Goal: Use online tool/utility: Utilize a website feature to perform a specific function

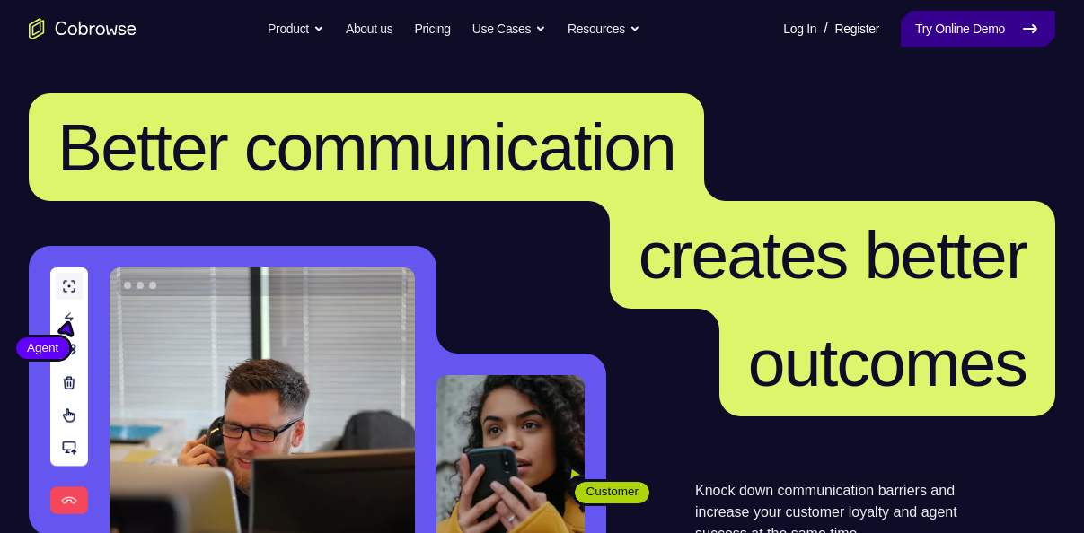
click at [946, 46] on link "Try Online Demo" at bounding box center [978, 29] width 154 height 36
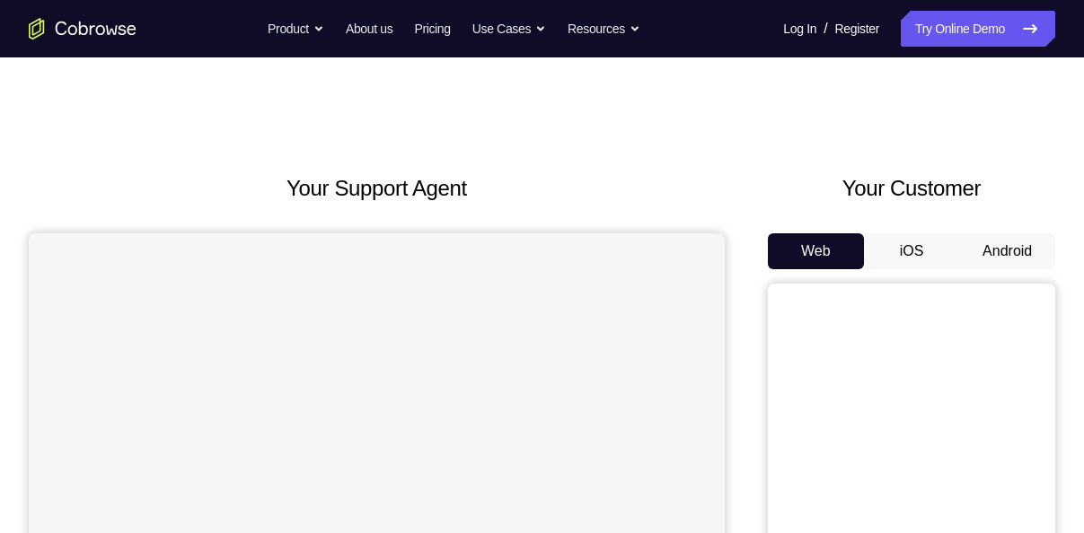
click at [1032, 249] on button "Android" at bounding box center [1007, 251] width 96 height 36
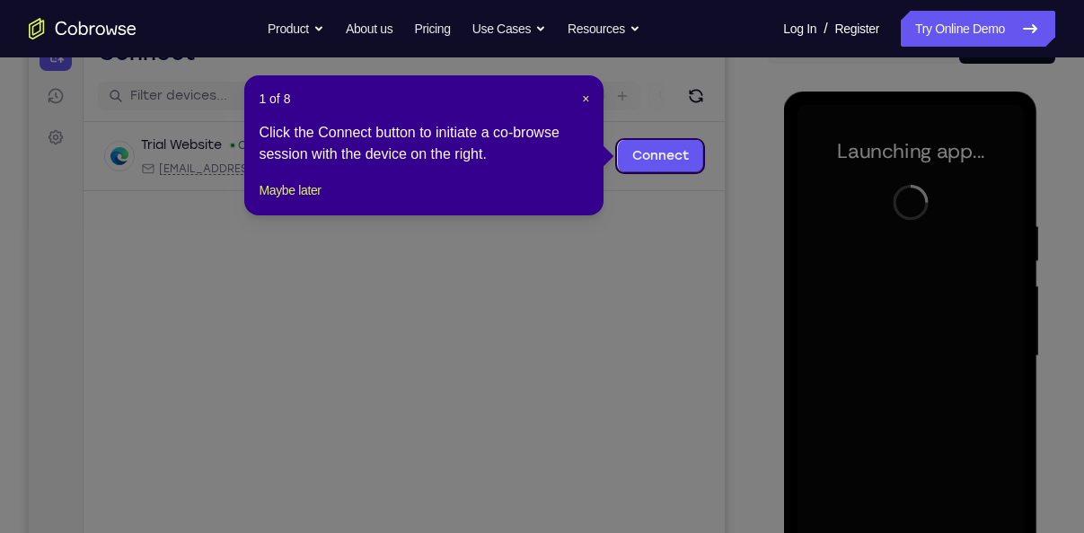
scroll to position [202, 0]
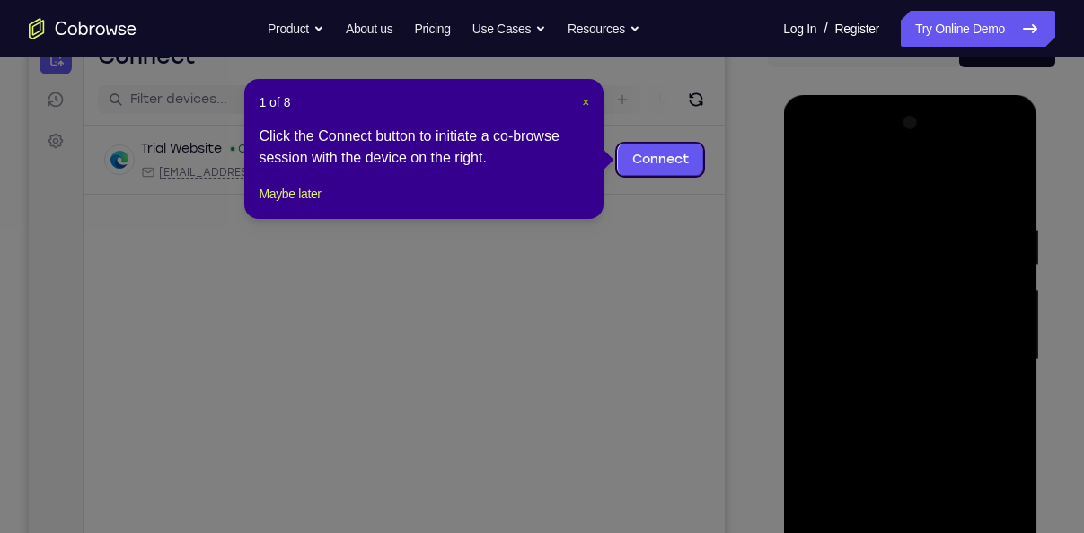
click at [582, 108] on span "×" at bounding box center [585, 102] width 7 height 14
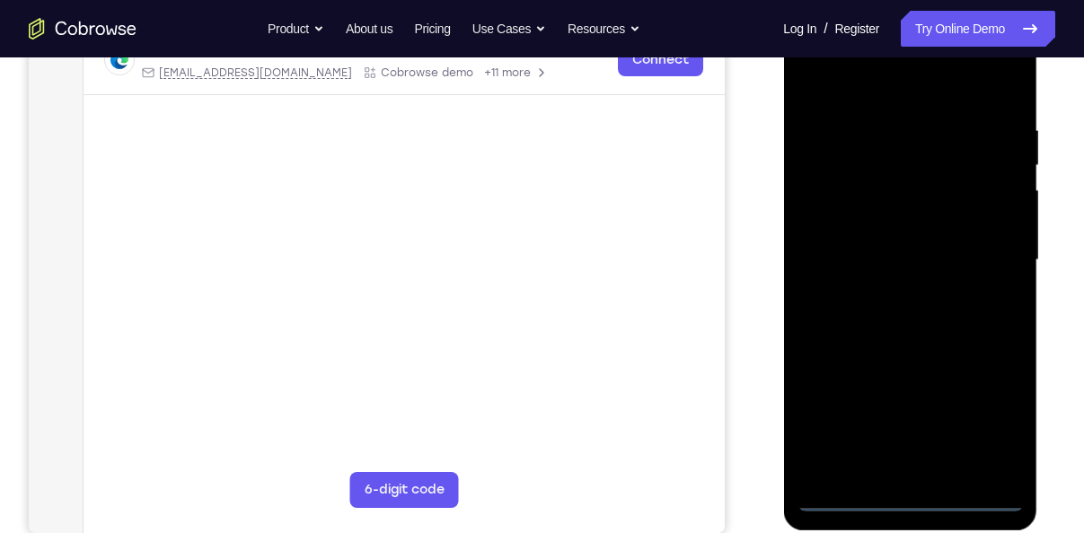
scroll to position [304, 0]
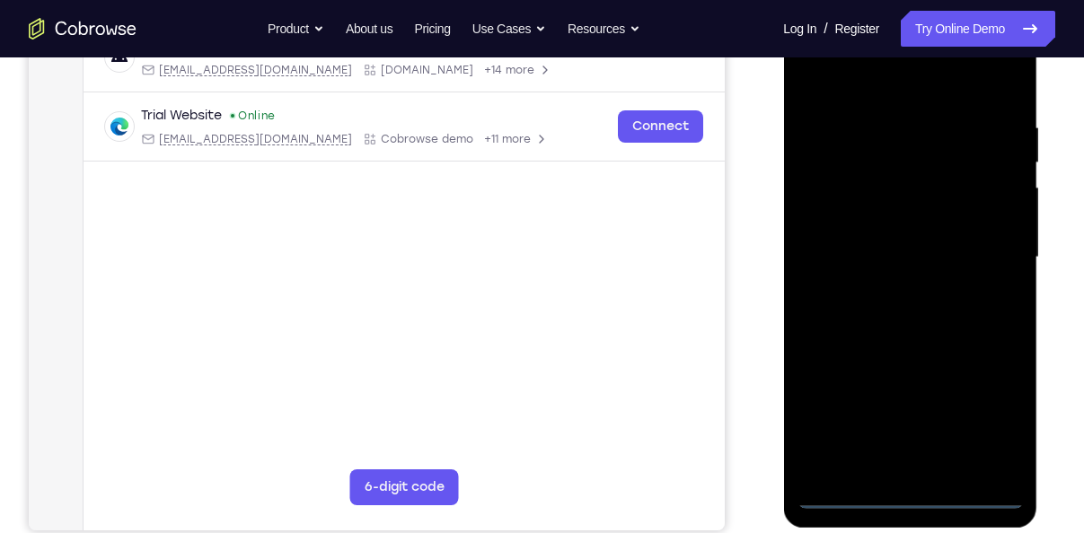
click at [906, 498] on div at bounding box center [909, 257] width 226 height 503
click at [994, 423] on div at bounding box center [909, 257] width 226 height 503
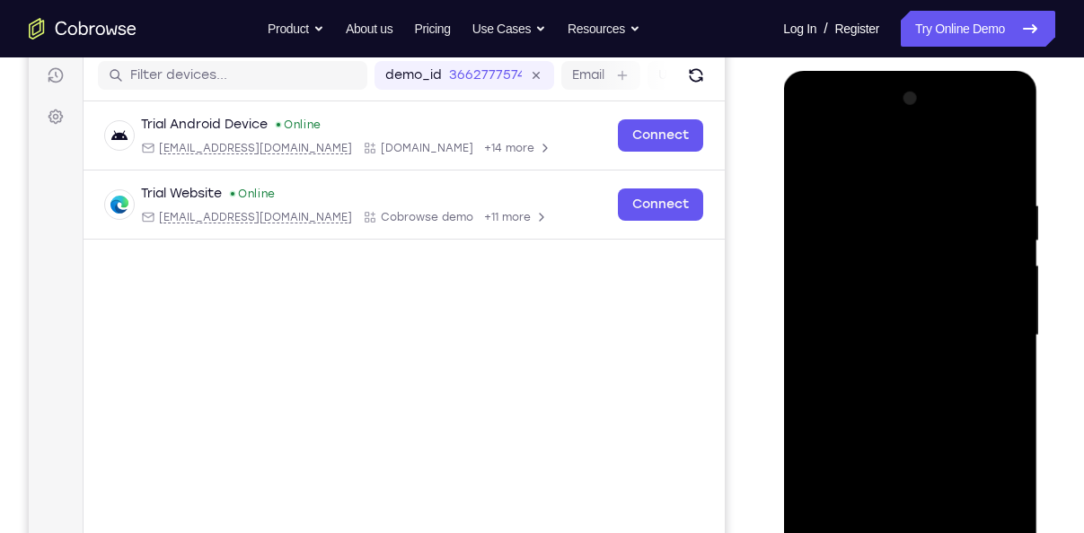
scroll to position [225, 0]
click at [846, 162] on div at bounding box center [909, 336] width 226 height 503
click at [987, 323] on div at bounding box center [909, 336] width 226 height 503
click at [889, 365] on div at bounding box center [909, 336] width 226 height 503
click at [875, 326] on div at bounding box center [909, 336] width 226 height 503
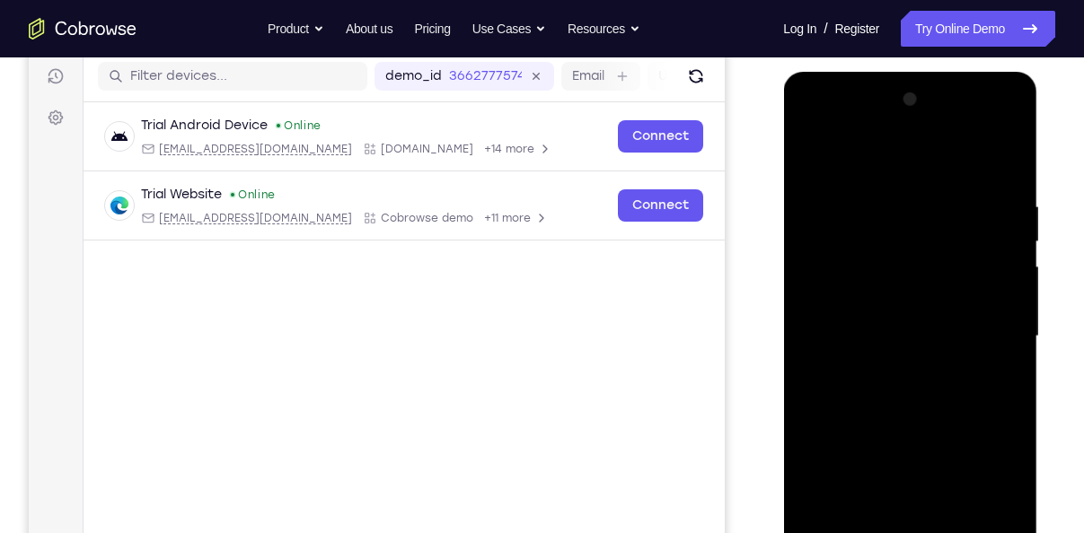
click at [881, 297] on div at bounding box center [909, 336] width 226 height 503
click at [885, 328] on div at bounding box center [909, 336] width 226 height 503
click at [882, 391] on div at bounding box center [909, 336] width 226 height 503
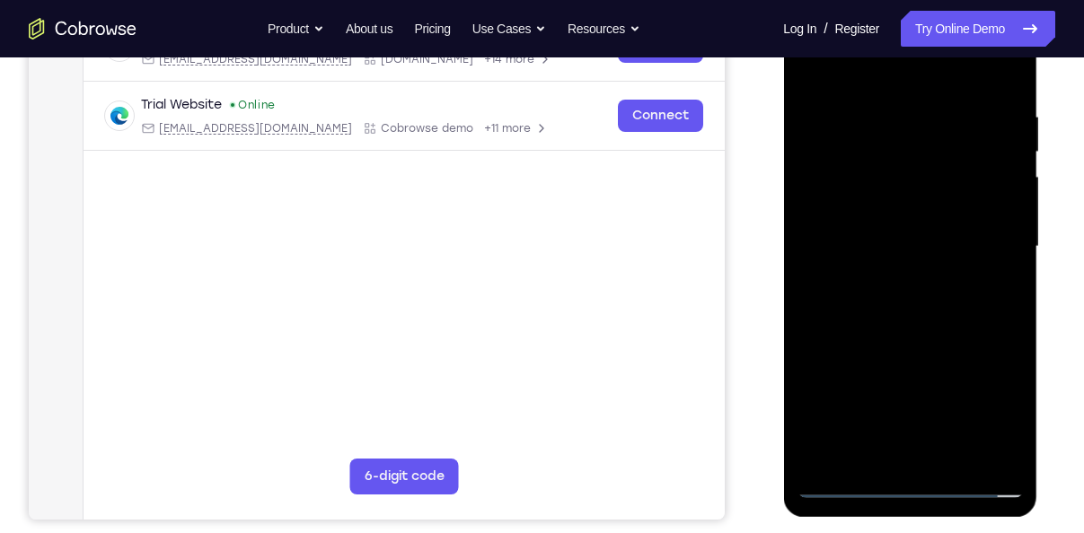
scroll to position [316, 0]
click at [922, 330] on div at bounding box center [909, 246] width 226 height 503
click at [949, 461] on div at bounding box center [909, 246] width 226 height 503
click at [919, 343] on div at bounding box center [909, 246] width 226 height 503
click at [853, 487] on div at bounding box center [909, 246] width 226 height 503
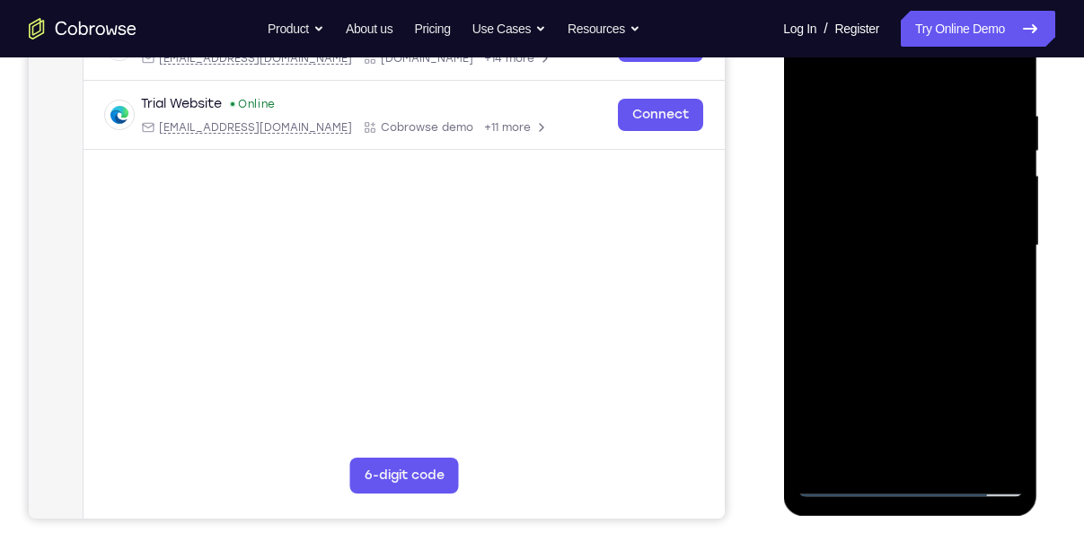
click at [932, 108] on div at bounding box center [909, 246] width 226 height 503
click at [979, 451] on div at bounding box center [909, 246] width 226 height 503
click at [893, 451] on div at bounding box center [909, 246] width 226 height 503
click at [979, 269] on div at bounding box center [909, 246] width 226 height 503
click at [826, 353] on div at bounding box center [909, 246] width 226 height 503
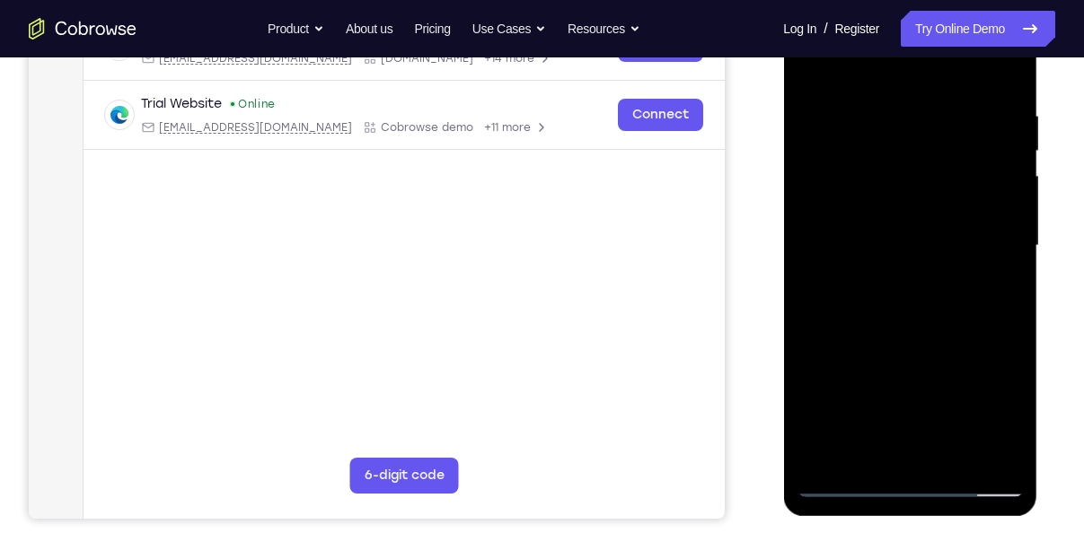
click at [953, 453] on div at bounding box center [909, 246] width 226 height 503
click at [962, 251] on div at bounding box center [909, 246] width 226 height 503
click at [946, 462] on div at bounding box center [909, 246] width 226 height 503
click at [996, 446] on div at bounding box center [909, 246] width 226 height 503
click at [1006, 287] on div at bounding box center [909, 246] width 226 height 503
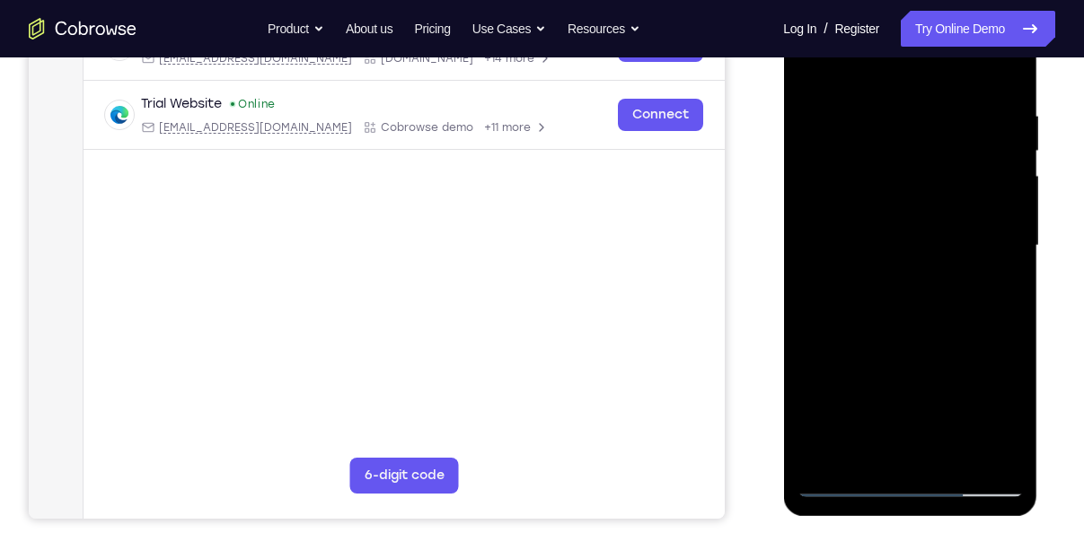
click at [978, 282] on div at bounding box center [909, 246] width 226 height 503
click at [995, 286] on div at bounding box center [909, 246] width 226 height 503
click at [1012, 267] on div at bounding box center [909, 246] width 226 height 503
click at [1006, 75] on div at bounding box center [909, 246] width 226 height 503
click at [940, 456] on div at bounding box center [909, 246] width 226 height 503
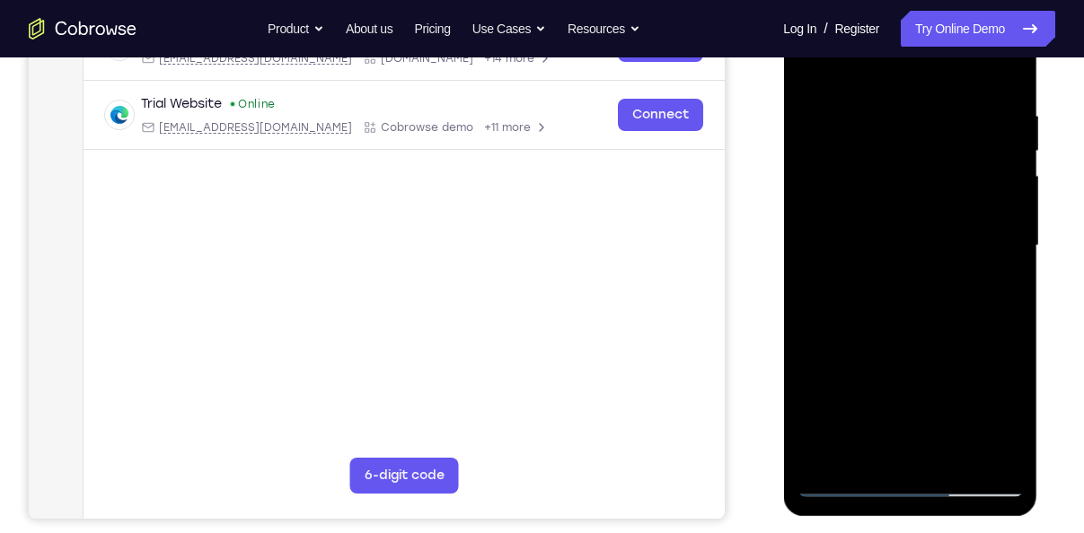
click at [901, 297] on div at bounding box center [909, 246] width 226 height 503
click at [840, 401] on div at bounding box center [909, 246] width 226 height 503
click at [838, 391] on div at bounding box center [909, 246] width 226 height 503
drag, startPoint x: 839, startPoint y: 391, endPoint x: 868, endPoint y: 390, distance: 29.7
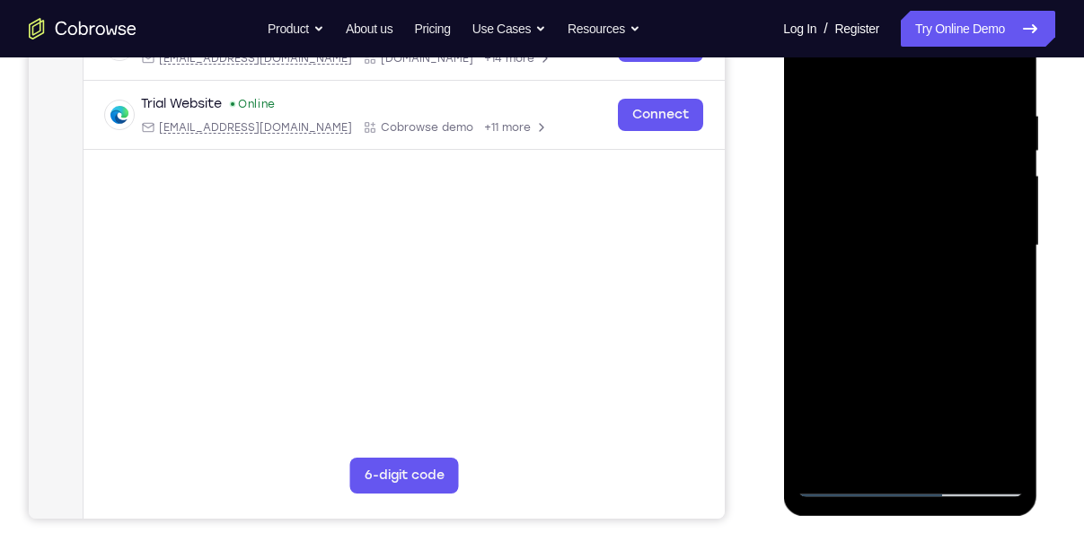
click at [868, 390] on div at bounding box center [909, 246] width 226 height 503
click at [872, 363] on div at bounding box center [909, 246] width 226 height 503
click at [916, 396] on div at bounding box center [909, 246] width 226 height 503
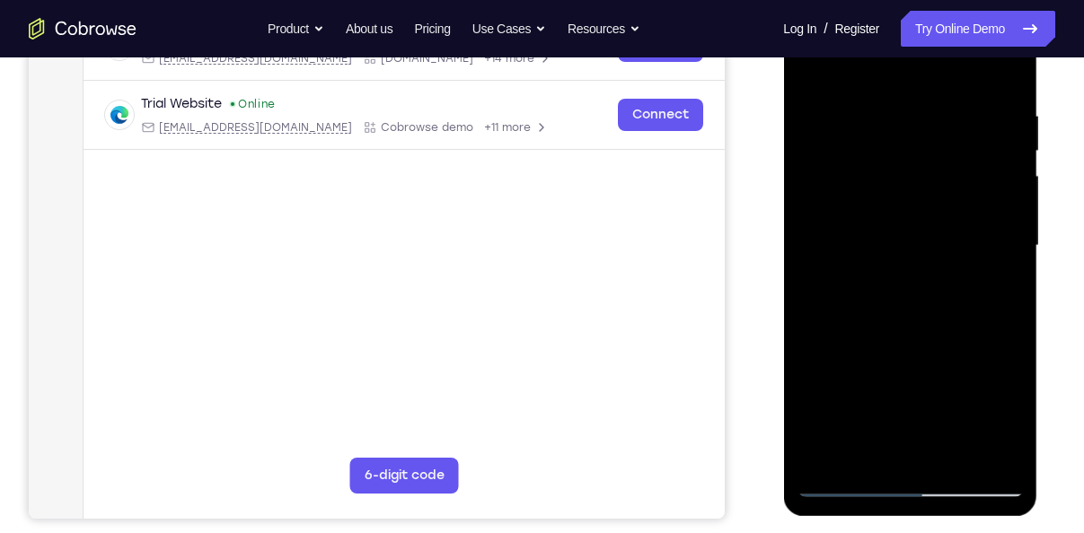
drag, startPoint x: 832, startPoint y: 393, endPoint x: 912, endPoint y: 395, distance: 79.9
click at [912, 395] on div at bounding box center [909, 246] width 226 height 503
drag, startPoint x: 912, startPoint y: 395, endPoint x: 851, endPoint y: 399, distance: 61.2
click at [851, 399] on div at bounding box center [909, 246] width 226 height 503
click at [851, 397] on div at bounding box center [909, 246] width 226 height 503
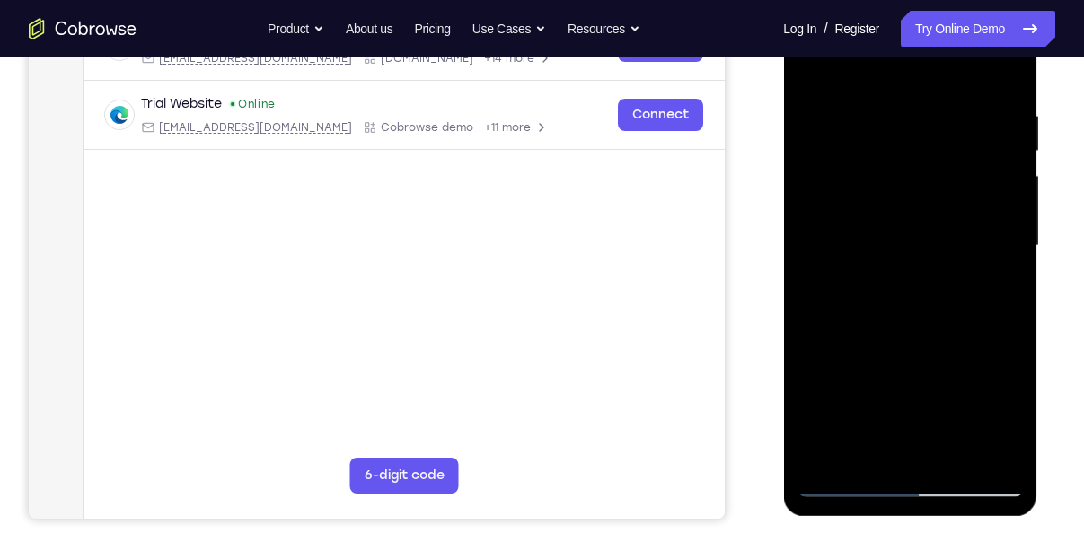
click at [851, 397] on div at bounding box center [909, 246] width 226 height 503
drag, startPoint x: 915, startPoint y: 391, endPoint x: 880, endPoint y: 391, distance: 35.0
click at [880, 391] on div at bounding box center [909, 246] width 226 height 503
drag, startPoint x: 839, startPoint y: 391, endPoint x: 893, endPoint y: 384, distance: 55.2
click at [893, 384] on div at bounding box center [909, 246] width 226 height 503
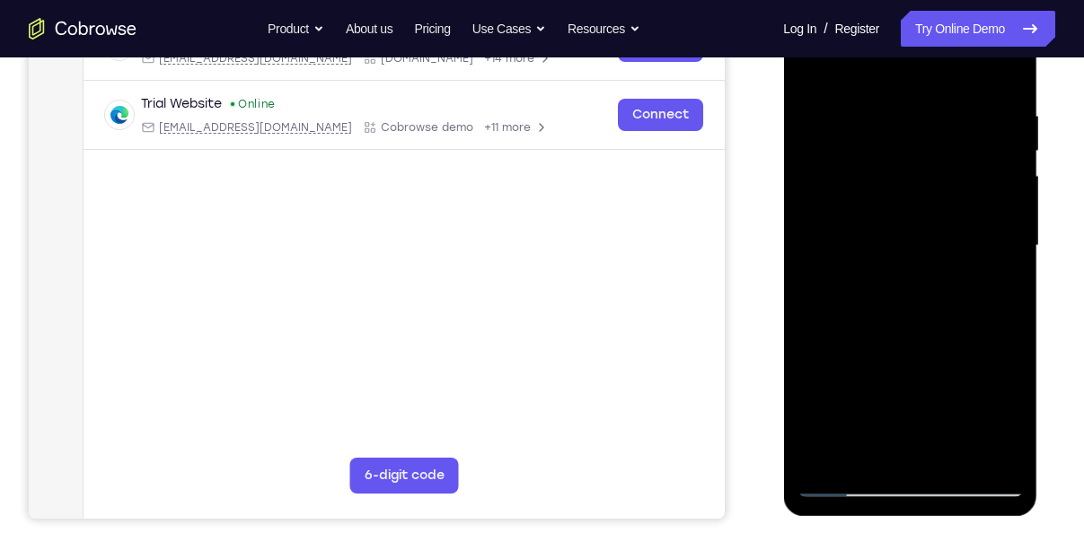
click at [857, 456] on div at bounding box center [909, 246] width 226 height 503
click at [1007, 292] on div at bounding box center [909, 246] width 226 height 503
click at [803, 67] on div at bounding box center [909, 246] width 226 height 503
click at [905, 303] on div at bounding box center [909, 246] width 226 height 503
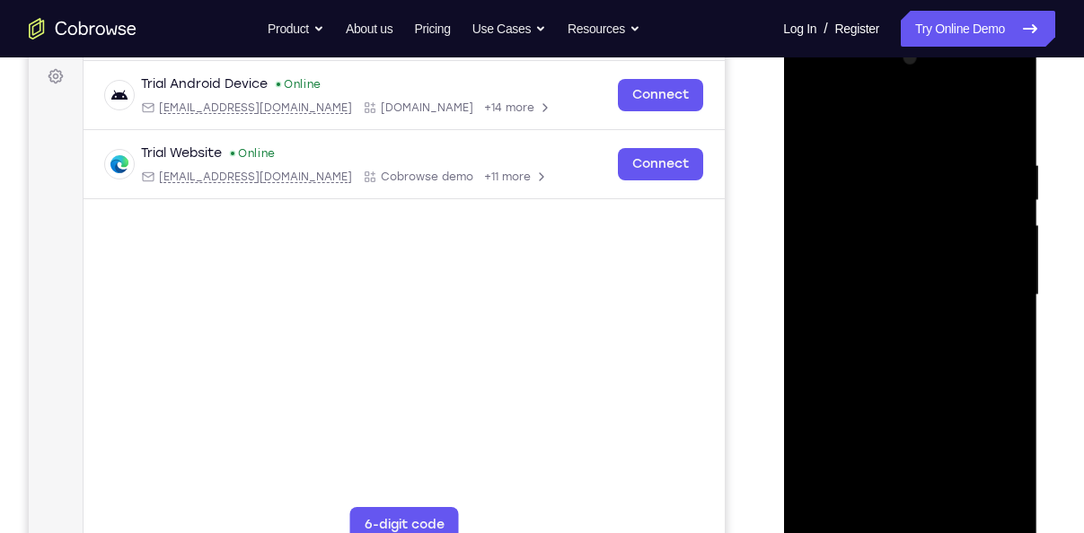
scroll to position [264, 0]
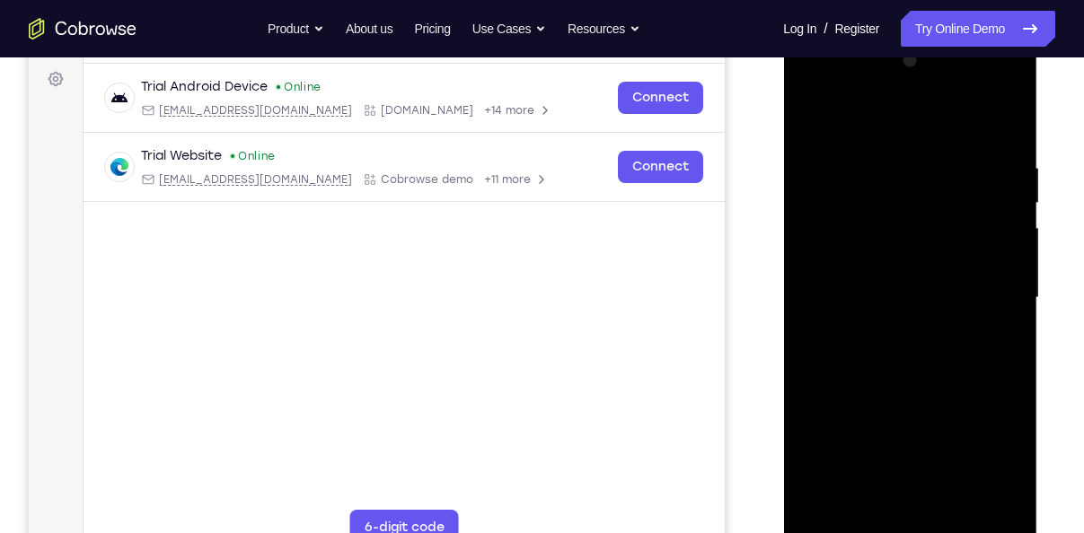
click at [807, 113] on div at bounding box center [909, 298] width 226 height 503
click at [822, 113] on div at bounding box center [909, 298] width 226 height 503
click at [983, 167] on div at bounding box center [909, 298] width 226 height 503
click at [990, 213] on div at bounding box center [909, 298] width 226 height 503
click at [953, 293] on div at bounding box center [909, 298] width 226 height 503
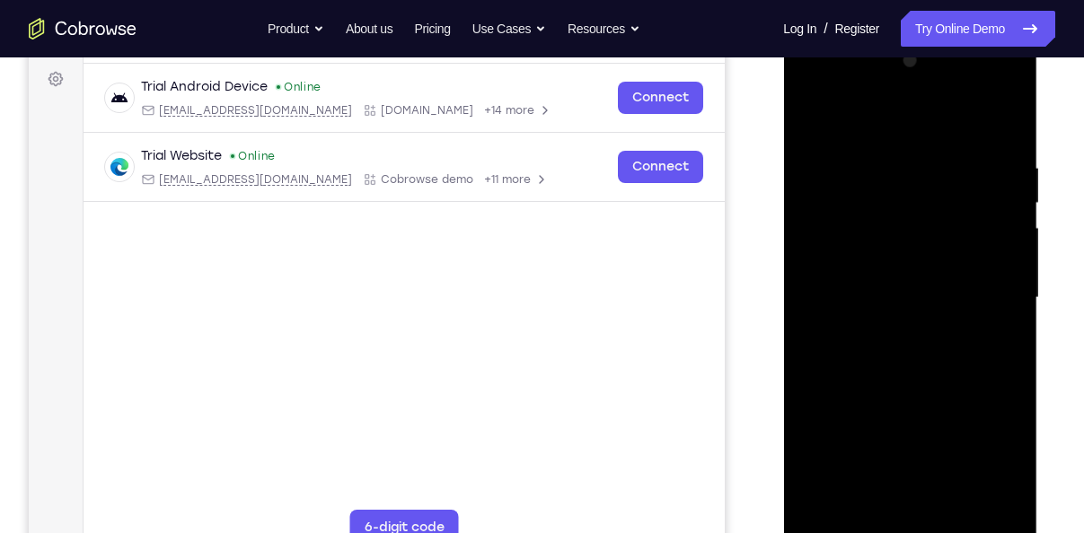
click at [1007, 224] on div at bounding box center [909, 298] width 226 height 503
click at [1011, 194] on div at bounding box center [909, 298] width 226 height 503
click at [1007, 239] on div at bounding box center [909, 298] width 226 height 503
click at [1006, 298] on div at bounding box center [909, 298] width 226 height 503
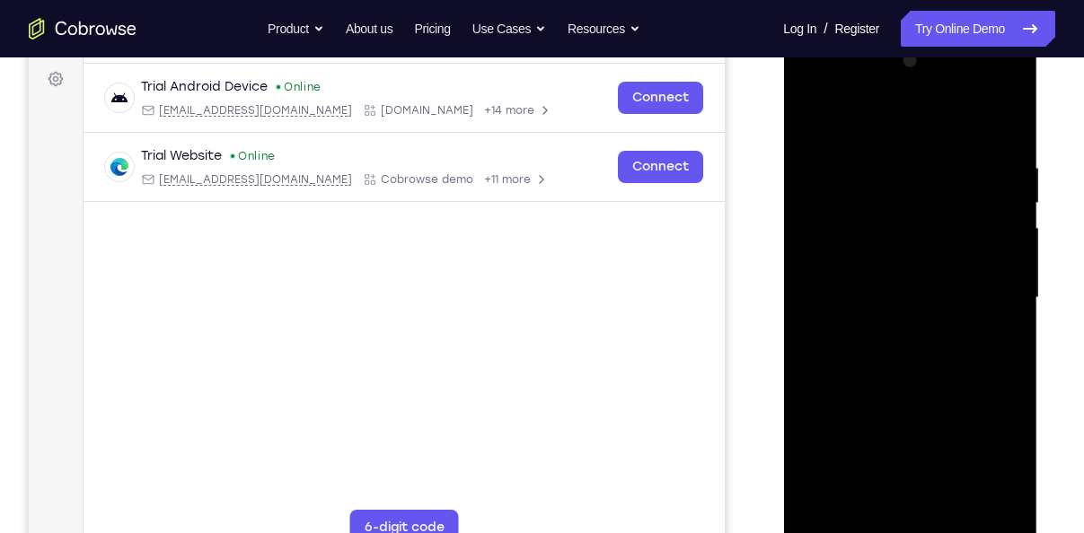
click at [1006, 298] on div at bounding box center [909, 298] width 226 height 503
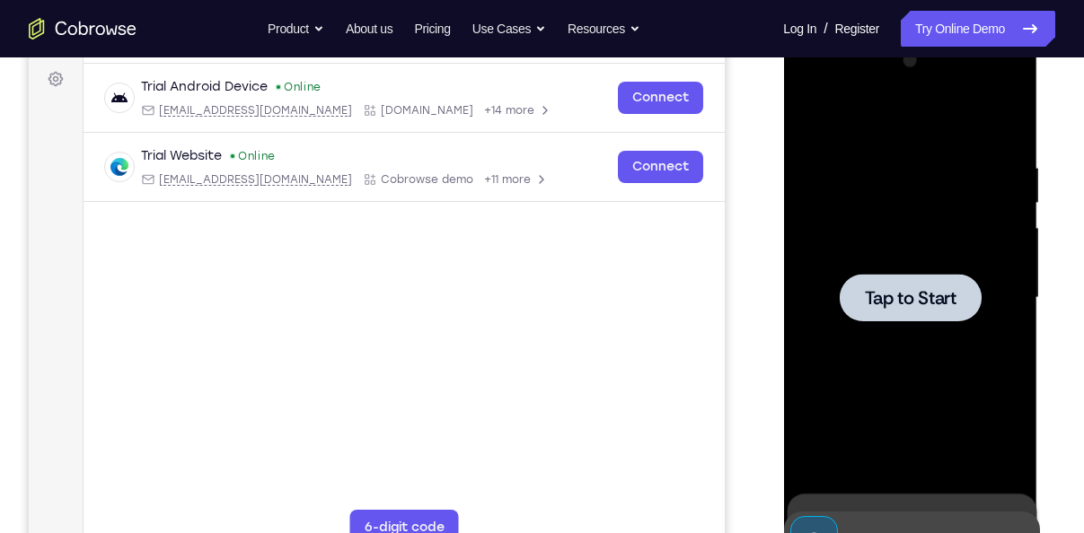
click at [902, 265] on div at bounding box center [909, 298] width 226 height 503
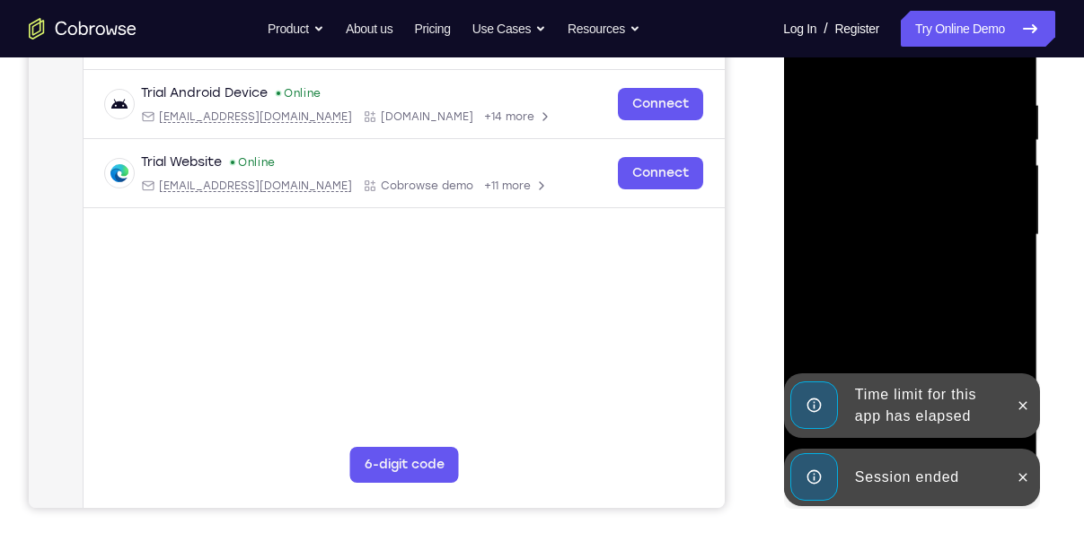
scroll to position [330, 0]
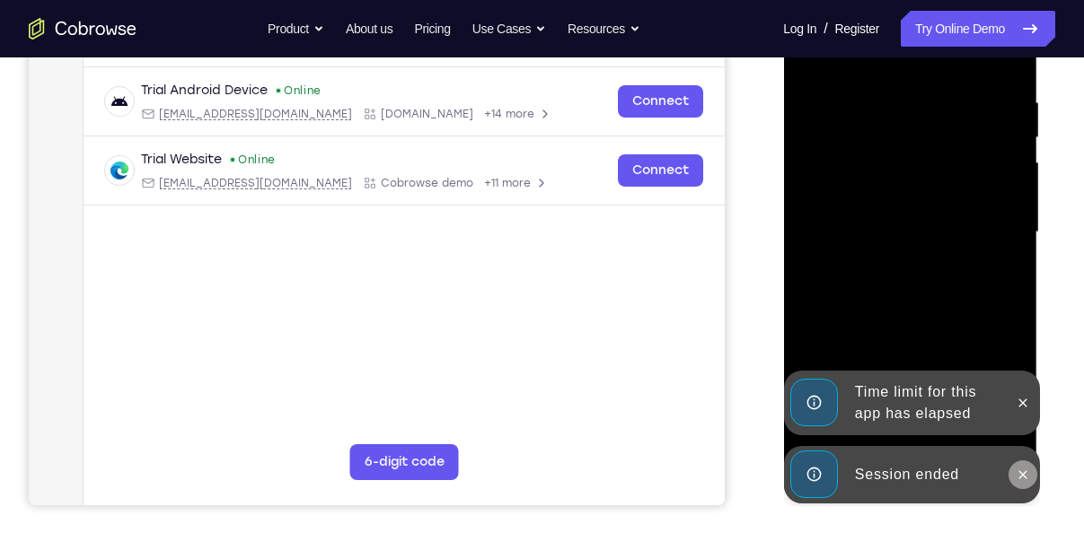
click at [1028, 477] on icon at bounding box center [1022, 475] width 14 height 14
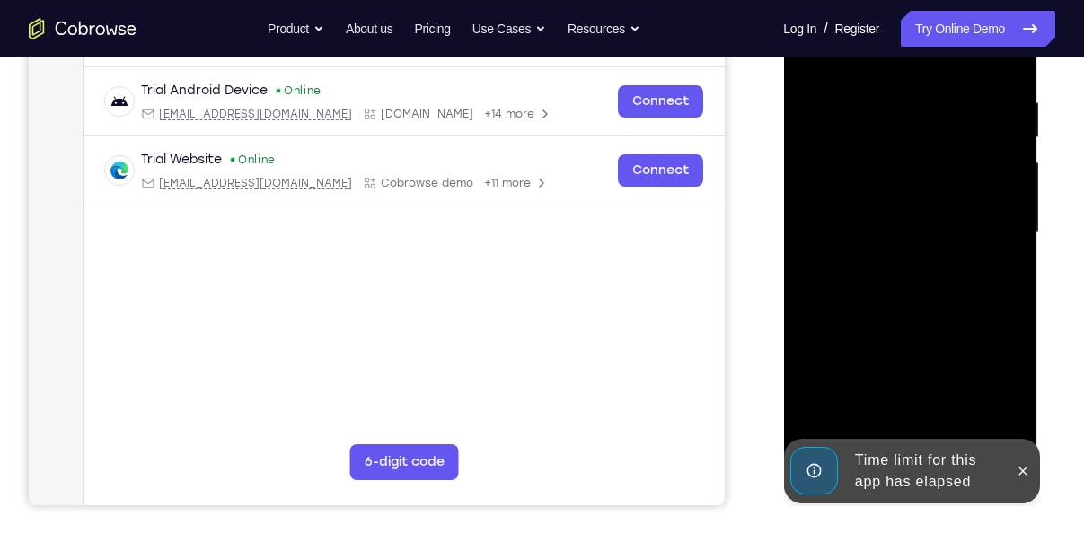
click at [1030, 486] on div at bounding box center [1021, 471] width 29 height 65
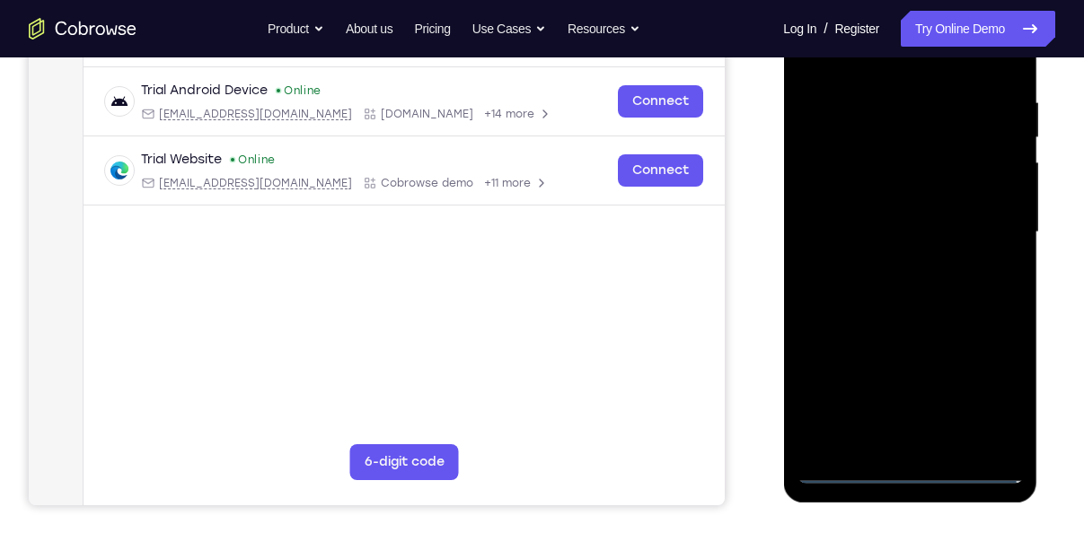
click at [920, 476] on div at bounding box center [909, 232] width 226 height 503
click at [994, 400] on div at bounding box center [909, 232] width 226 height 503
click at [874, 66] on div at bounding box center [909, 232] width 226 height 503
click at [989, 222] on div at bounding box center [909, 232] width 226 height 503
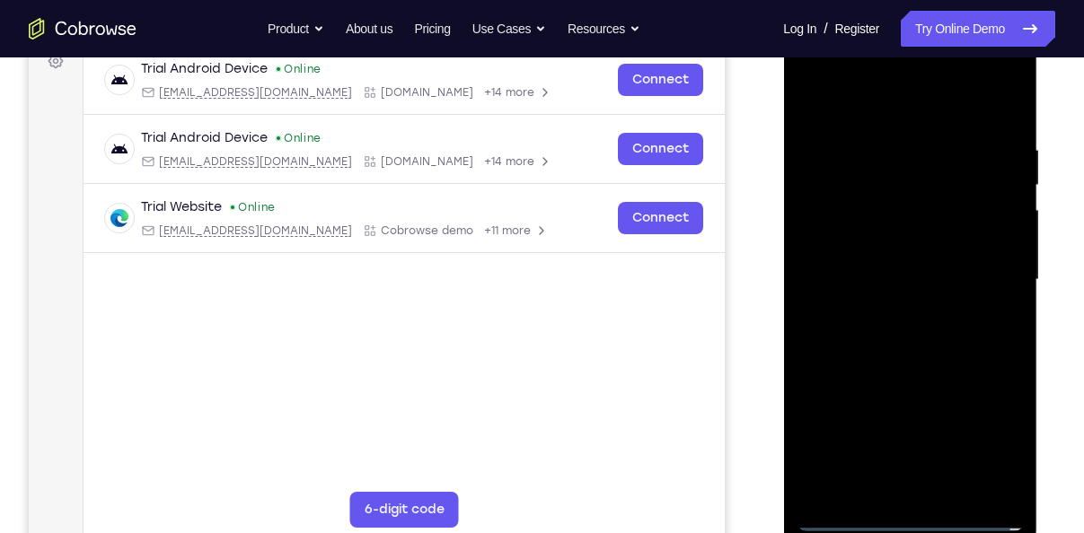
scroll to position [281, 0]
click at [889, 310] on div at bounding box center [909, 281] width 226 height 503
click at [891, 265] on div at bounding box center [909, 281] width 226 height 503
click at [859, 253] on div at bounding box center [909, 281] width 226 height 503
click at [872, 280] on div at bounding box center [909, 281] width 226 height 503
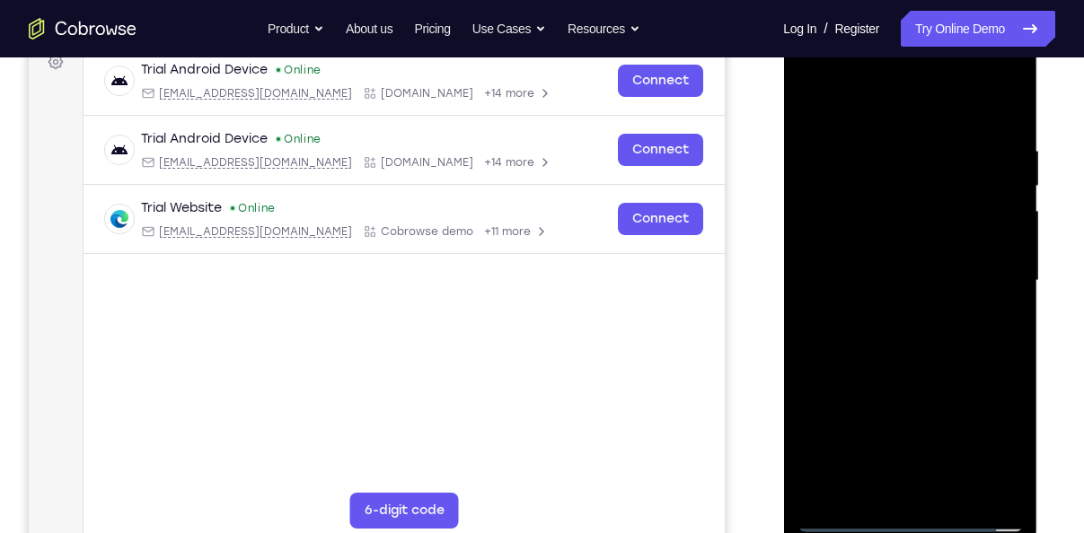
click at [893, 339] on div at bounding box center [909, 281] width 226 height 503
click at [913, 356] on div at bounding box center [909, 281] width 226 height 503
click at [947, 492] on div at bounding box center [909, 281] width 226 height 503
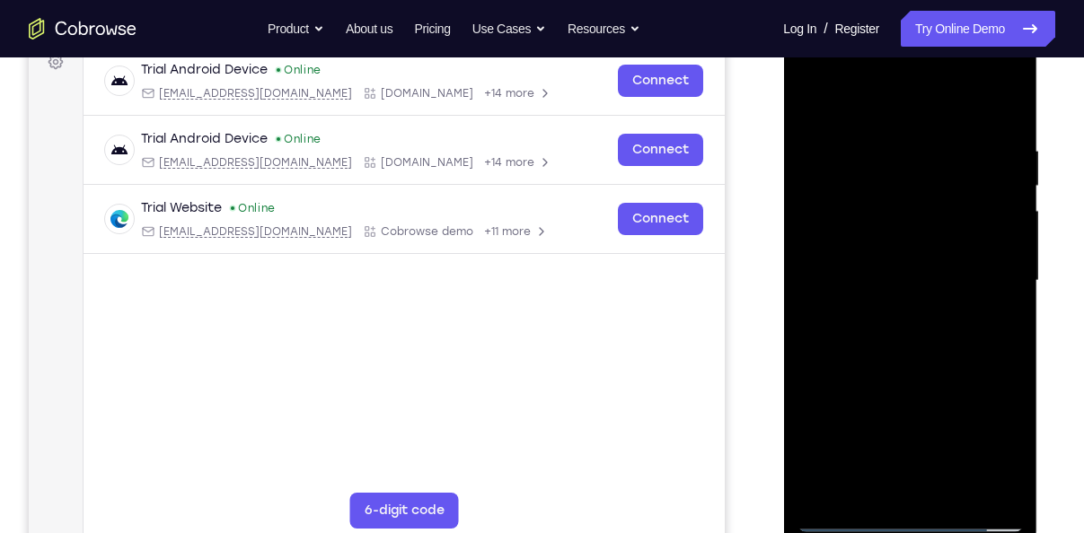
click at [902, 373] on div at bounding box center [909, 281] width 226 height 503
click at [953, 259] on div at bounding box center [909, 281] width 226 height 503
click at [813, 112] on div at bounding box center [909, 281] width 226 height 503
click at [947, 329] on div at bounding box center [909, 281] width 226 height 503
click at [800, 107] on div at bounding box center [909, 281] width 226 height 503
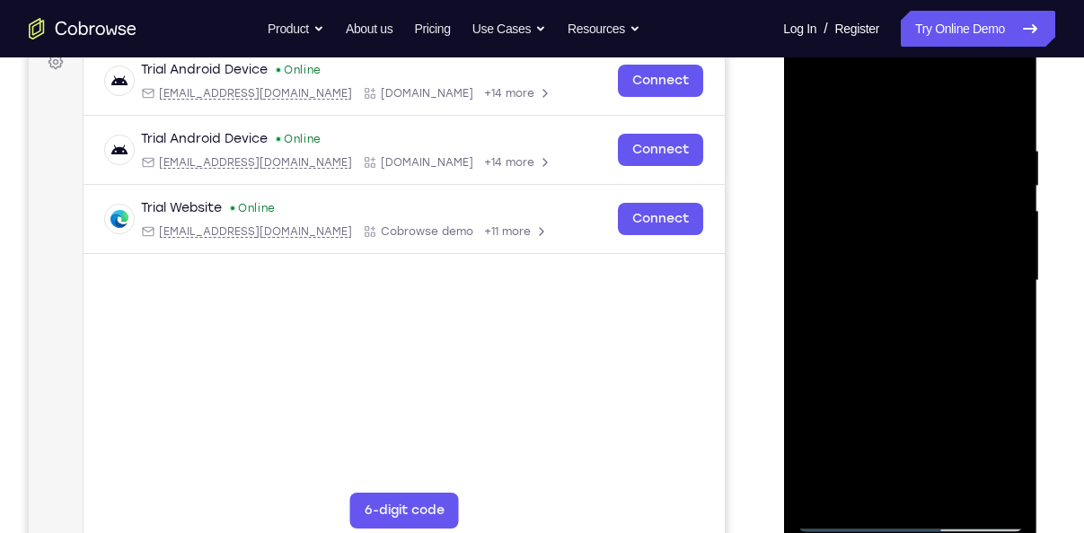
click at [875, 297] on div at bounding box center [909, 281] width 226 height 503
click at [806, 96] on div at bounding box center [909, 281] width 226 height 503
drag, startPoint x: 897, startPoint y: 184, endPoint x: 912, endPoint y: 301, distance: 117.7
click at [912, 301] on div at bounding box center [909, 281] width 226 height 503
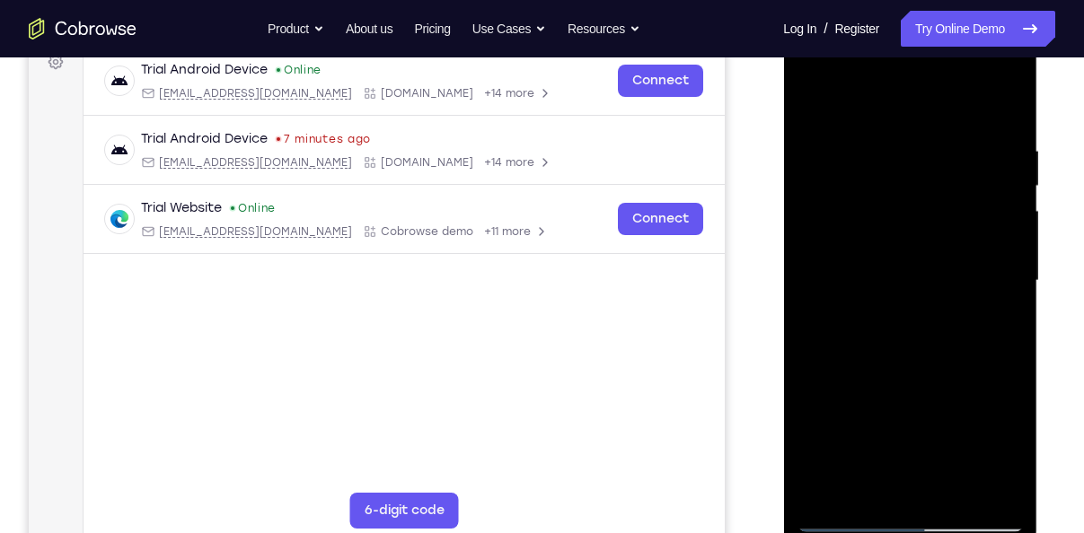
click at [901, 312] on div at bounding box center [909, 281] width 226 height 503
click at [1005, 319] on div at bounding box center [909, 281] width 226 height 503
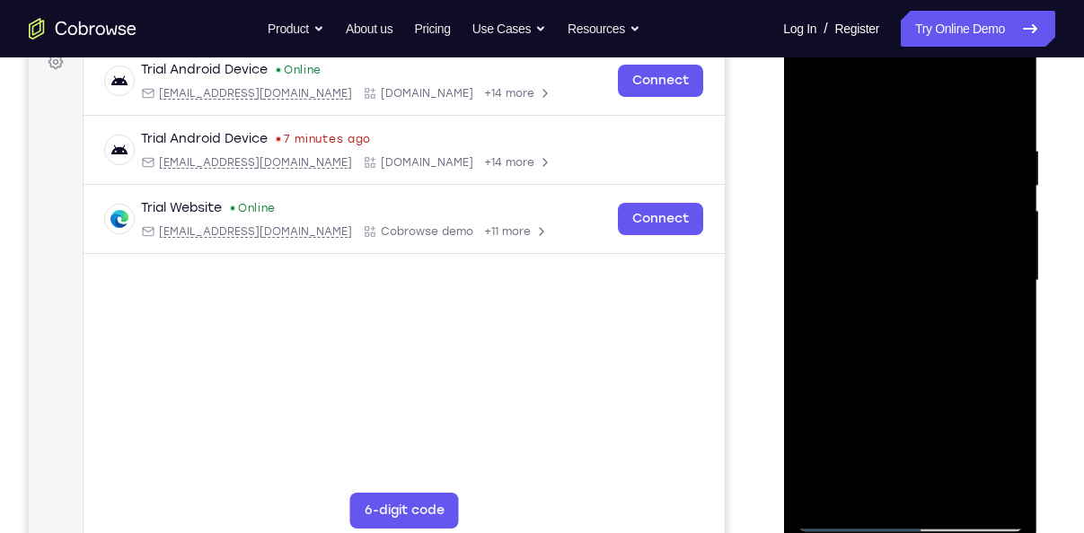
click at [1005, 319] on div at bounding box center [909, 281] width 226 height 503
click at [877, 149] on div at bounding box center [909, 281] width 226 height 503
click at [980, 489] on div at bounding box center [909, 281] width 226 height 503
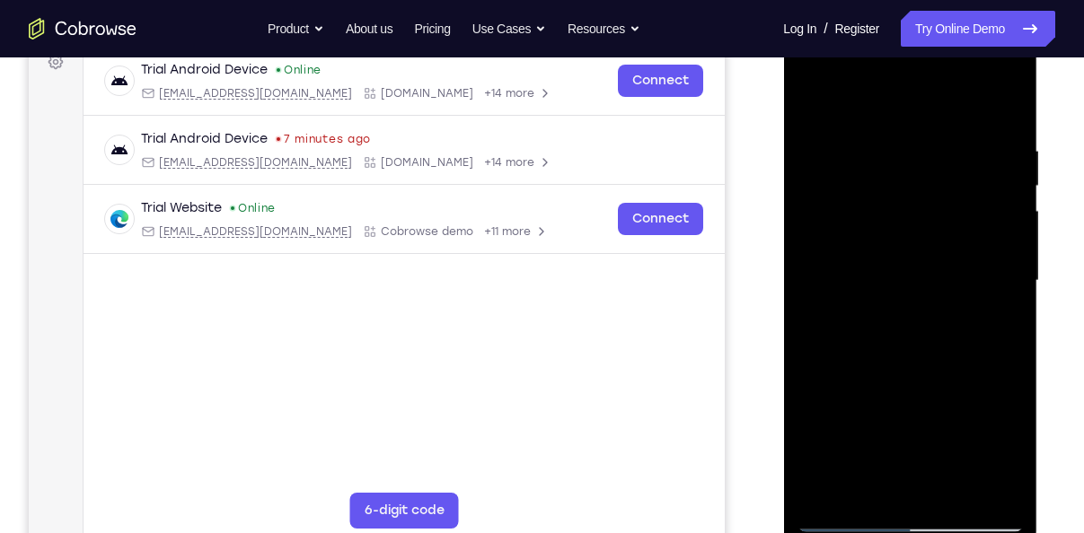
click at [998, 371] on div at bounding box center [909, 281] width 226 height 503
click at [977, 485] on div at bounding box center [909, 281] width 226 height 503
click at [997, 387] on div at bounding box center [909, 281] width 226 height 503
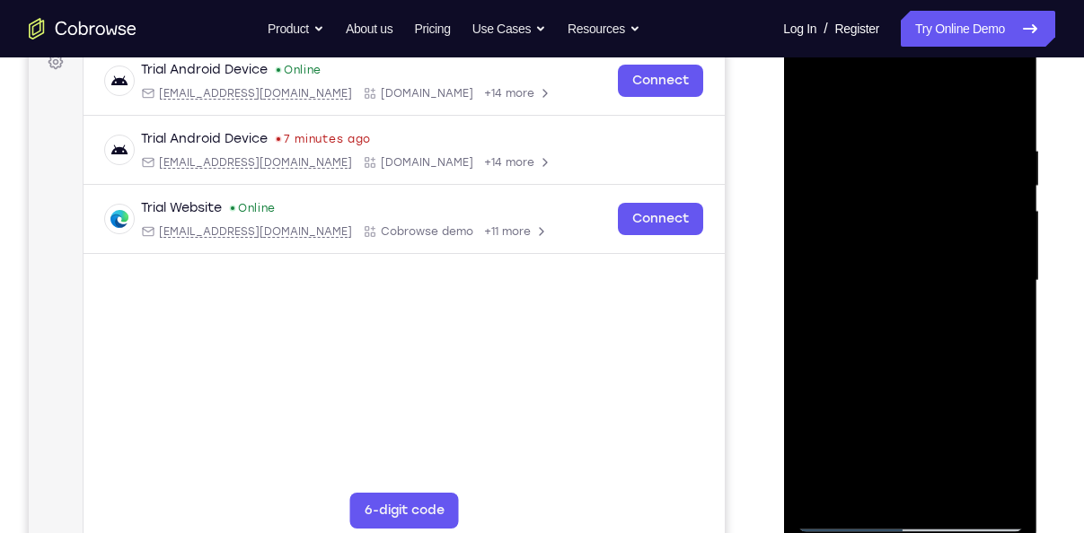
click at [997, 387] on div at bounding box center [909, 281] width 226 height 503
click at [1007, 289] on div at bounding box center [909, 281] width 226 height 503
click at [1012, 219] on div at bounding box center [909, 281] width 226 height 503
click at [1009, 101] on div at bounding box center [909, 281] width 226 height 503
click at [993, 145] on div at bounding box center [909, 281] width 226 height 503
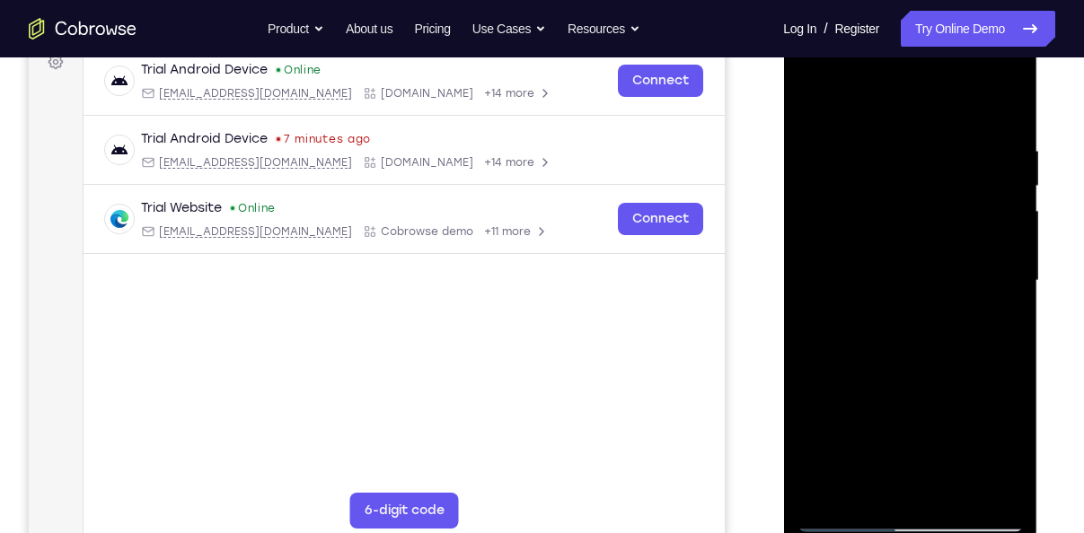
click at [991, 228] on div at bounding box center [909, 281] width 226 height 503
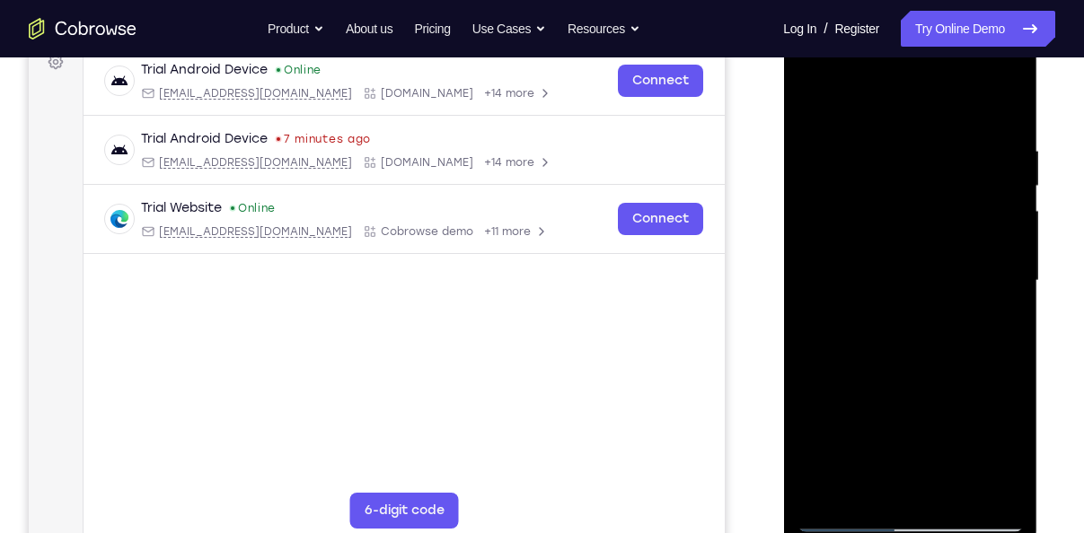
click at [991, 228] on div at bounding box center [909, 281] width 226 height 503
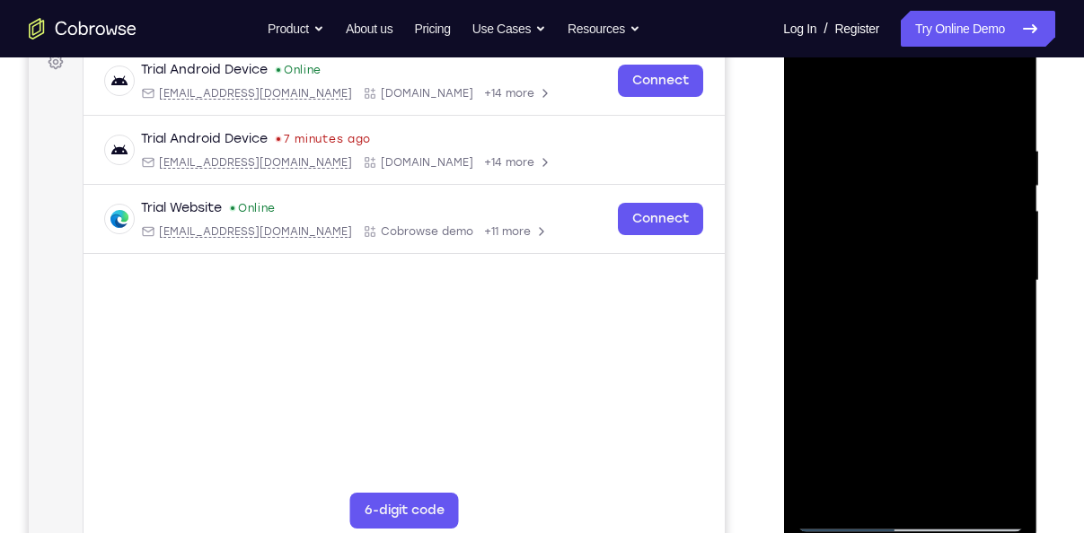
click at [991, 228] on div at bounding box center [909, 281] width 226 height 503
click at [1006, 105] on div at bounding box center [909, 281] width 226 height 503
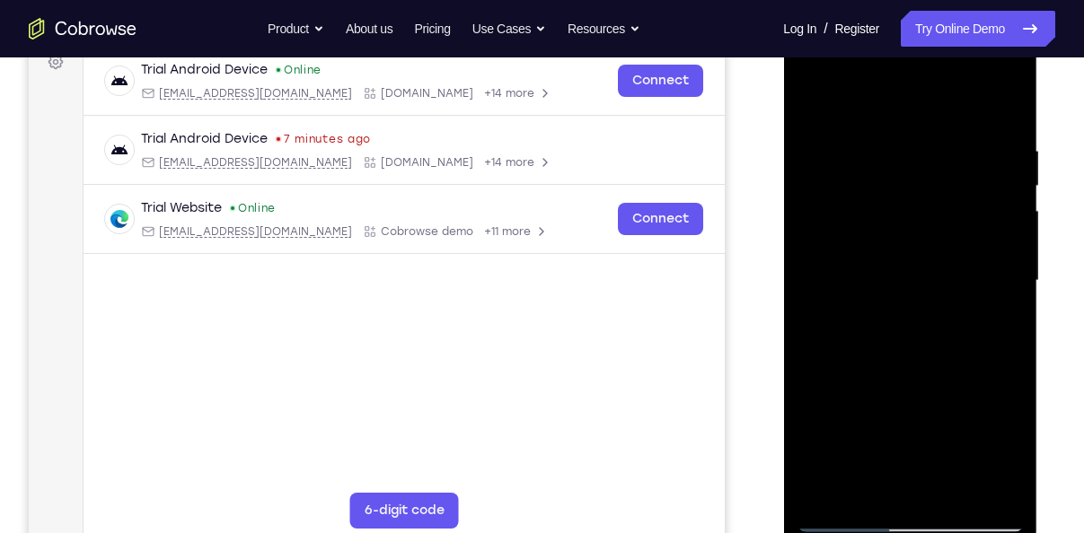
drag, startPoint x: 927, startPoint y: 339, endPoint x: 954, endPoint y: 137, distance: 203.8
click at [954, 137] on div at bounding box center [909, 281] width 226 height 503
drag, startPoint x: 937, startPoint y: 425, endPoint x: 954, endPoint y: 242, distance: 183.1
click at [954, 242] on div at bounding box center [909, 281] width 226 height 503
drag, startPoint x: 946, startPoint y: 376, endPoint x: 966, endPoint y: 132, distance: 245.0
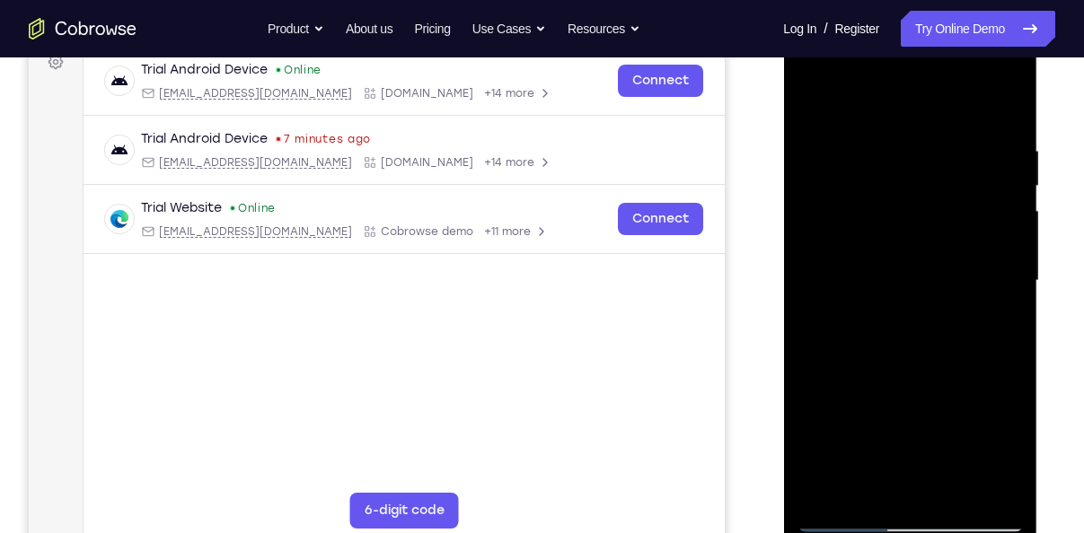
click at [966, 132] on div at bounding box center [909, 281] width 226 height 503
drag, startPoint x: 938, startPoint y: 339, endPoint x: 966, endPoint y: 126, distance: 215.5
click at [966, 126] on div at bounding box center [909, 281] width 226 height 503
drag, startPoint x: 937, startPoint y: 349, endPoint x: 958, endPoint y: 150, distance: 200.4
click at [958, 150] on div at bounding box center [909, 281] width 226 height 503
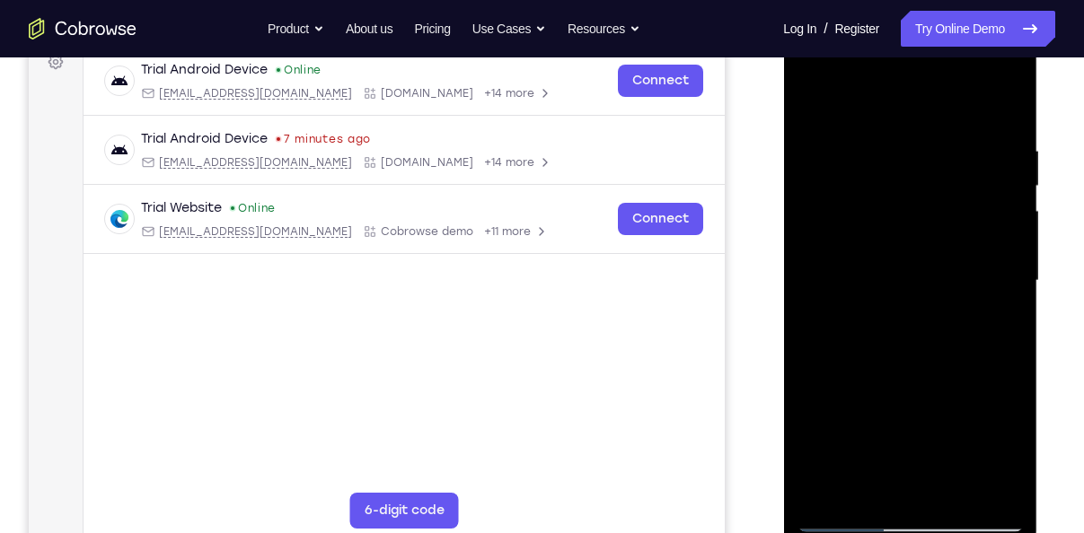
drag, startPoint x: 937, startPoint y: 380, endPoint x: 944, endPoint y: 168, distance: 212.0
click at [944, 168] on div at bounding box center [909, 281] width 226 height 503
drag, startPoint x: 946, startPoint y: 330, endPoint x: 951, endPoint y: 213, distance: 116.9
click at [951, 213] on div at bounding box center [909, 281] width 226 height 503
click at [961, 495] on div at bounding box center [909, 281] width 226 height 503
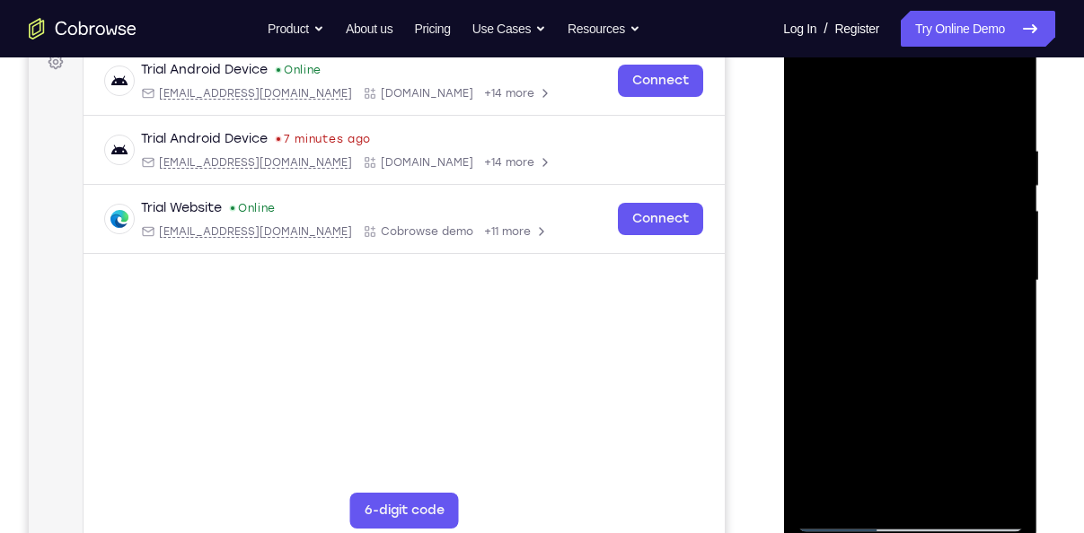
click at [895, 261] on div at bounding box center [909, 281] width 226 height 503
click at [813, 101] on div at bounding box center [909, 281] width 226 height 503
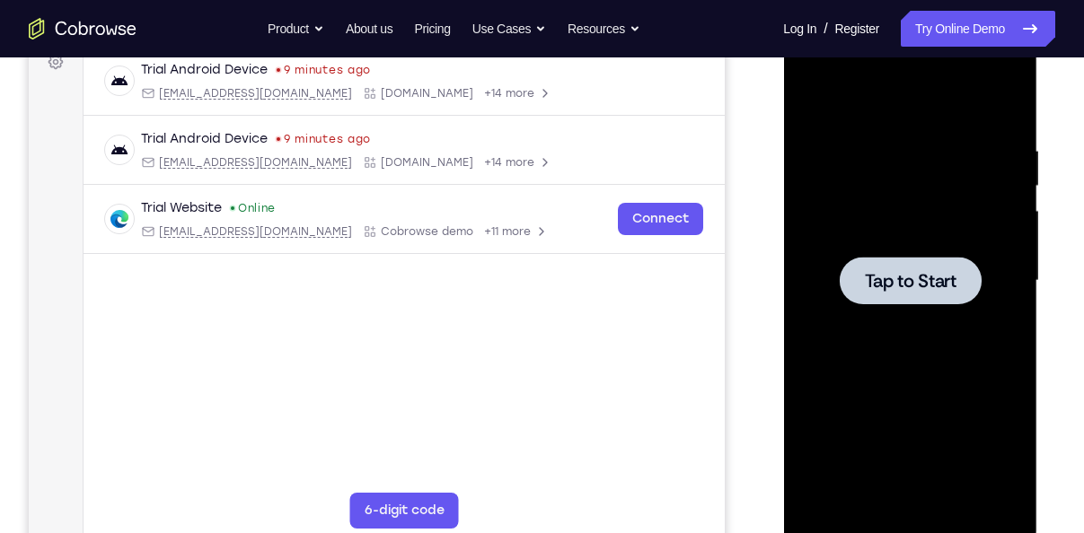
click at [943, 277] on span "Tap to Start" at bounding box center [910, 281] width 92 height 18
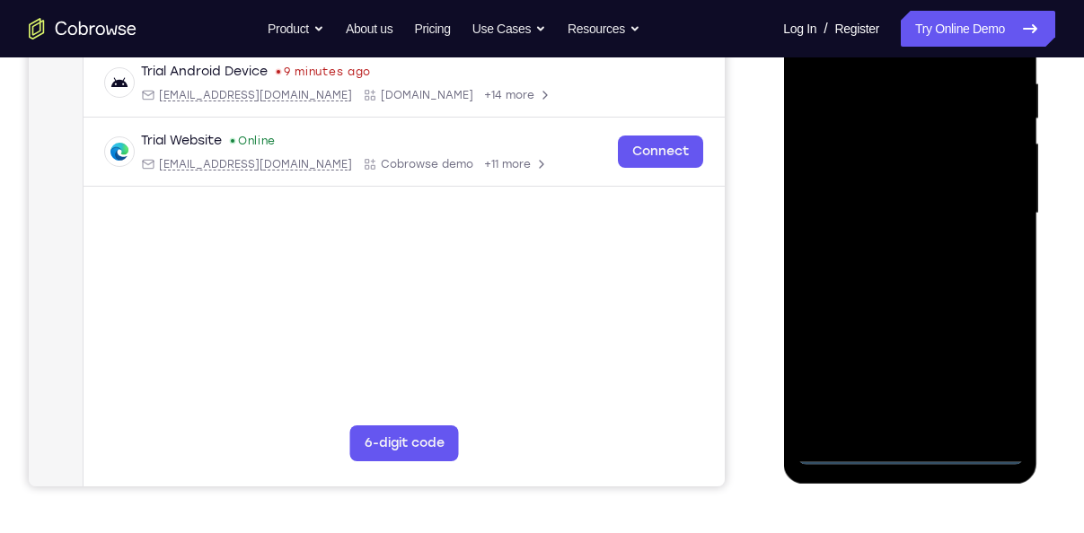
scroll to position [355, 0]
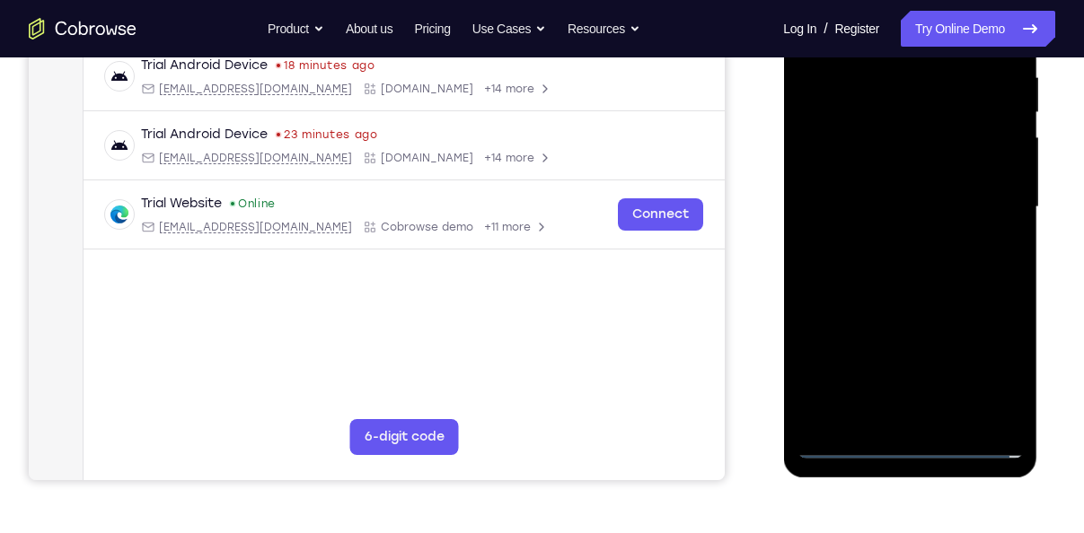
click at [902, 444] on div at bounding box center [909, 207] width 226 height 503
click at [995, 368] on div at bounding box center [909, 207] width 226 height 503
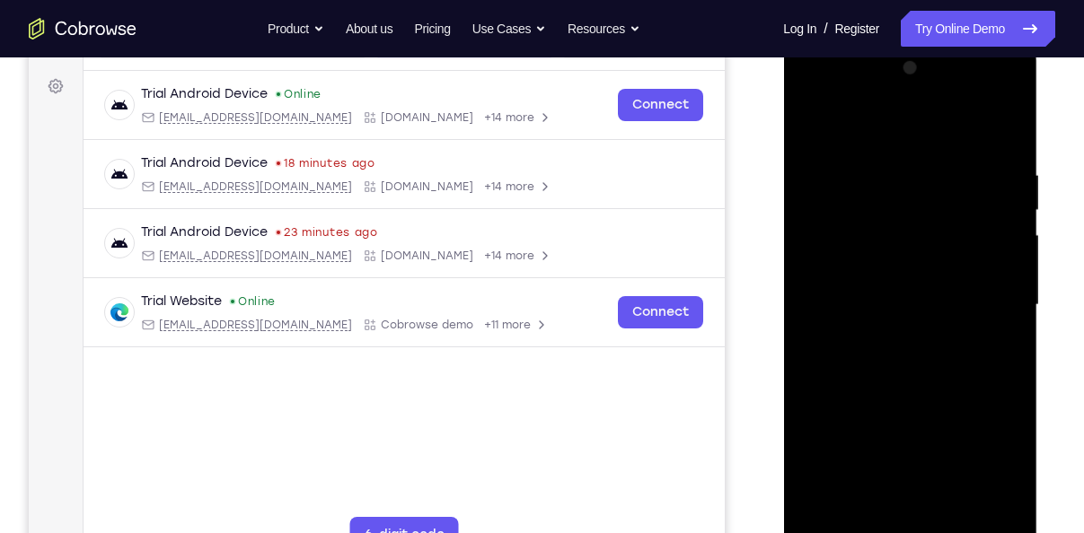
scroll to position [255, 0]
click at [841, 123] on div at bounding box center [909, 307] width 226 height 503
click at [984, 315] on div at bounding box center [909, 307] width 226 height 503
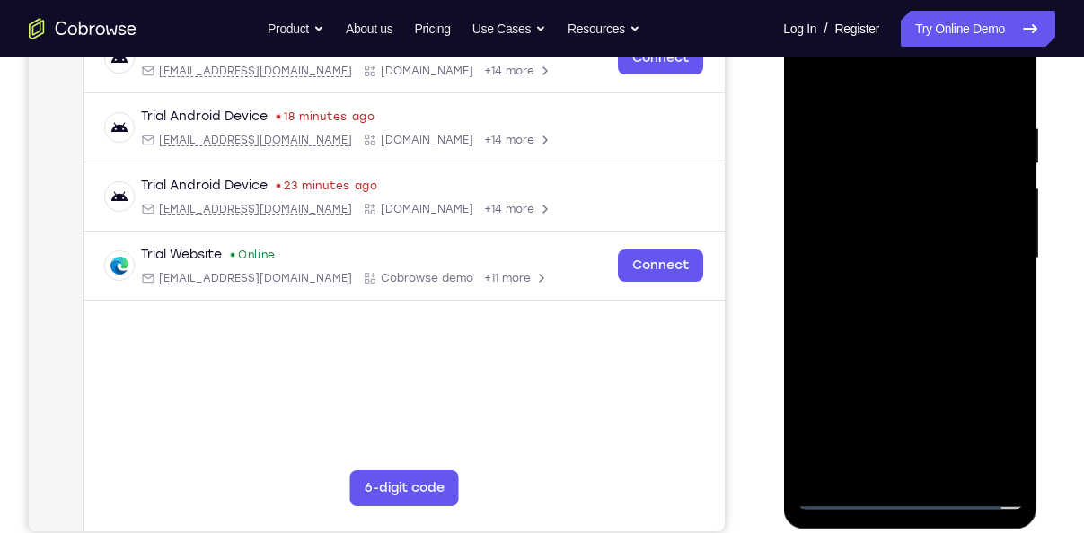
scroll to position [304, 0]
click at [886, 283] on div at bounding box center [909, 257] width 226 height 503
click at [884, 234] on div at bounding box center [909, 257] width 226 height 503
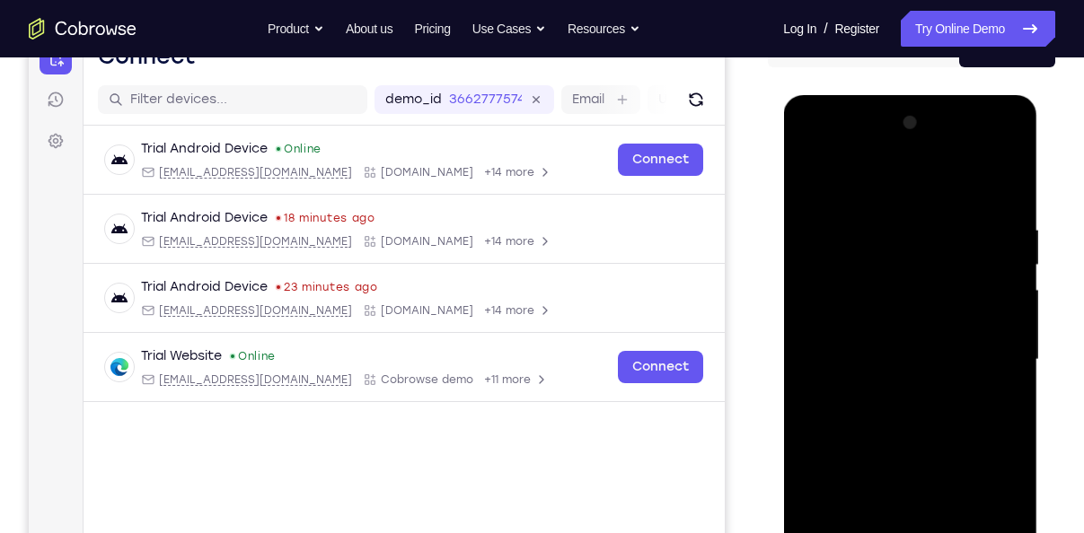
scroll to position [204, 0]
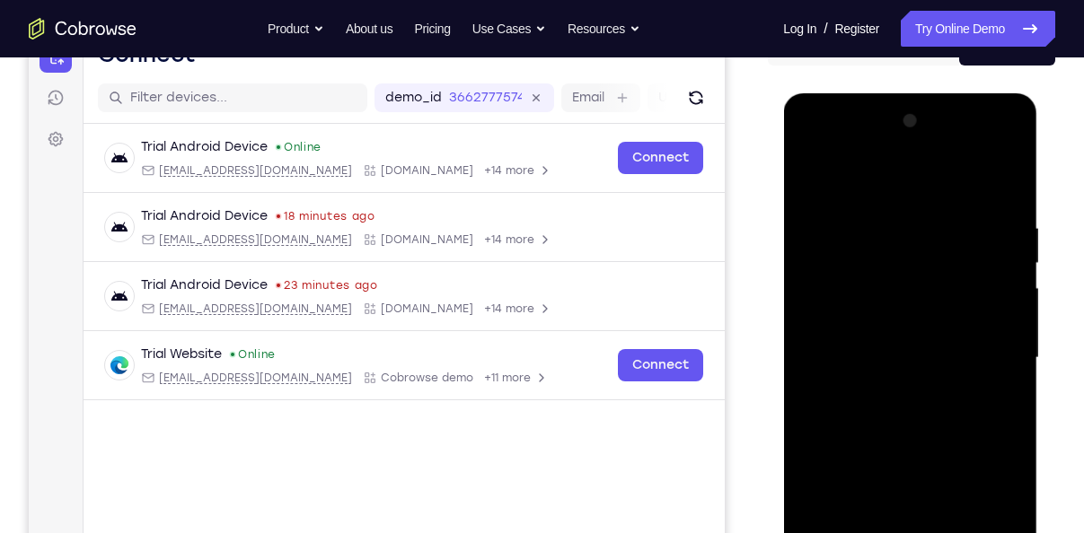
click at [919, 286] on div at bounding box center [909, 358] width 226 height 503
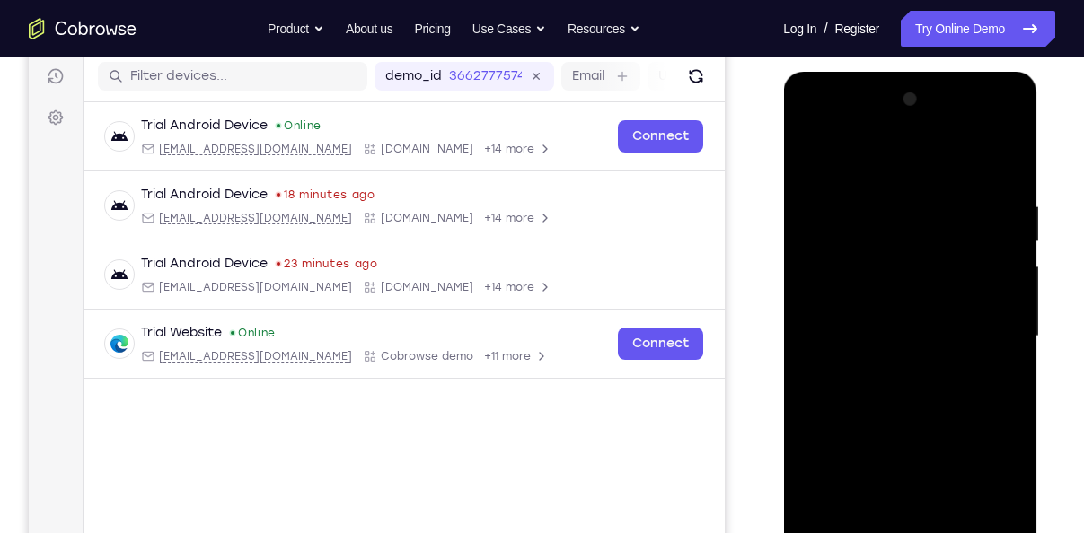
scroll to position [226, 0]
click at [895, 294] on div at bounding box center [909, 335] width 226 height 503
click at [887, 328] on div at bounding box center [909, 335] width 226 height 503
click at [887, 409] on div at bounding box center [909, 335] width 226 height 503
click at [895, 404] on div at bounding box center [909, 335] width 226 height 503
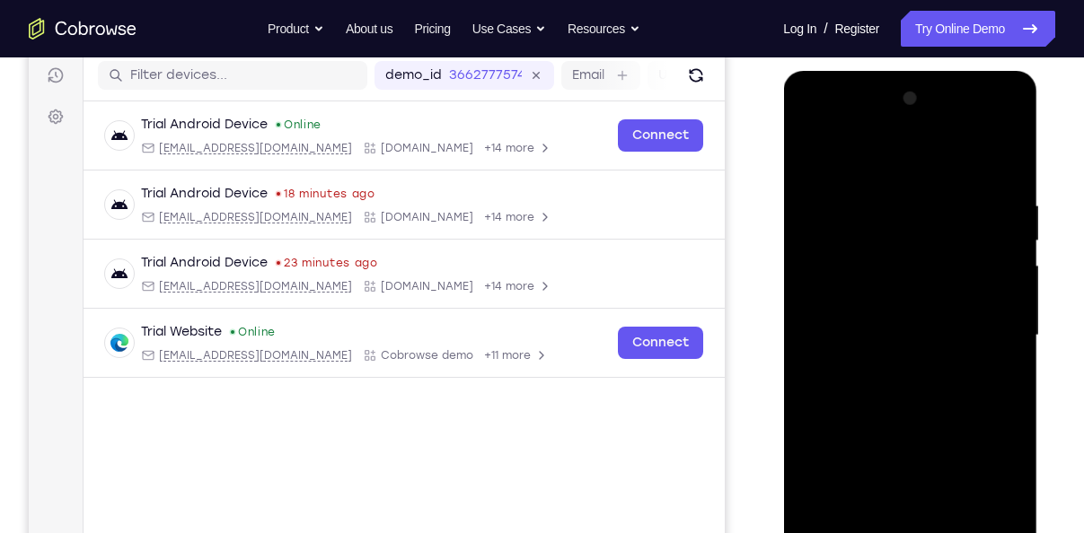
click at [900, 386] on div at bounding box center [909, 335] width 226 height 503
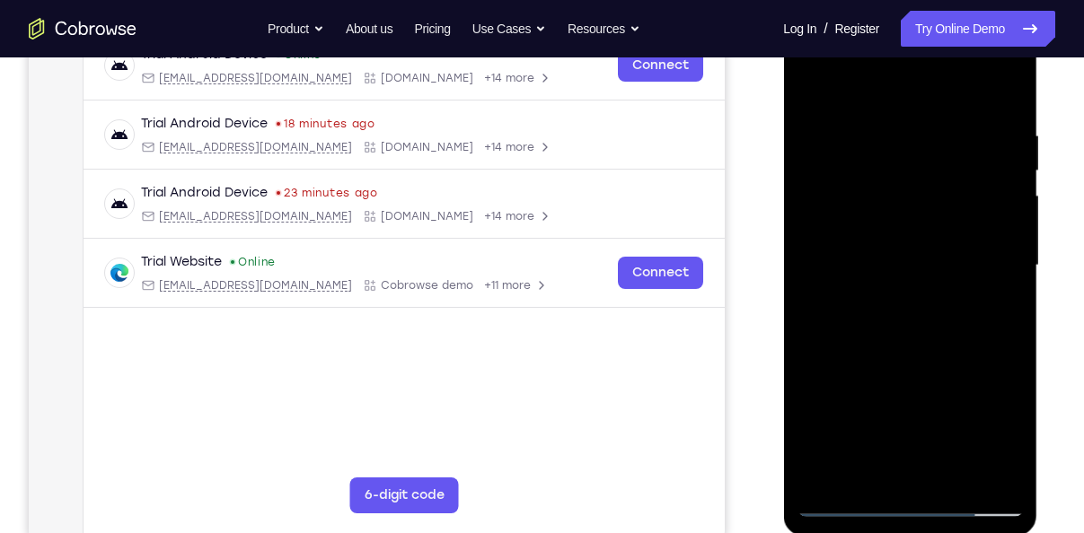
scroll to position [298, 0]
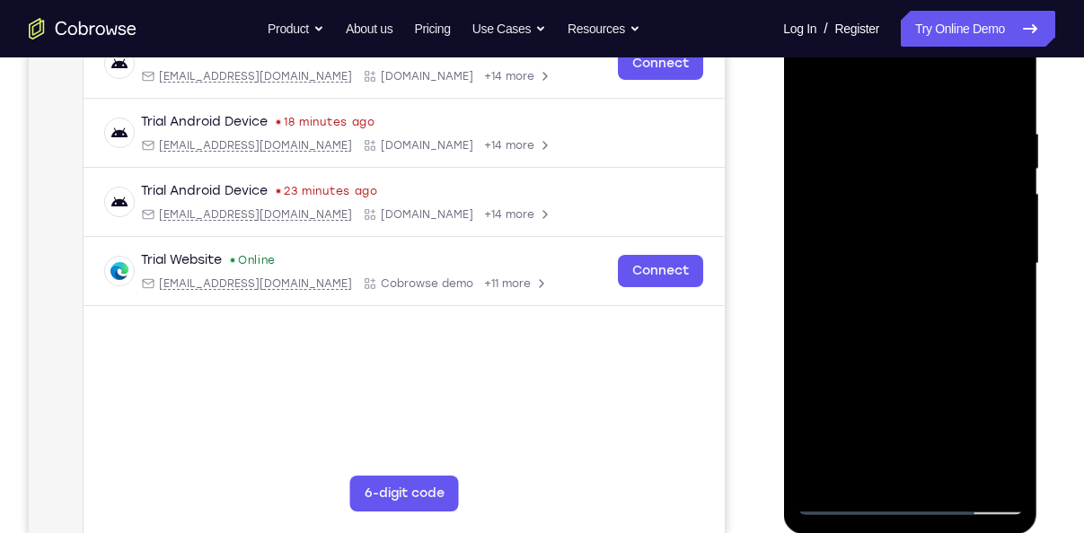
click at [890, 356] on div at bounding box center [909, 264] width 226 height 503
click at [893, 310] on div at bounding box center [909, 264] width 226 height 503
click at [1007, 303] on div at bounding box center [909, 264] width 226 height 503
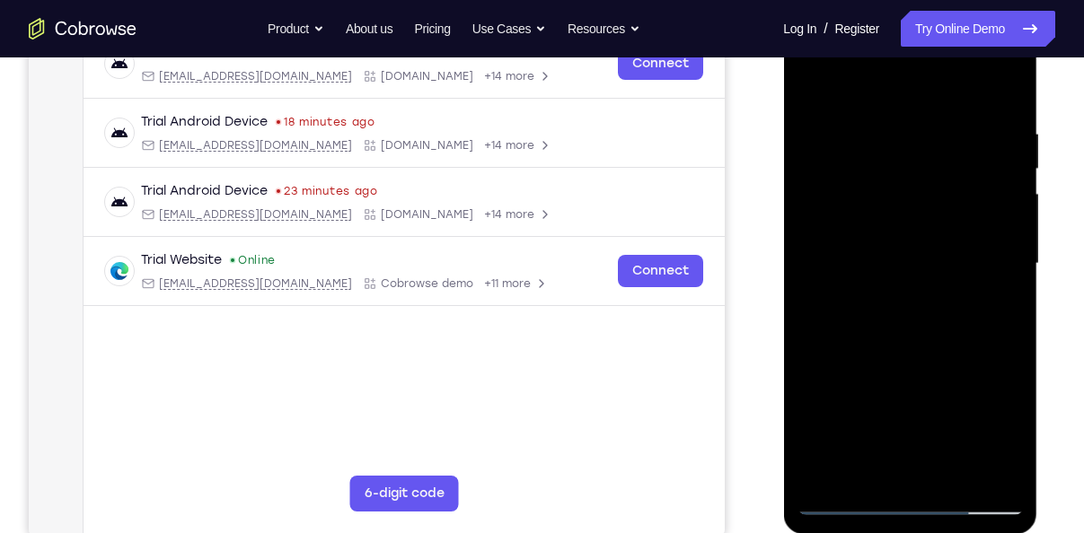
click at [1007, 303] on div at bounding box center [909, 264] width 226 height 503
drag, startPoint x: 936, startPoint y: 372, endPoint x: 943, endPoint y: 247, distance: 125.0
click at [943, 247] on div at bounding box center [909, 264] width 226 height 503
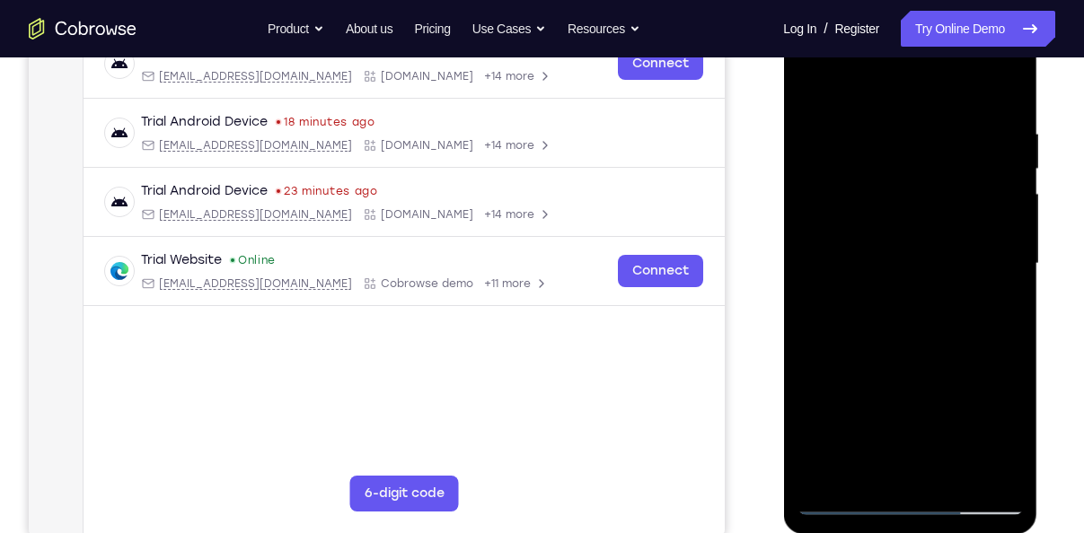
drag, startPoint x: 873, startPoint y: 152, endPoint x: 868, endPoint y: 226, distance: 74.7
click at [868, 226] on div at bounding box center [909, 264] width 226 height 503
click at [850, 128] on div at bounding box center [909, 264] width 226 height 503
drag, startPoint x: 919, startPoint y: 347, endPoint x: 922, endPoint y: 154, distance: 194.0
click at [922, 154] on div at bounding box center [909, 264] width 226 height 503
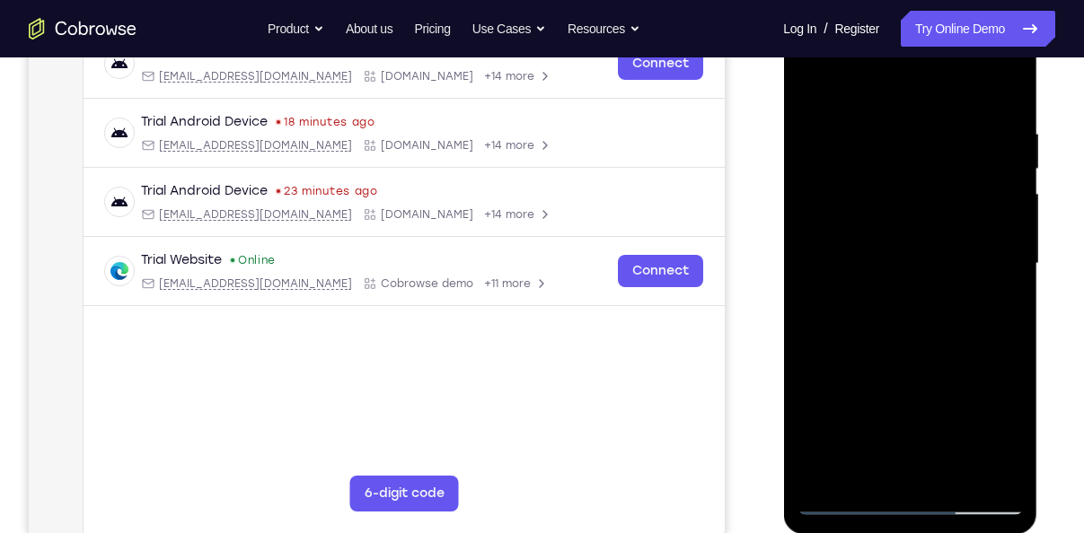
click at [851, 254] on div at bounding box center [909, 264] width 226 height 503
click at [845, 241] on div at bounding box center [909, 264] width 226 height 503
drag, startPoint x: 873, startPoint y: 186, endPoint x: 867, endPoint y: 362, distance: 176.1
click at [867, 362] on div at bounding box center [909, 264] width 226 height 503
click at [812, 82] on div at bounding box center [909, 264] width 226 height 503
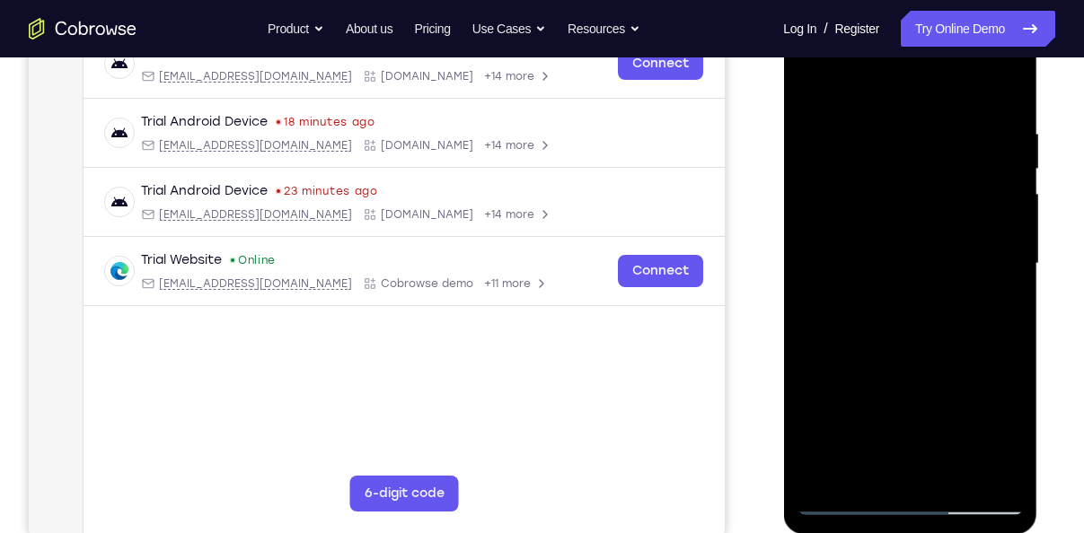
drag, startPoint x: 919, startPoint y: 402, endPoint x: 909, endPoint y: 180, distance: 222.0
click at [909, 180] on div at bounding box center [909, 264] width 226 height 503
drag, startPoint x: 921, startPoint y: 380, endPoint x: 913, endPoint y: 133, distance: 247.1
click at [913, 133] on div at bounding box center [909, 264] width 226 height 503
drag, startPoint x: 909, startPoint y: 344, endPoint x: 908, endPoint y: 96, distance: 247.8
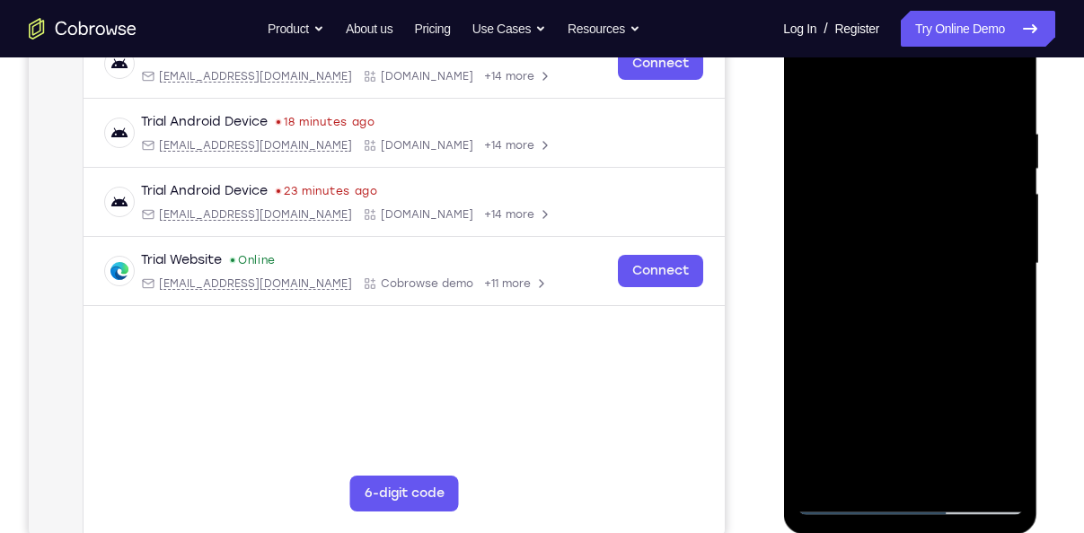
click at [908, 96] on div at bounding box center [909, 264] width 226 height 503
click at [954, 475] on div at bounding box center [909, 264] width 226 height 503
click at [872, 356] on div at bounding box center [909, 264] width 226 height 503
click at [918, 234] on div at bounding box center [909, 264] width 226 height 503
click at [816, 75] on div at bounding box center [909, 264] width 226 height 503
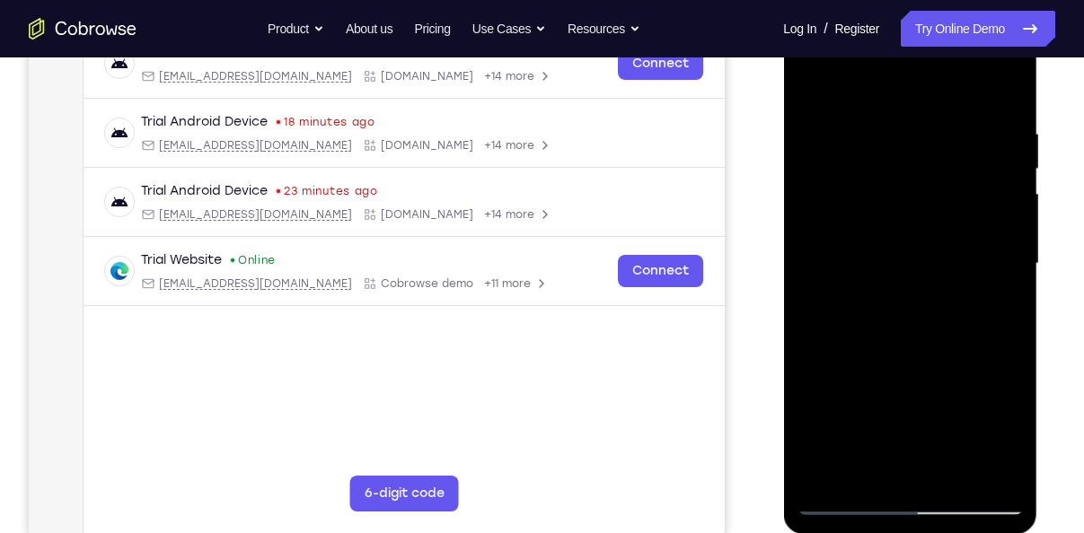
click at [853, 284] on div at bounding box center [909, 264] width 226 height 503
click at [816, 93] on div at bounding box center [909, 264] width 226 height 503
click at [805, 91] on div at bounding box center [909, 264] width 226 height 503
click at [883, 113] on div at bounding box center [909, 264] width 226 height 503
click at [973, 464] on div at bounding box center [909, 264] width 226 height 503
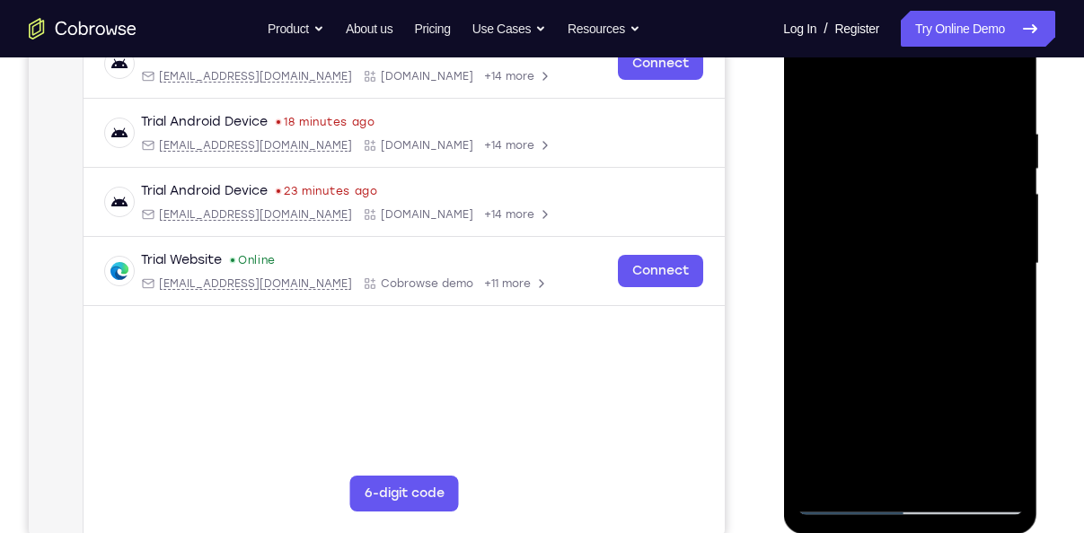
click at [1004, 398] on div at bounding box center [909, 264] width 226 height 503
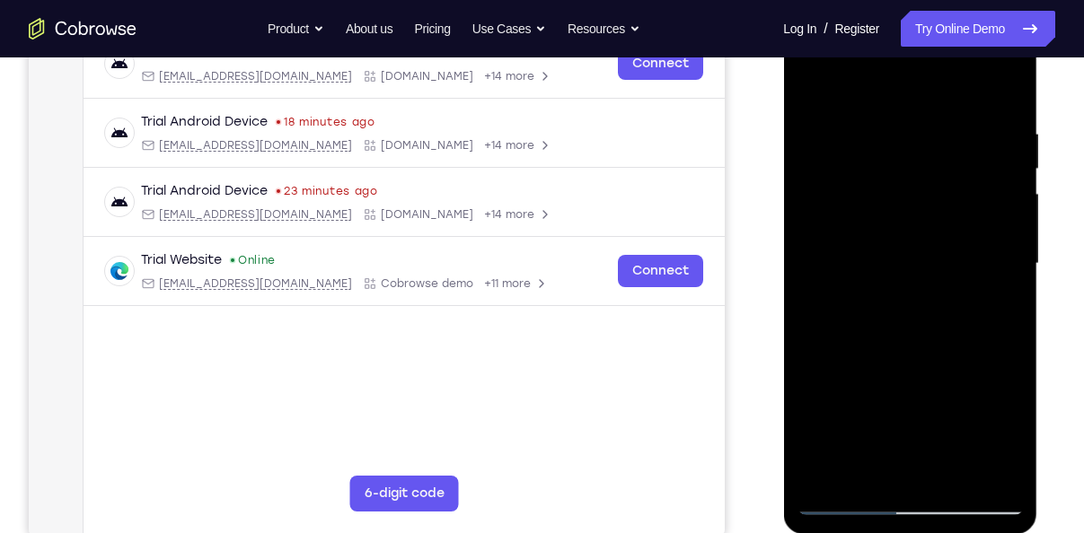
click at [1004, 398] on div at bounding box center [909, 264] width 226 height 503
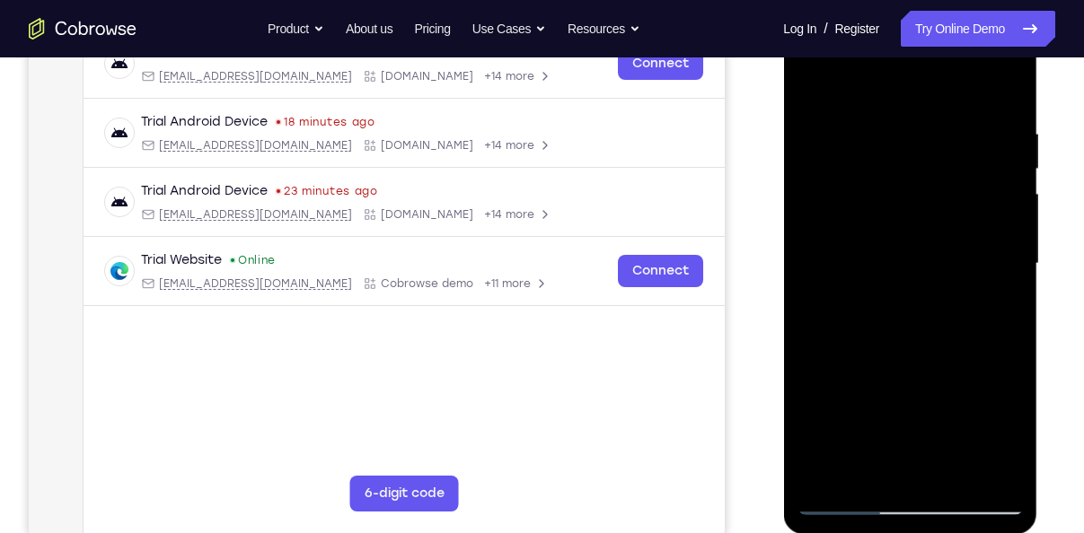
click at [989, 364] on div at bounding box center [909, 264] width 226 height 503
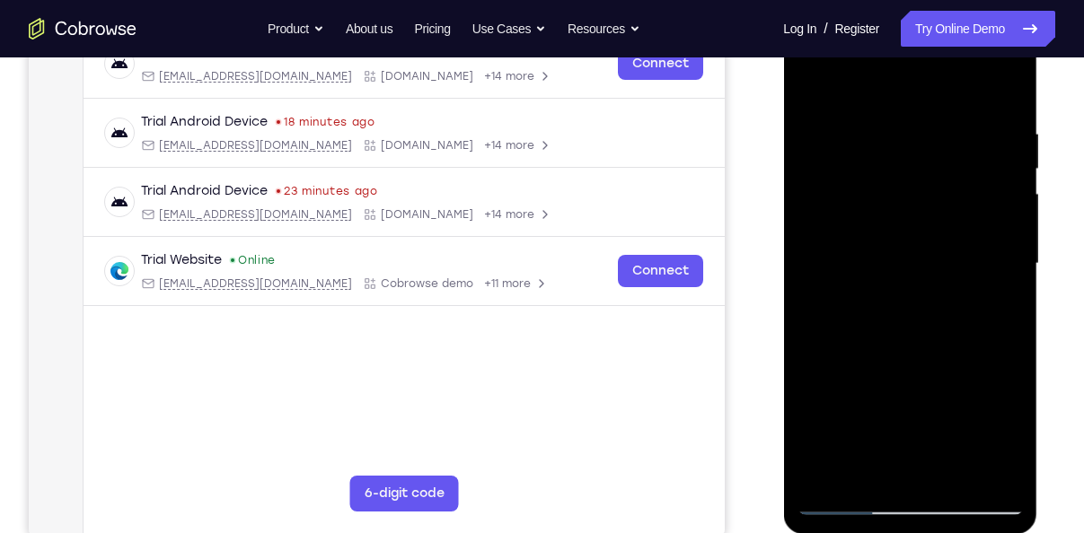
click at [989, 364] on div at bounding box center [909, 264] width 226 height 503
click at [992, 315] on div at bounding box center [909, 264] width 226 height 503
click at [1009, 88] on div at bounding box center [909, 264] width 226 height 503
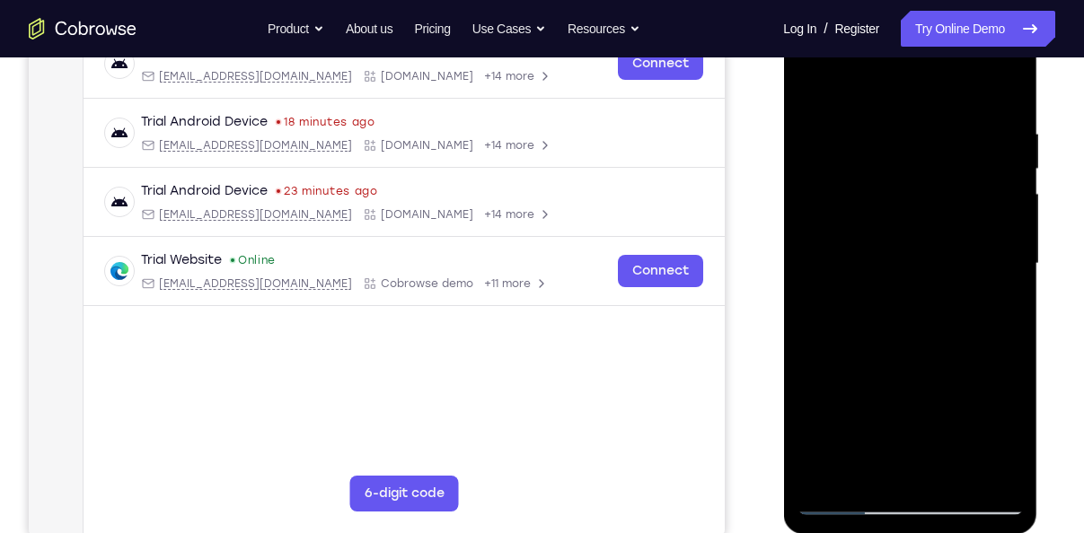
click at [960, 483] on div at bounding box center [909, 264] width 226 height 503
drag, startPoint x: 930, startPoint y: 242, endPoint x: 919, endPoint y: 381, distance: 139.6
click at [919, 381] on div at bounding box center [909, 264] width 226 height 503
drag, startPoint x: 905, startPoint y: 232, endPoint x: 899, endPoint y: 347, distance: 115.1
click at [899, 347] on div at bounding box center [909, 264] width 226 height 503
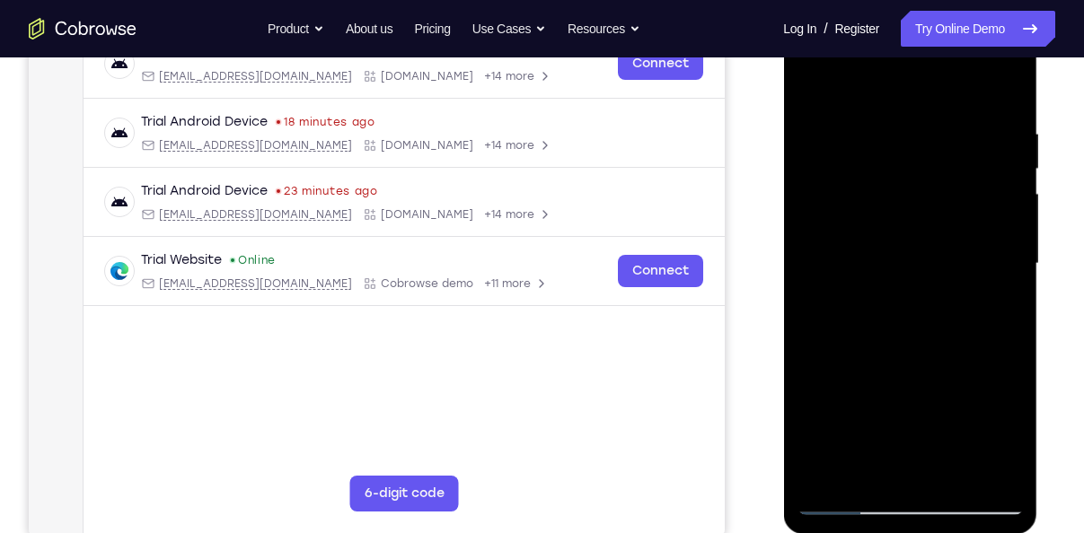
click at [856, 496] on div at bounding box center [909, 264] width 226 height 503
click at [849, 506] on div at bounding box center [909, 264] width 226 height 503
drag, startPoint x: 927, startPoint y: 146, endPoint x: 902, endPoint y: 392, distance: 247.2
click at [902, 392] on div at bounding box center [909, 264] width 226 height 503
drag, startPoint x: 943, startPoint y: 186, endPoint x: 943, endPoint y: 305, distance: 119.4
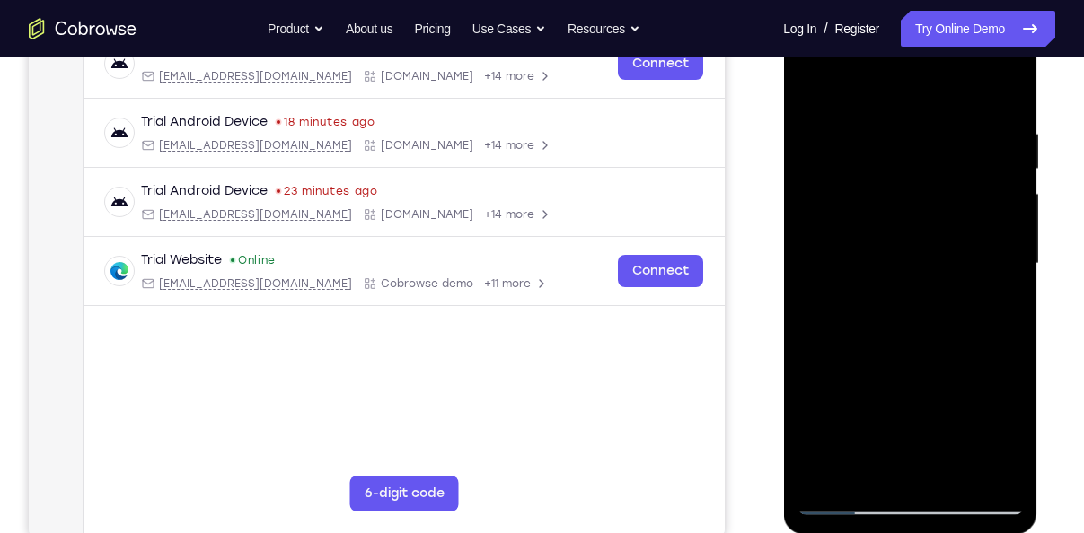
click at [943, 305] on div at bounding box center [909, 264] width 226 height 503
drag, startPoint x: 943, startPoint y: 305, endPoint x: 946, endPoint y: 251, distance: 54.8
click at [946, 251] on div at bounding box center [909, 264] width 226 height 503
drag, startPoint x: 945, startPoint y: 279, endPoint x: 954, endPoint y: 149, distance: 130.5
click at [954, 149] on div at bounding box center [909, 264] width 226 height 503
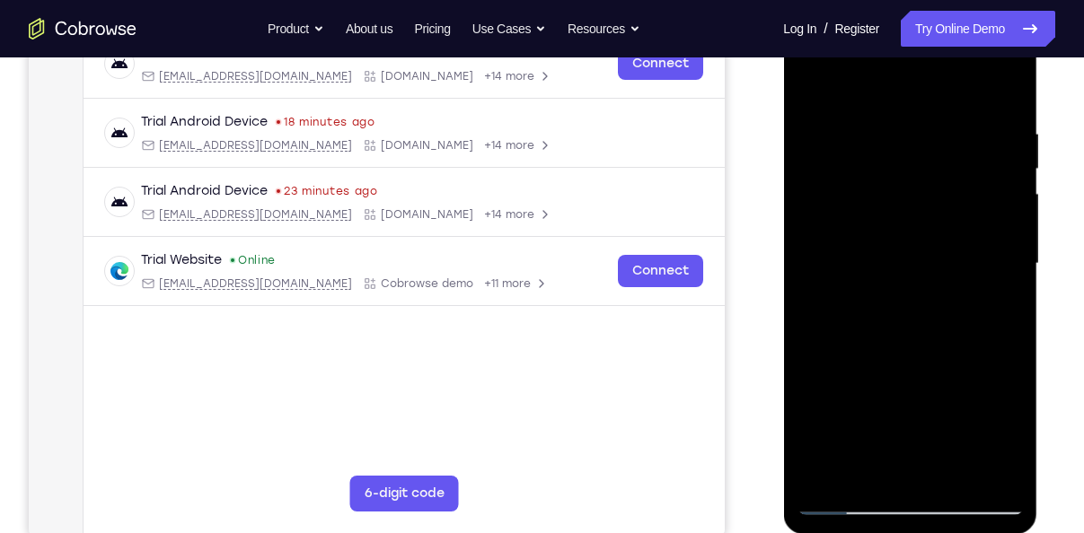
drag, startPoint x: 930, startPoint y: 322, endPoint x: 933, endPoint y: 128, distance: 194.0
click at [933, 128] on div at bounding box center [909, 264] width 226 height 503
drag, startPoint x: 928, startPoint y: 306, endPoint x: 935, endPoint y: 242, distance: 64.2
click at [935, 242] on div at bounding box center [909, 264] width 226 height 503
drag, startPoint x: 920, startPoint y: 322, endPoint x: 948, endPoint y: 128, distance: 195.9
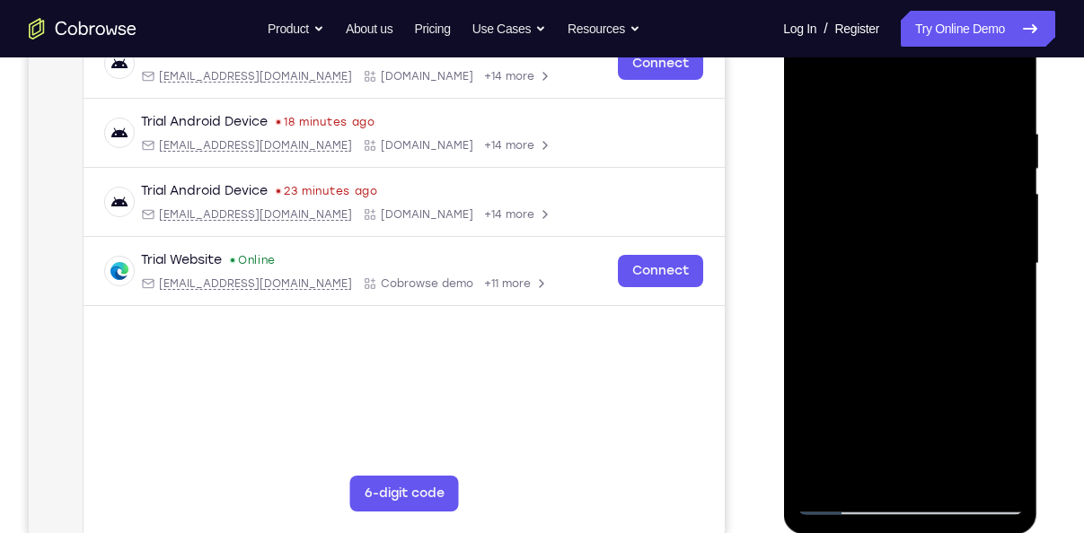
click at [948, 128] on div at bounding box center [909, 264] width 226 height 503
drag, startPoint x: 921, startPoint y: 378, endPoint x: 957, endPoint y: 179, distance: 202.5
click at [957, 179] on div at bounding box center [909, 264] width 226 height 503
drag, startPoint x: 902, startPoint y: 380, endPoint x: 961, endPoint y: 94, distance: 291.4
click at [961, 94] on div at bounding box center [909, 264] width 226 height 503
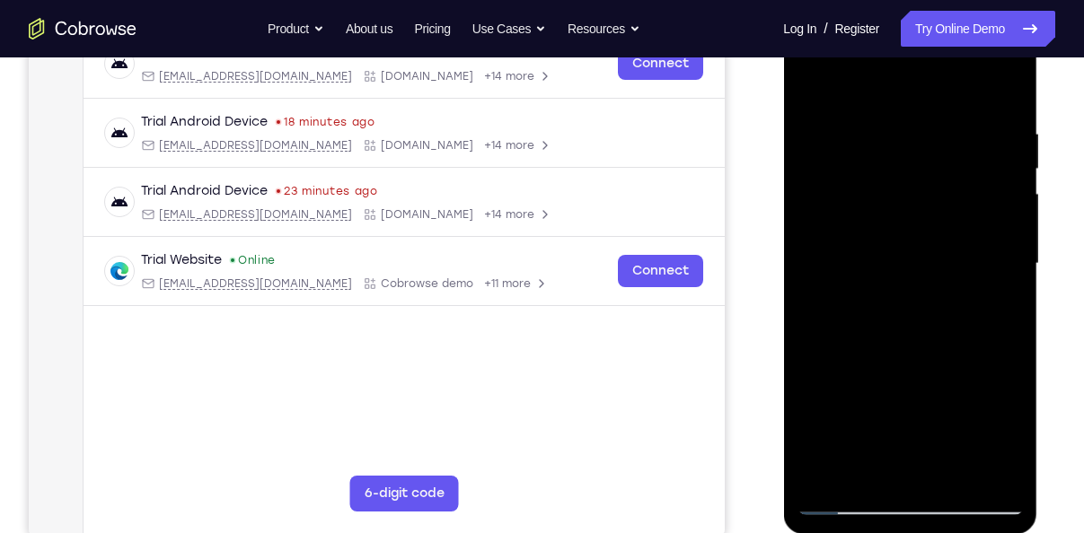
drag, startPoint x: 918, startPoint y: 312, endPoint x: 929, endPoint y: 186, distance: 127.1
click at [929, 186] on div at bounding box center [909, 264] width 226 height 503
click at [1016, 400] on div at bounding box center [909, 264] width 226 height 503
click at [1006, 269] on div at bounding box center [909, 264] width 226 height 503
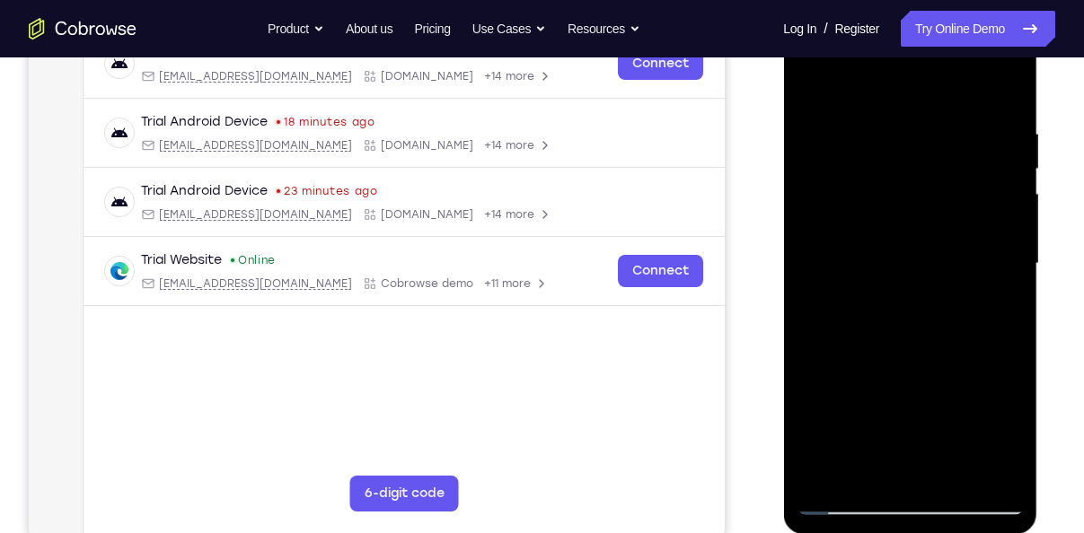
drag, startPoint x: 921, startPoint y: 438, endPoint x: 956, endPoint y: 208, distance: 232.5
click at [956, 208] on div at bounding box center [909, 264] width 226 height 503
drag, startPoint x: 933, startPoint y: 340, endPoint x: 958, endPoint y: 171, distance: 171.6
click at [958, 171] on div at bounding box center [909, 264] width 226 height 503
drag, startPoint x: 919, startPoint y: 366, endPoint x: 982, endPoint y: 53, distance: 319.6
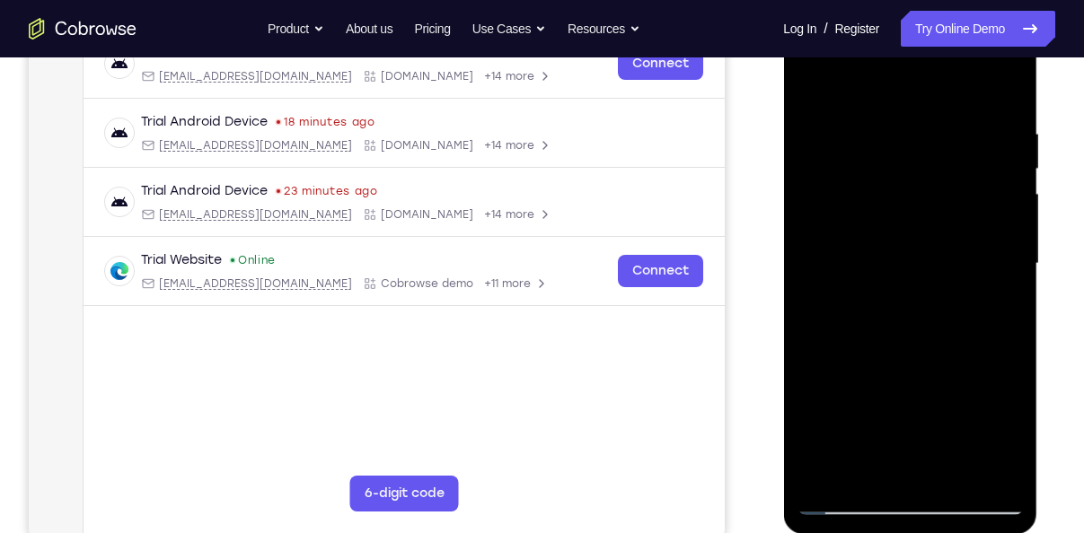
click at [982, 53] on div at bounding box center [909, 264] width 226 height 503
drag, startPoint x: 914, startPoint y: 295, endPoint x: 924, endPoint y: 232, distance: 64.5
click at [924, 232] on div at bounding box center [909, 264] width 226 height 503
drag, startPoint x: 908, startPoint y: 330, endPoint x: 927, endPoint y: 184, distance: 147.6
click at [927, 184] on div at bounding box center [909, 264] width 226 height 503
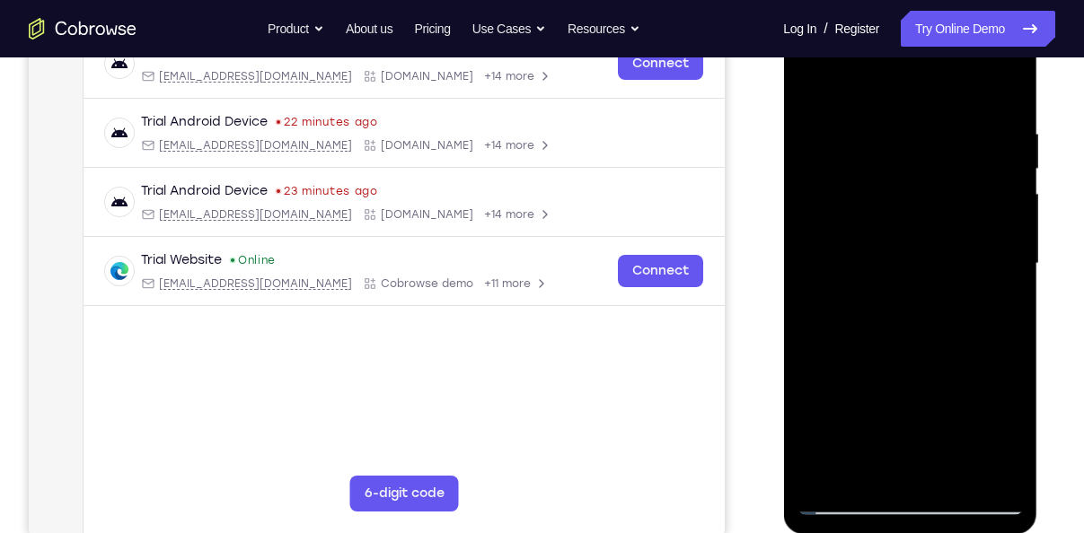
drag, startPoint x: 909, startPoint y: 331, endPoint x: 949, endPoint y: 157, distance: 178.8
click at [949, 157] on div at bounding box center [909, 264] width 226 height 503
drag, startPoint x: 927, startPoint y: 386, endPoint x: 942, endPoint y: 220, distance: 166.8
click at [942, 220] on div at bounding box center [909, 264] width 226 height 503
drag, startPoint x: 959, startPoint y: 356, endPoint x: 978, endPoint y: 163, distance: 194.0
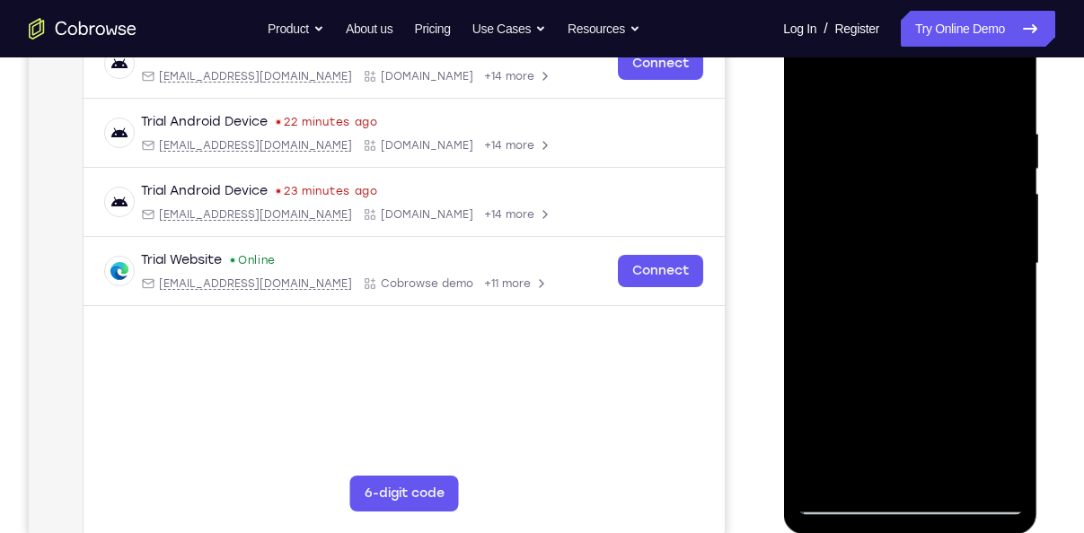
click at [978, 163] on div at bounding box center [909, 264] width 226 height 503
drag, startPoint x: 921, startPoint y: 364, endPoint x: 958, endPoint y: 161, distance: 206.2
click at [958, 161] on div at bounding box center [909, 264] width 226 height 503
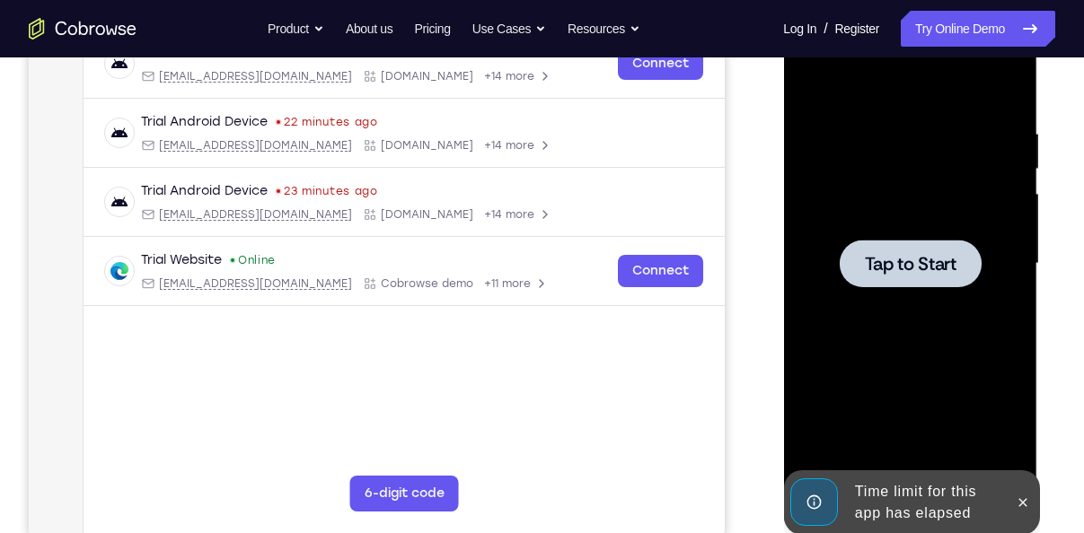
drag, startPoint x: 921, startPoint y: 363, endPoint x: 924, endPoint y: 343, distance: 19.9
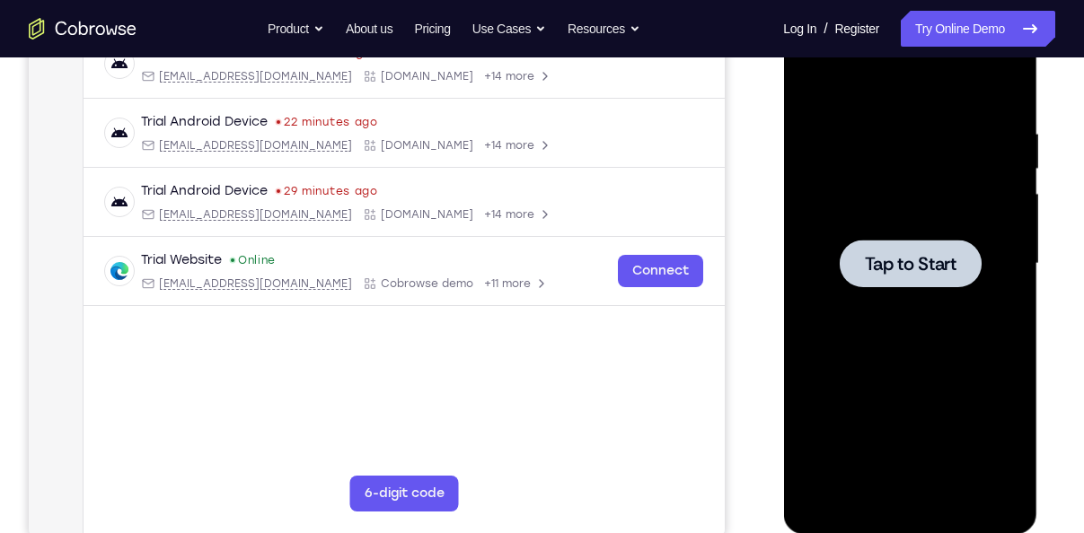
click at [840, 291] on div at bounding box center [909, 264] width 226 height 503
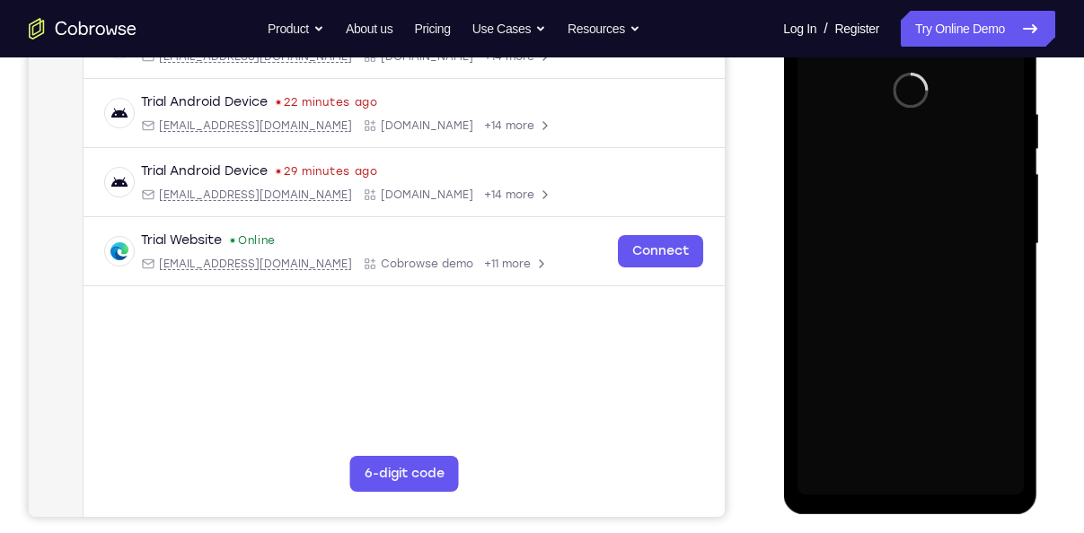
scroll to position [322, 0]
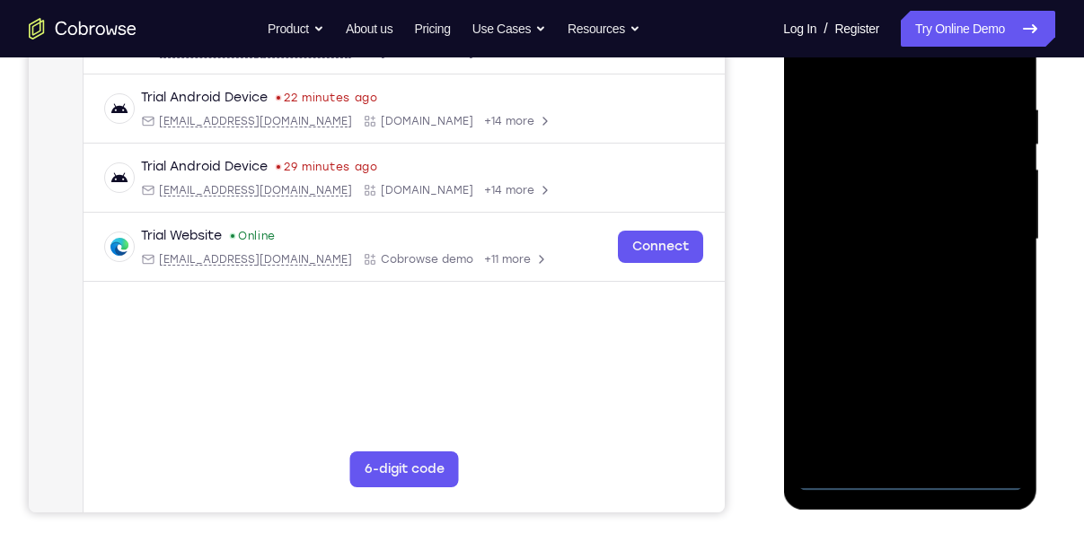
click at [911, 472] on div at bounding box center [909, 239] width 226 height 503
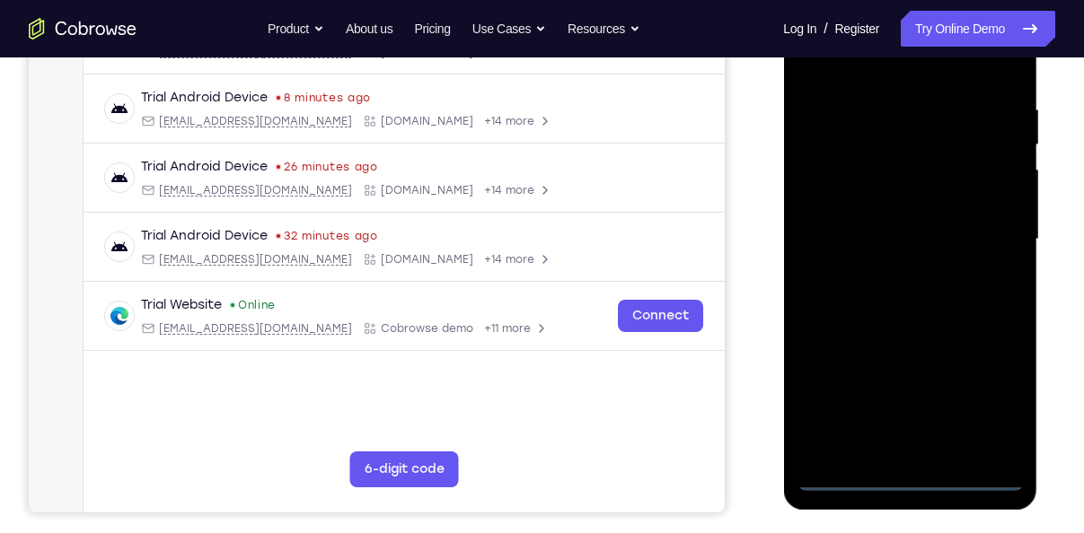
click at [1013, 399] on div at bounding box center [909, 239] width 226 height 503
click at [983, 415] on div at bounding box center [909, 239] width 226 height 503
click at [851, 59] on div at bounding box center [909, 239] width 226 height 503
click at [998, 224] on div at bounding box center [909, 239] width 226 height 503
click at [890, 265] on div at bounding box center [909, 239] width 226 height 503
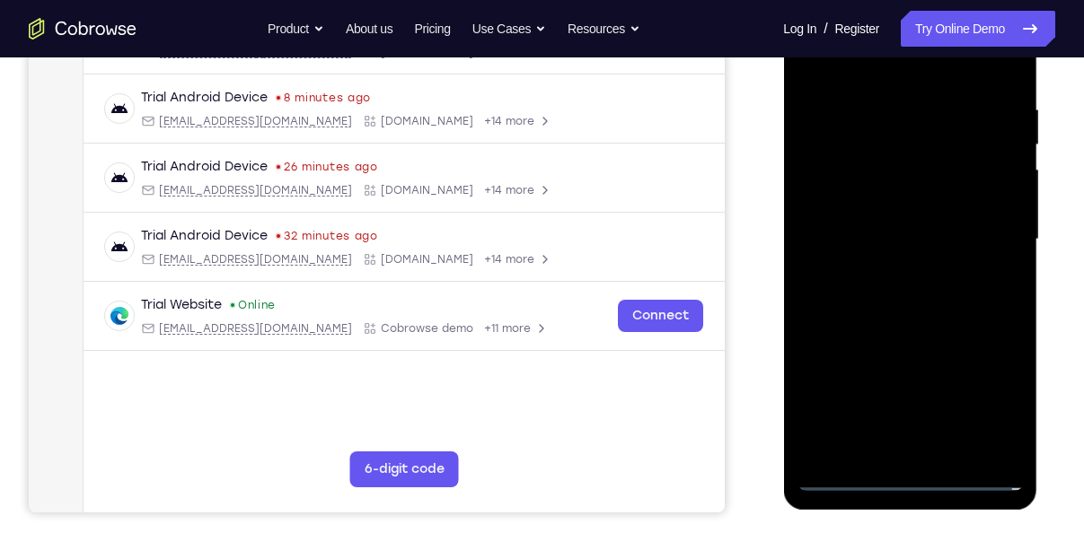
click at [874, 233] on div at bounding box center [909, 239] width 226 height 503
click at [874, 212] on div at bounding box center [909, 239] width 226 height 503
click at [885, 239] on div at bounding box center [909, 239] width 226 height 503
click at [880, 291] on div at bounding box center [909, 239] width 226 height 503
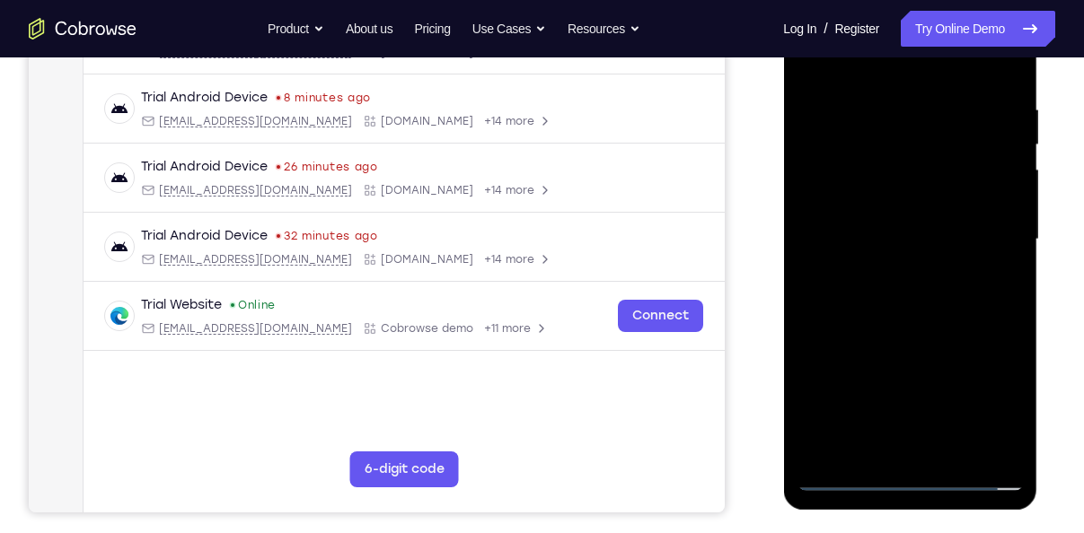
click at [880, 291] on div at bounding box center [909, 239] width 226 height 503
click at [910, 329] on div at bounding box center [909, 239] width 226 height 503
click at [947, 450] on div at bounding box center [909, 239] width 226 height 503
click at [905, 336] on div at bounding box center [909, 239] width 226 height 503
click at [919, 254] on div at bounding box center [909, 239] width 226 height 503
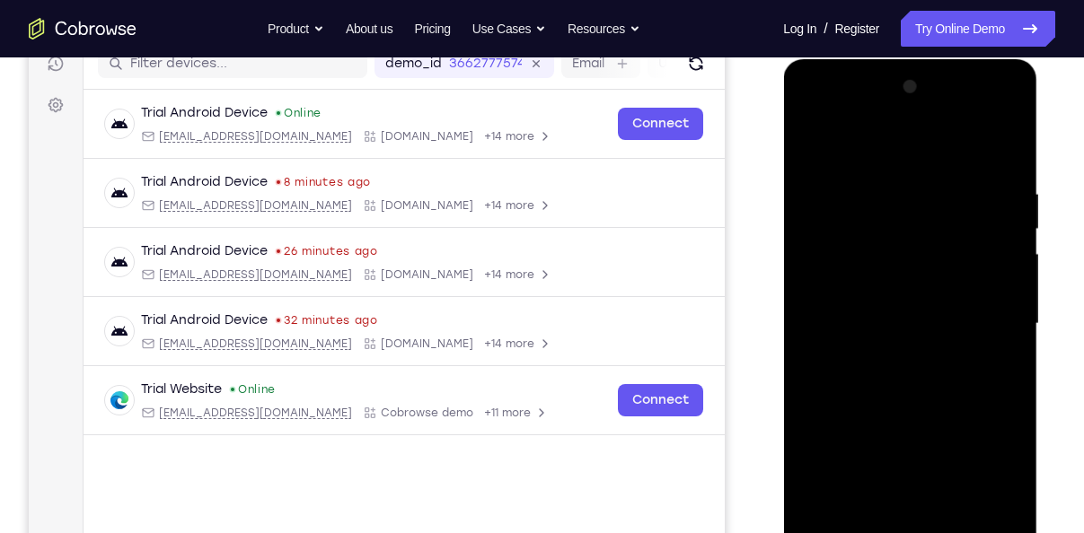
scroll to position [237, 0]
click at [807, 149] on div at bounding box center [909, 325] width 226 height 503
click at [884, 346] on div at bounding box center [909, 325] width 226 height 503
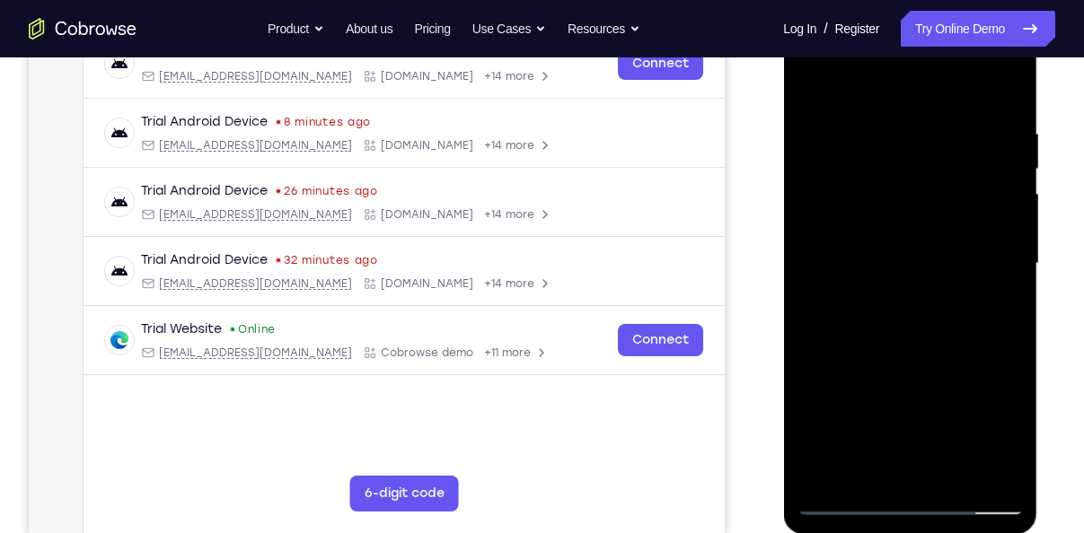
scroll to position [298, 0]
click at [811, 92] on div at bounding box center [909, 264] width 226 height 503
click at [887, 118] on div at bounding box center [909, 264] width 226 height 503
click at [995, 331] on div at bounding box center [909, 264] width 226 height 503
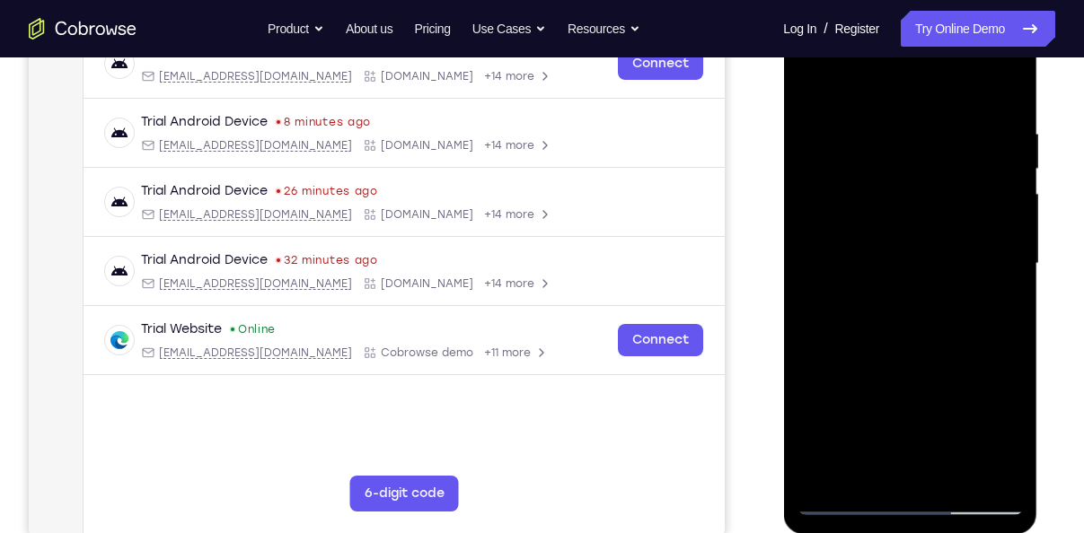
click at [981, 92] on div at bounding box center [909, 264] width 226 height 503
click at [889, 129] on div at bounding box center [909, 264] width 226 height 503
click at [870, 91] on div at bounding box center [909, 264] width 226 height 503
click at [992, 389] on div at bounding box center [909, 264] width 226 height 503
drag, startPoint x: 939, startPoint y: 404, endPoint x: 924, endPoint y: 191, distance: 213.4
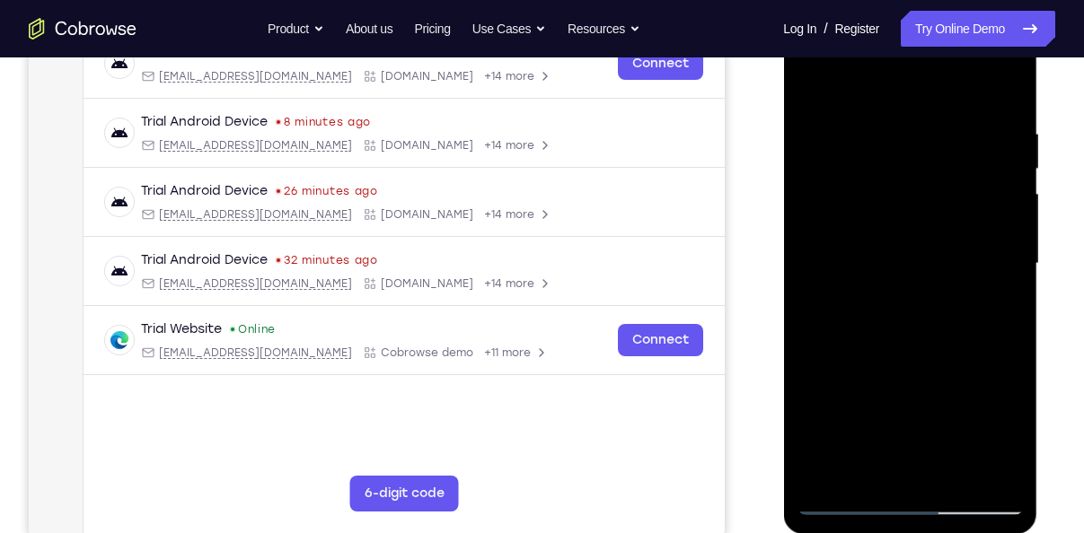
click at [924, 191] on div at bounding box center [909, 264] width 226 height 503
drag, startPoint x: 855, startPoint y: 171, endPoint x: 880, endPoint y: 278, distance: 110.6
click at [880, 278] on div at bounding box center [909, 264] width 226 height 503
click at [809, 74] on div at bounding box center [909, 264] width 226 height 503
drag, startPoint x: 886, startPoint y: 376, endPoint x: 884, endPoint y: 194, distance: 182.3
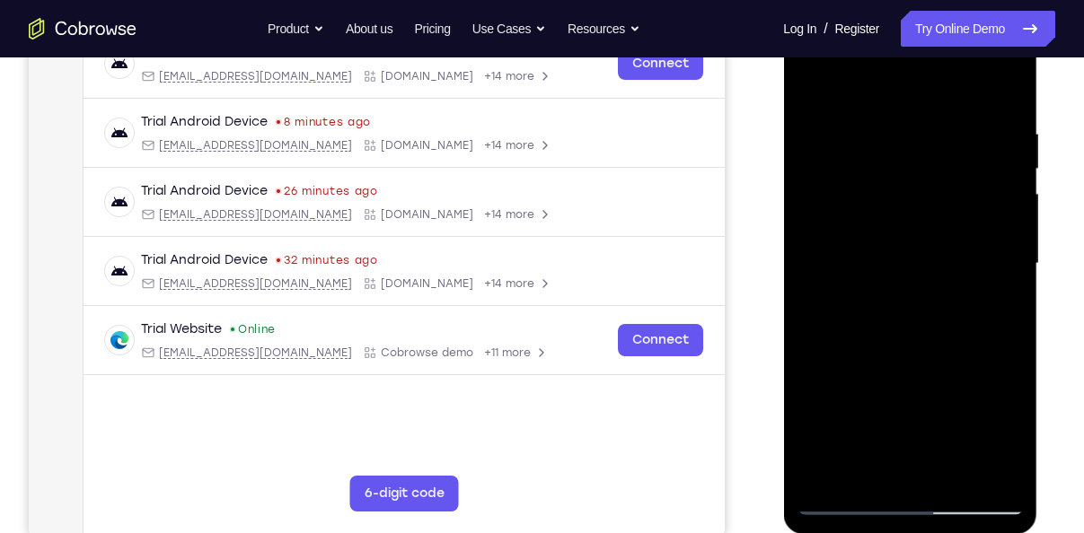
click at [884, 194] on div at bounding box center [909, 264] width 226 height 503
click at [908, 215] on div at bounding box center [909, 264] width 226 height 503
drag, startPoint x: 908, startPoint y: 215, endPoint x: 890, endPoint y: 333, distance: 119.0
click at [890, 333] on div at bounding box center [909, 264] width 226 height 503
click at [815, 84] on div at bounding box center [909, 264] width 226 height 503
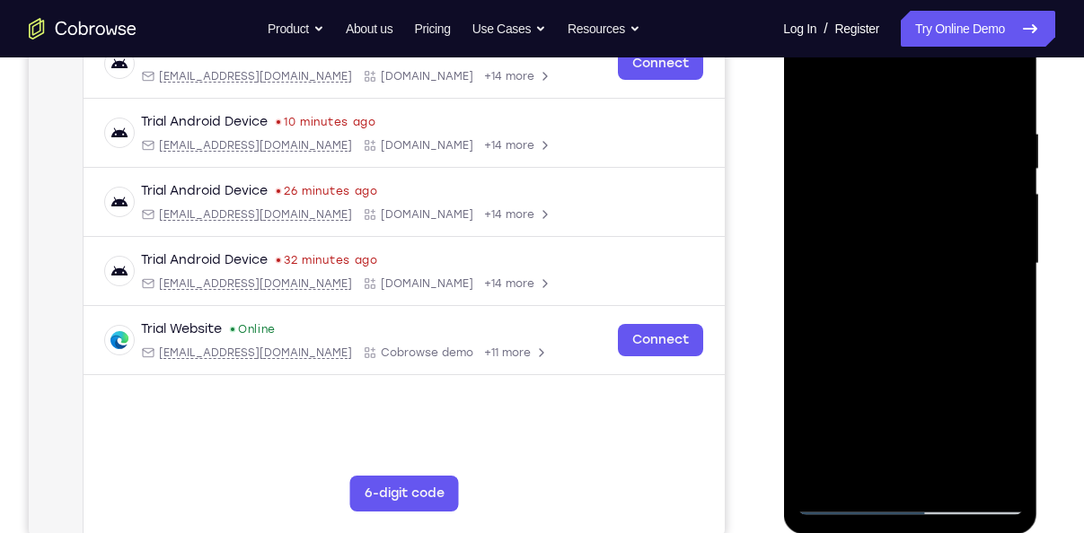
drag, startPoint x: 865, startPoint y: 400, endPoint x: 882, endPoint y: 172, distance: 228.7
click at [882, 172] on div at bounding box center [909, 264] width 226 height 503
click at [831, 284] on div at bounding box center [909, 264] width 226 height 503
drag, startPoint x: 897, startPoint y: 253, endPoint x: 889, endPoint y: 365, distance: 111.6
click at [889, 365] on div at bounding box center [909, 264] width 226 height 503
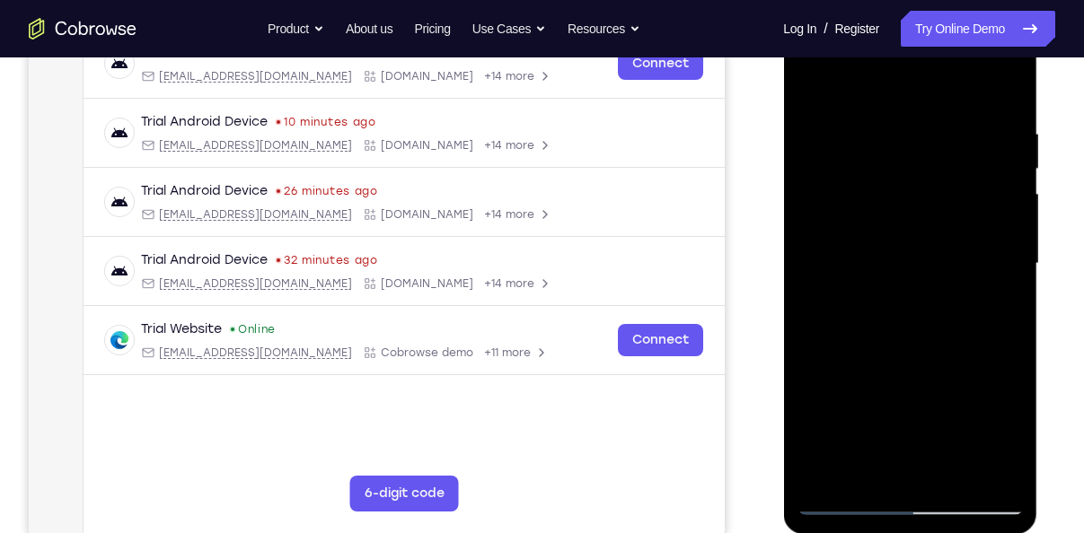
click at [815, 87] on div at bounding box center [909, 264] width 226 height 503
click at [831, 470] on div at bounding box center [909, 264] width 226 height 503
click at [981, 138] on div at bounding box center [909, 264] width 226 height 503
click at [976, 227] on div at bounding box center [909, 264] width 226 height 503
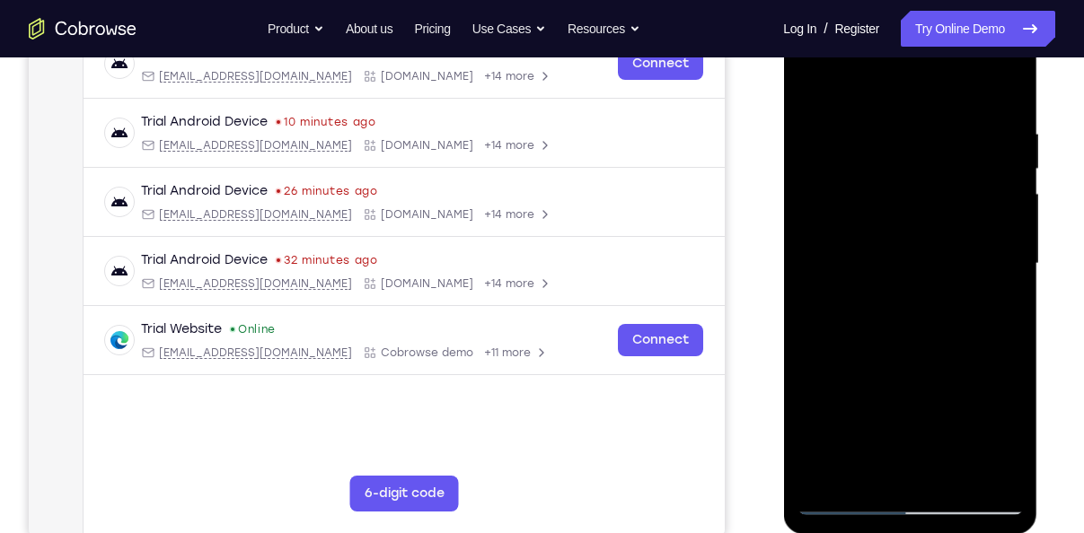
click at [987, 255] on div at bounding box center [909, 264] width 226 height 503
click at [999, 97] on div at bounding box center [909, 264] width 226 height 503
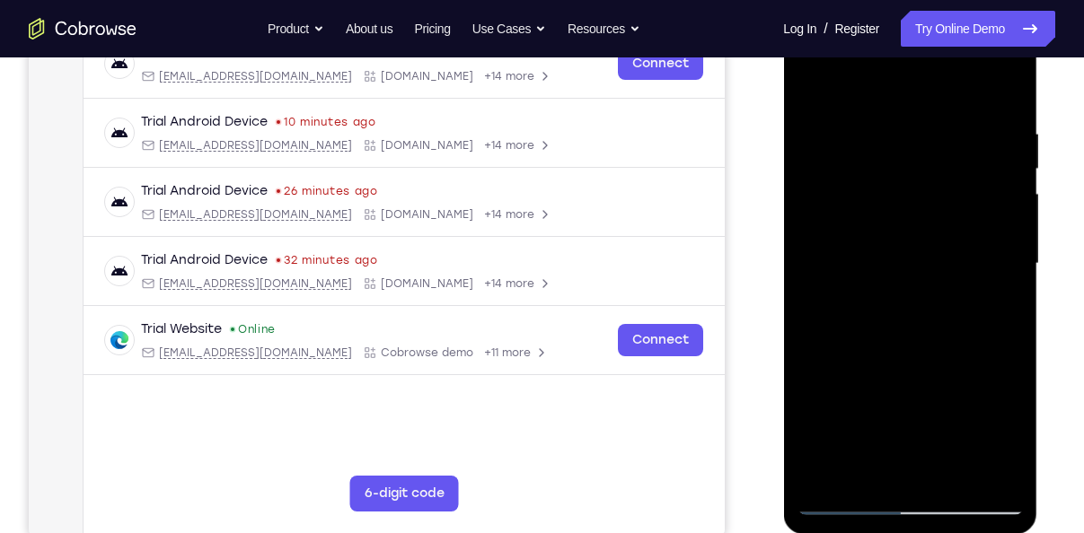
click at [948, 466] on div at bounding box center [909, 264] width 226 height 503
click at [913, 287] on div at bounding box center [909, 264] width 226 height 503
click at [812, 81] on div at bounding box center [909, 264] width 226 height 503
click at [888, 268] on div at bounding box center [909, 264] width 226 height 503
click at [812, 85] on div at bounding box center [909, 264] width 226 height 503
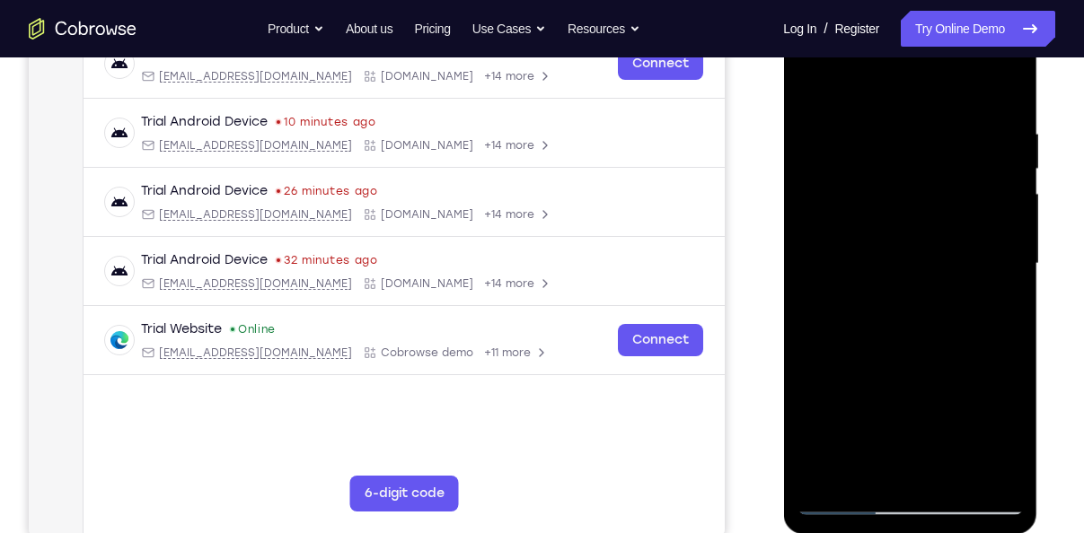
click at [812, 85] on div at bounding box center [909, 264] width 226 height 503
click at [943, 124] on div at bounding box center [909, 264] width 226 height 503
click at [981, 247] on div at bounding box center [909, 264] width 226 height 503
click at [998, 168] on div at bounding box center [909, 264] width 226 height 503
click at [979, 482] on div at bounding box center [909, 264] width 226 height 503
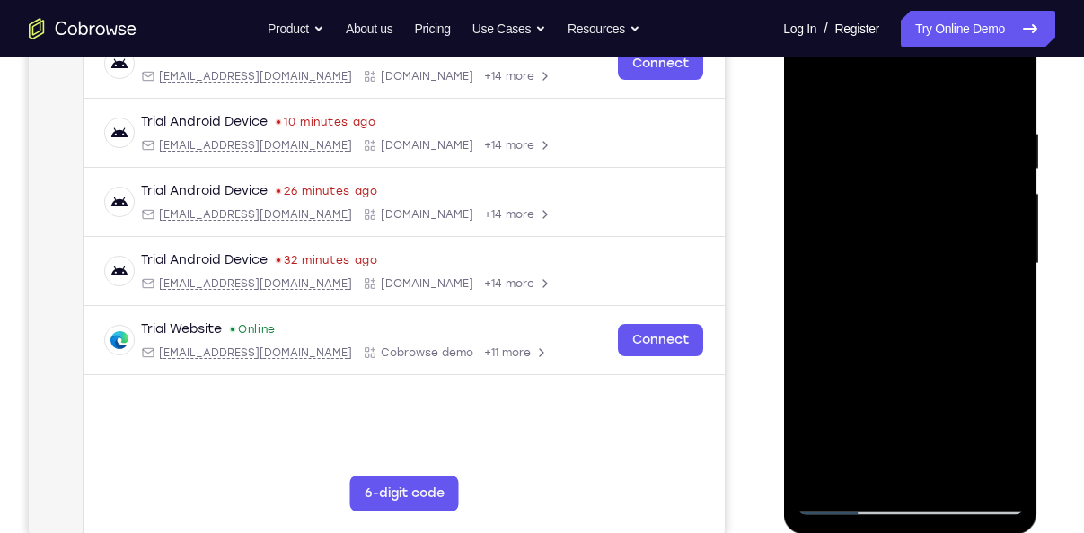
click at [995, 389] on div at bounding box center [909, 264] width 226 height 503
click at [976, 470] on div at bounding box center [909, 264] width 226 height 503
click at [1009, 356] on div at bounding box center [909, 264] width 226 height 503
click at [1000, 189] on div at bounding box center [909, 264] width 226 height 503
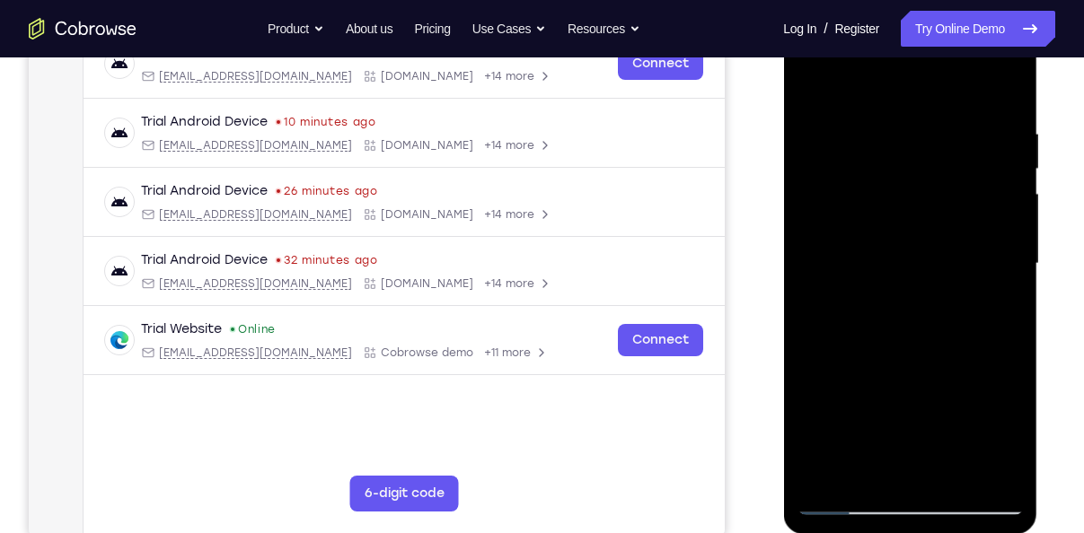
click at [980, 467] on div at bounding box center [909, 264] width 226 height 503
click at [1038, 400] on div at bounding box center [911, 268] width 256 height 539
click at [1007, 94] on div at bounding box center [909, 264] width 226 height 503
click at [1001, 92] on div at bounding box center [909, 264] width 226 height 503
click at [955, 470] on div at bounding box center [909, 264] width 226 height 503
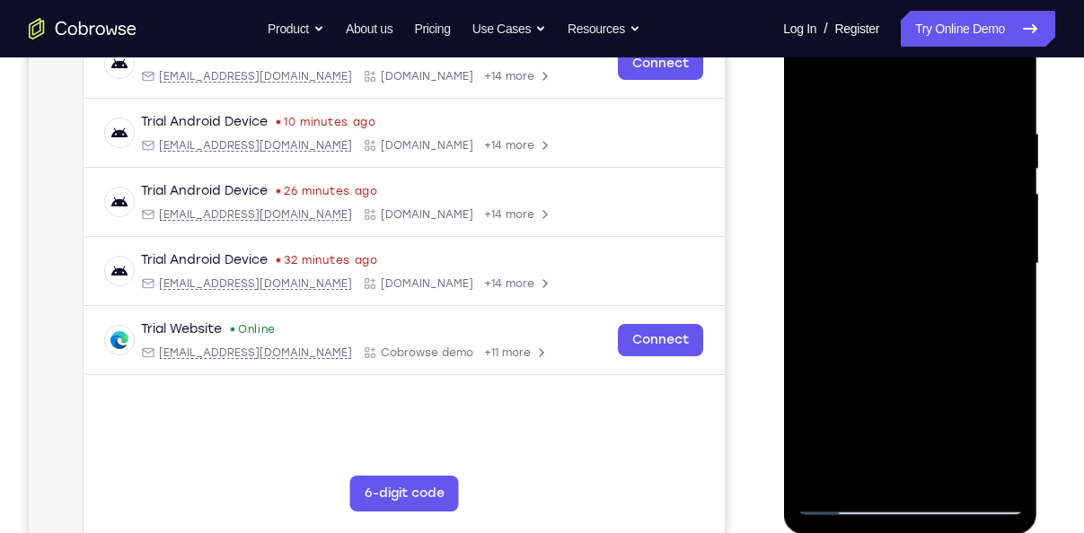
click at [807, 86] on div at bounding box center [909, 264] width 226 height 503
drag, startPoint x: 902, startPoint y: 394, endPoint x: 914, endPoint y: 317, distance: 78.1
click at [914, 317] on div at bounding box center [909, 264] width 226 height 503
click at [990, 473] on div at bounding box center [909, 264] width 226 height 503
click at [1005, 84] on div at bounding box center [909, 264] width 226 height 503
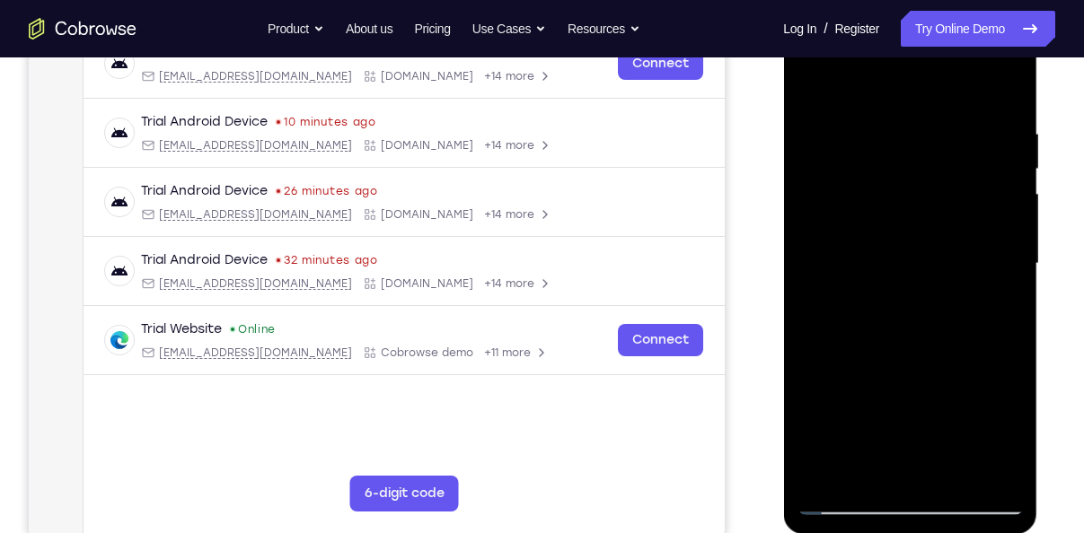
click at [893, 358] on div at bounding box center [909, 264] width 226 height 503
click at [834, 103] on div at bounding box center [909, 264] width 226 height 503
click at [884, 439] on div at bounding box center [909, 264] width 226 height 503
click at [858, 376] on div at bounding box center [909, 264] width 226 height 503
click at [964, 180] on div at bounding box center [909, 264] width 226 height 503
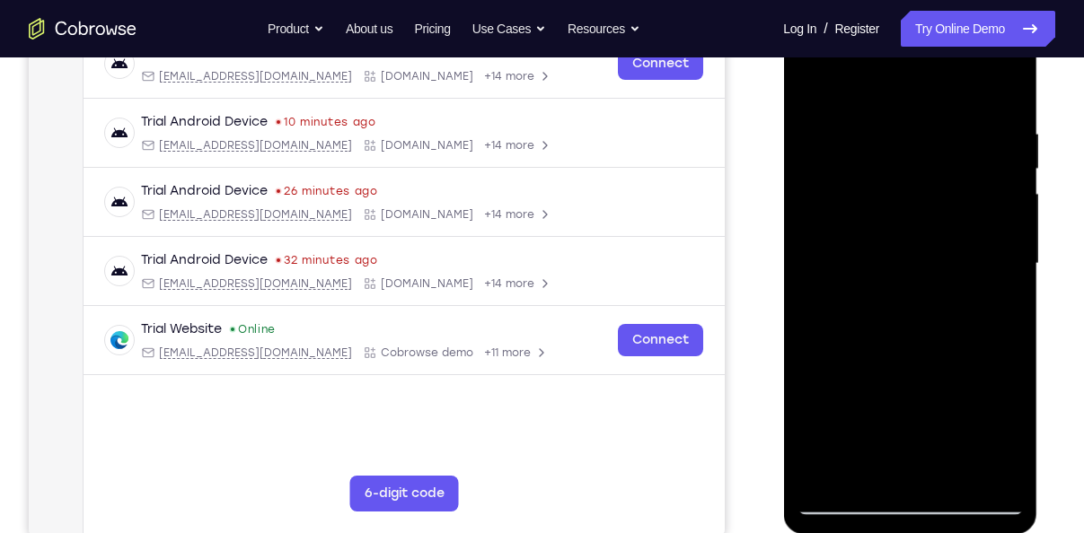
click at [914, 144] on div at bounding box center [909, 264] width 226 height 503
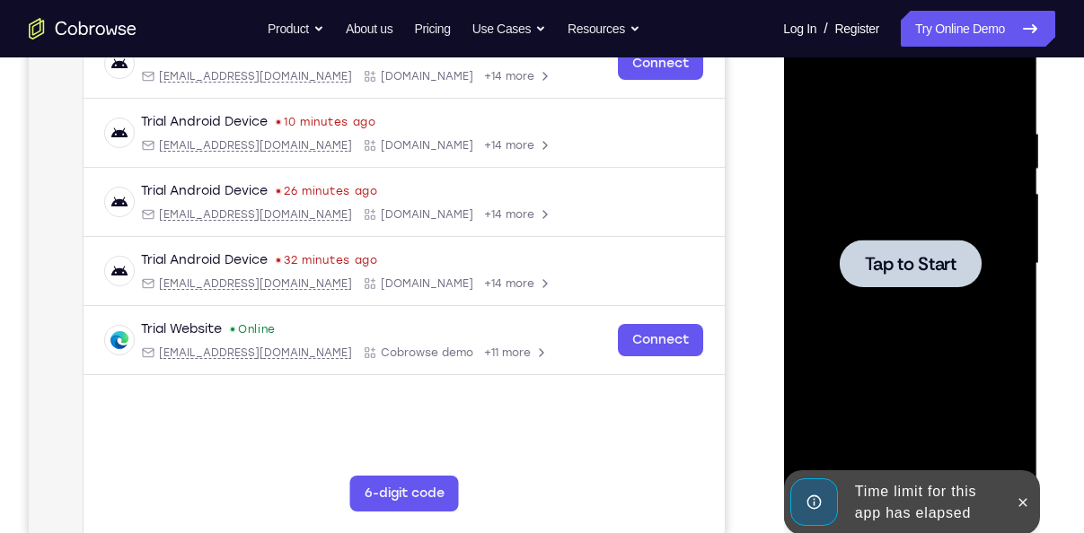
click at [938, 413] on div at bounding box center [909, 264] width 226 height 503
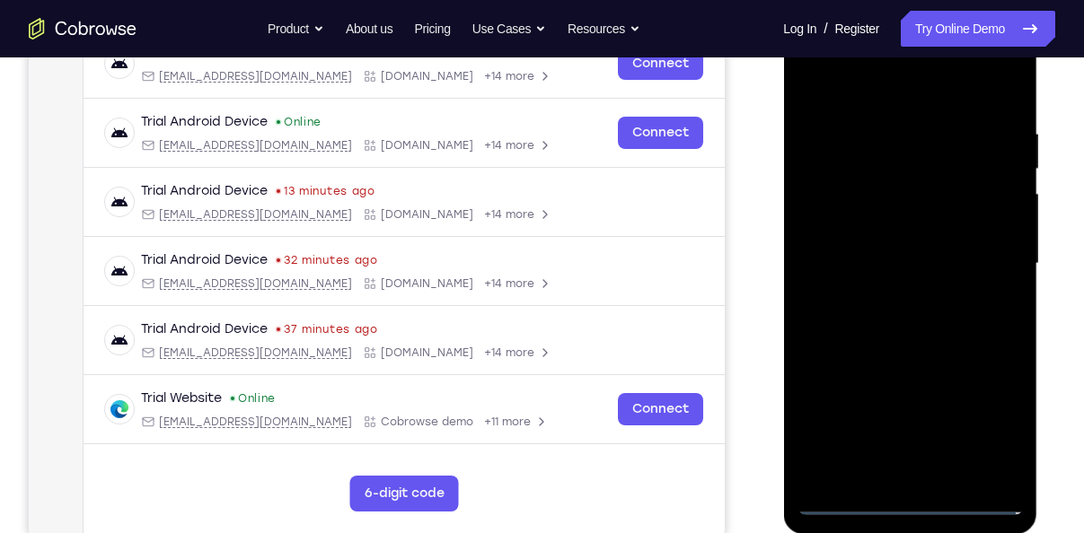
click at [909, 497] on div at bounding box center [909, 264] width 226 height 503
click at [983, 431] on div at bounding box center [909, 264] width 226 height 503
click at [856, 96] on div at bounding box center [909, 264] width 226 height 503
click at [845, 161] on div at bounding box center [909, 264] width 226 height 503
click at [983, 146] on div at bounding box center [909, 264] width 226 height 503
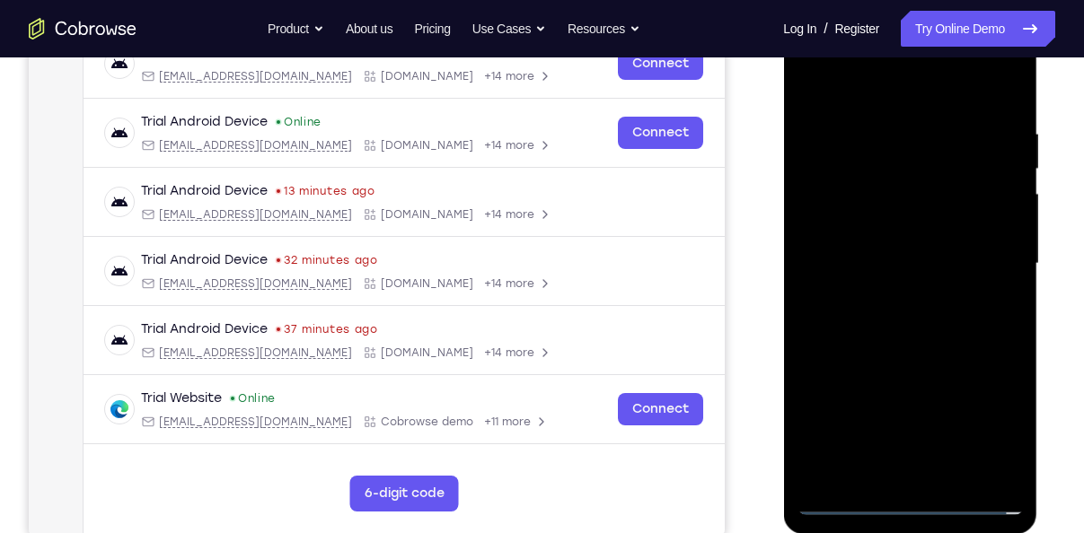
click at [983, 146] on div at bounding box center [909, 264] width 226 height 503
click at [1060, 201] on div "Your Support Agent Your Customer Web iOS Android Next Steps We’d be happy to gi…" at bounding box center [542, 351] width 1084 height 1184
click at [998, 268] on div at bounding box center [909, 264] width 226 height 503
click at [891, 296] on div at bounding box center [909, 264] width 226 height 503
click at [881, 242] on div at bounding box center [909, 264] width 226 height 503
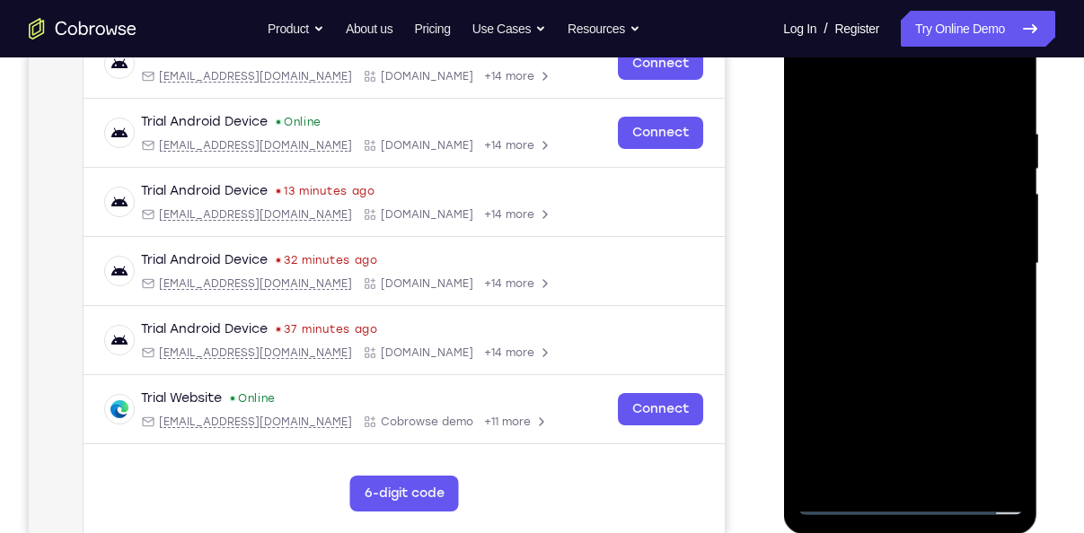
click at [872, 229] on div at bounding box center [909, 264] width 226 height 503
drag, startPoint x: 847, startPoint y: 242, endPoint x: 845, endPoint y: 259, distance: 16.3
click at [845, 259] on div at bounding box center [909, 264] width 226 height 503
click at [849, 309] on div at bounding box center [909, 264] width 226 height 503
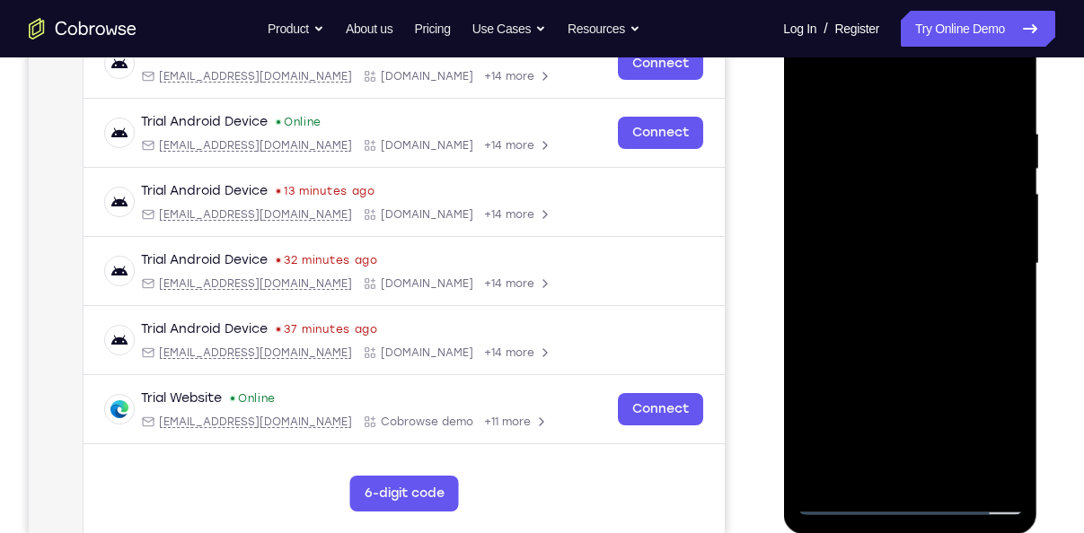
click at [845, 317] on div at bounding box center [909, 264] width 226 height 503
click at [851, 268] on div at bounding box center [909, 264] width 226 height 503
click at [851, 323] on div at bounding box center [909, 264] width 226 height 503
click at [896, 349] on div at bounding box center [909, 264] width 226 height 503
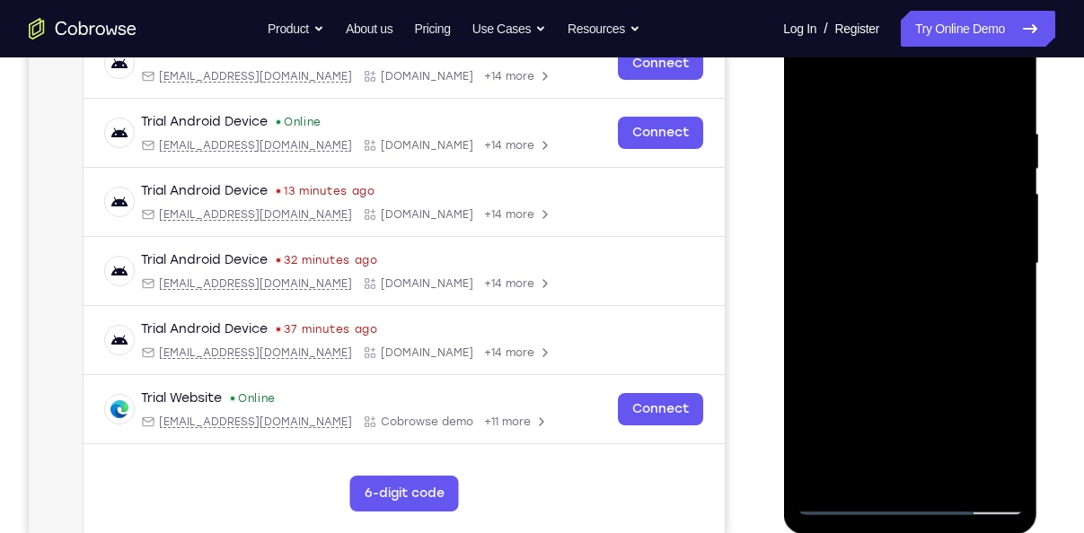
click at [956, 472] on div at bounding box center [909, 264] width 226 height 503
click at [906, 360] on div at bounding box center [909, 264] width 226 height 503
click at [920, 246] on div at bounding box center [909, 264] width 226 height 503
click at [814, 84] on div at bounding box center [909, 264] width 226 height 503
click at [878, 268] on div at bounding box center [909, 264] width 226 height 503
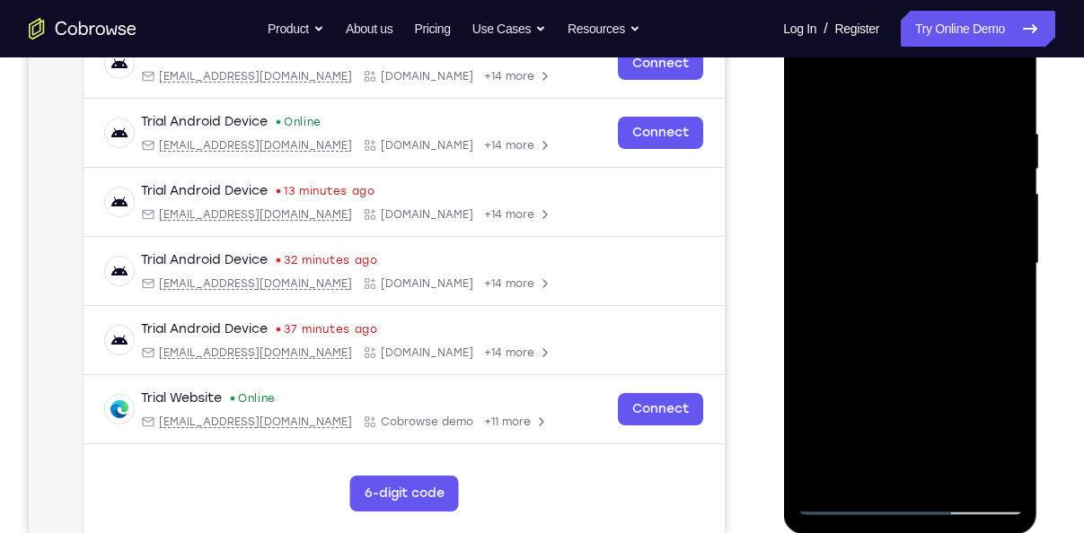
click at [875, 463] on div at bounding box center [909, 264] width 226 height 503
click at [812, 92] on div at bounding box center [909, 264] width 226 height 503
click at [812, 86] on div at bounding box center [909, 264] width 226 height 503
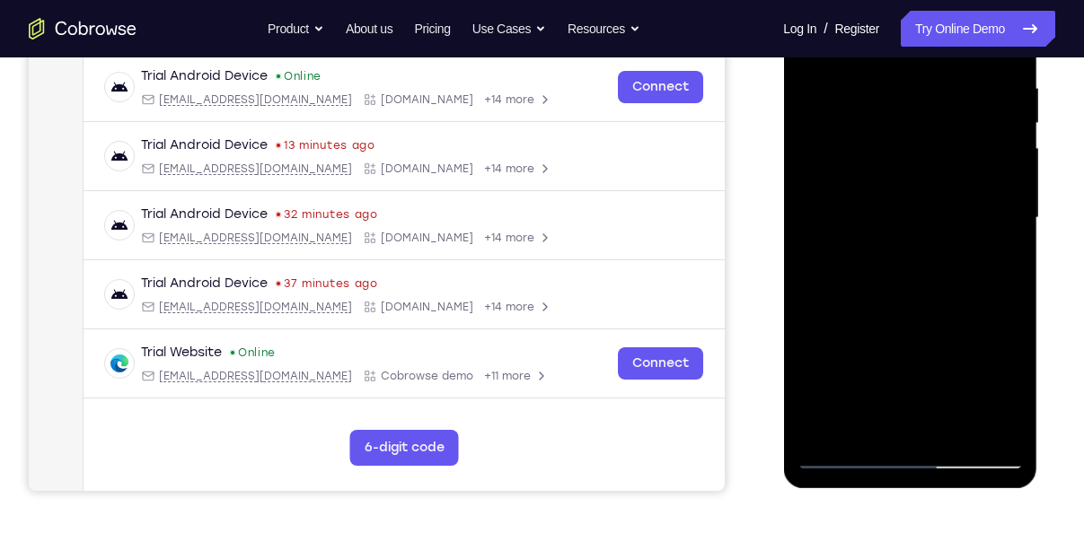
scroll to position [345, 0]
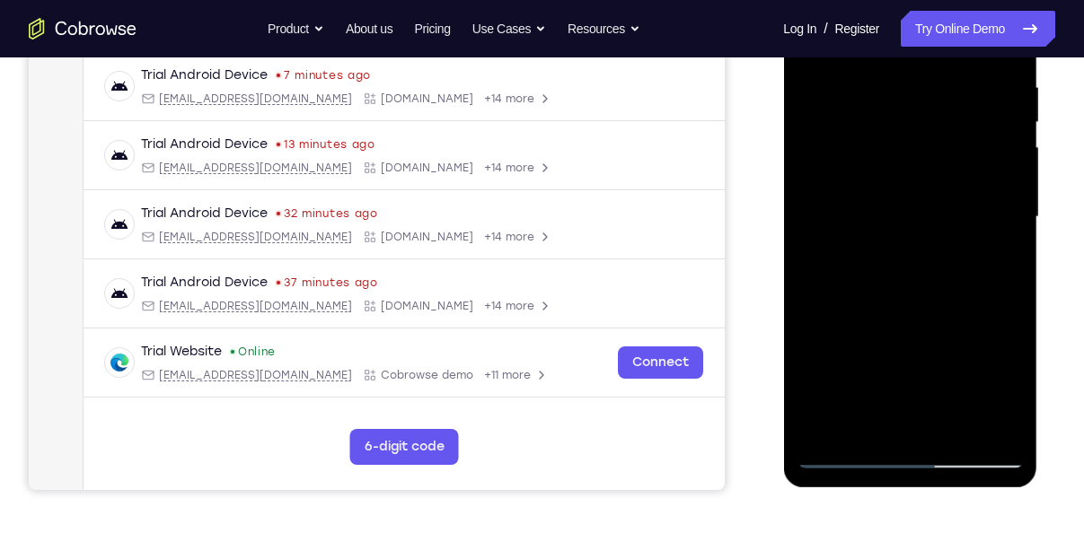
drag, startPoint x: 940, startPoint y: 303, endPoint x: 939, endPoint y: 189, distance: 114.9
click at [939, 189] on div at bounding box center [909, 217] width 226 height 503
click at [891, 383] on div at bounding box center [909, 217] width 226 height 503
drag, startPoint x: 930, startPoint y: 324, endPoint x: 944, endPoint y: 173, distance: 151.4
click at [944, 173] on div at bounding box center [909, 217] width 226 height 503
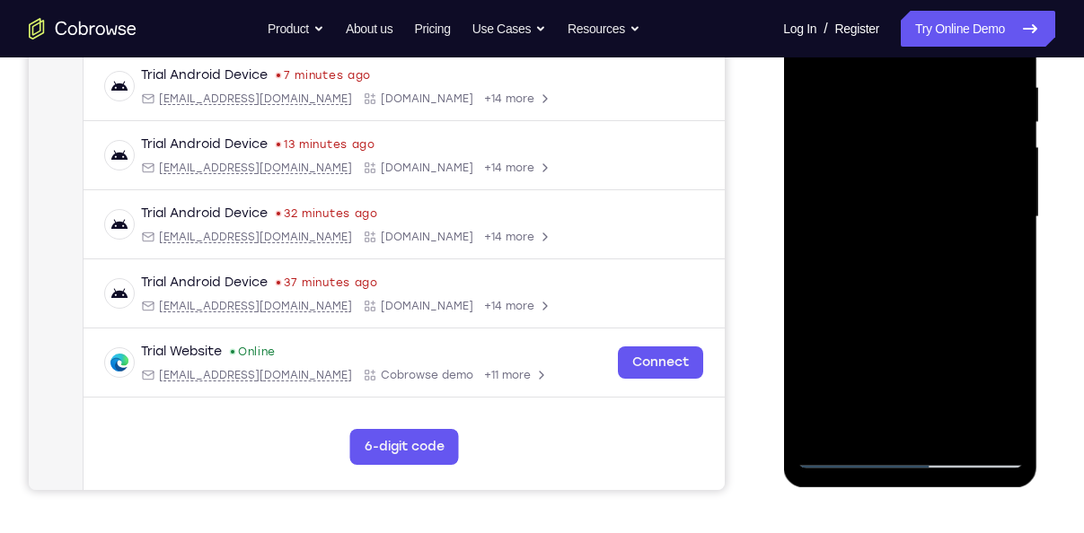
click at [992, 428] on div at bounding box center [909, 217] width 226 height 503
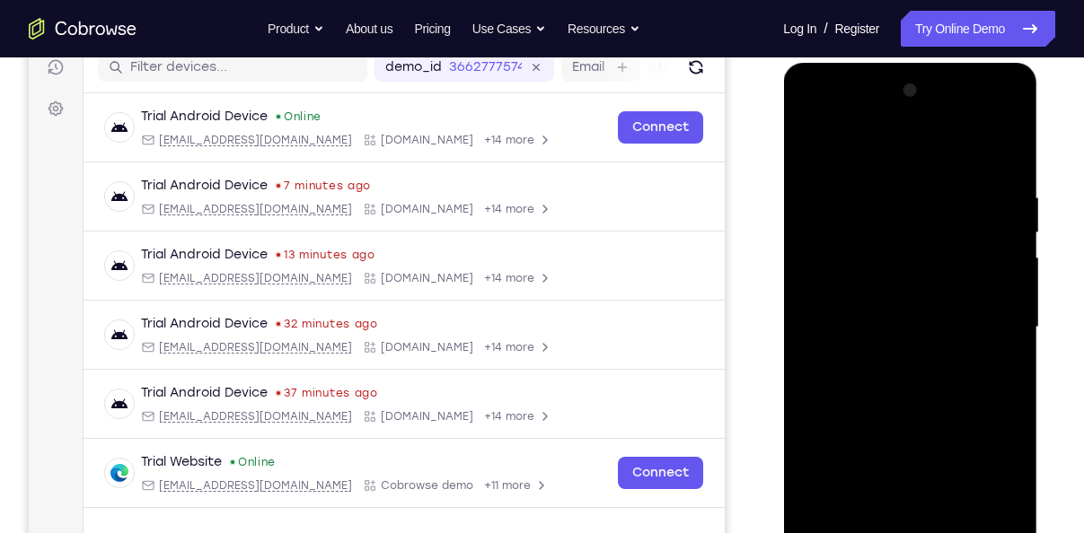
scroll to position [213, 0]
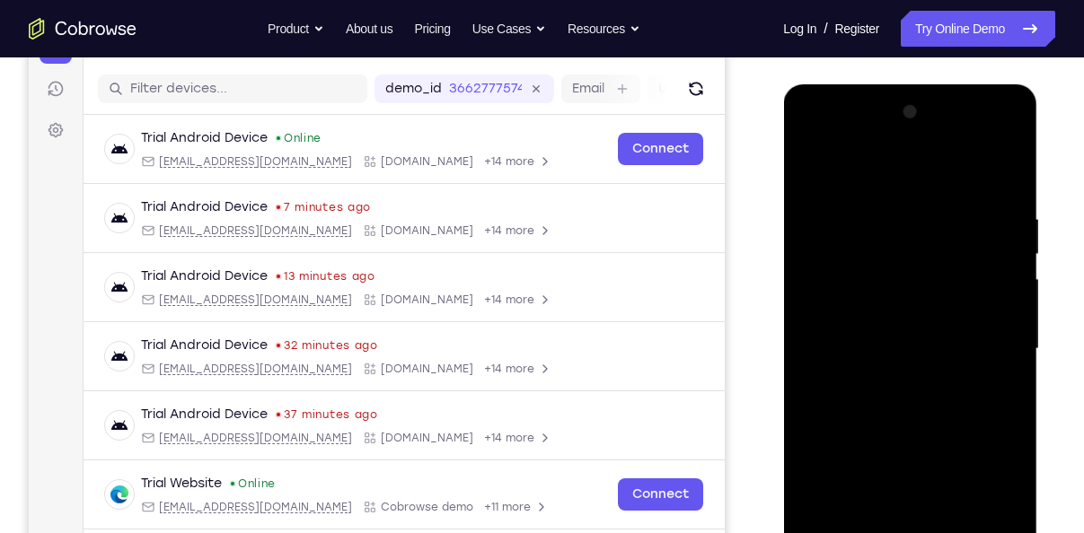
click at [1007, 172] on div at bounding box center [909, 349] width 226 height 503
click at [900, 444] on div at bounding box center [909, 349] width 226 height 503
click at [848, 190] on div at bounding box center [909, 349] width 226 height 503
click at [918, 497] on div at bounding box center [909, 349] width 226 height 503
click at [858, 340] on div at bounding box center [909, 349] width 226 height 503
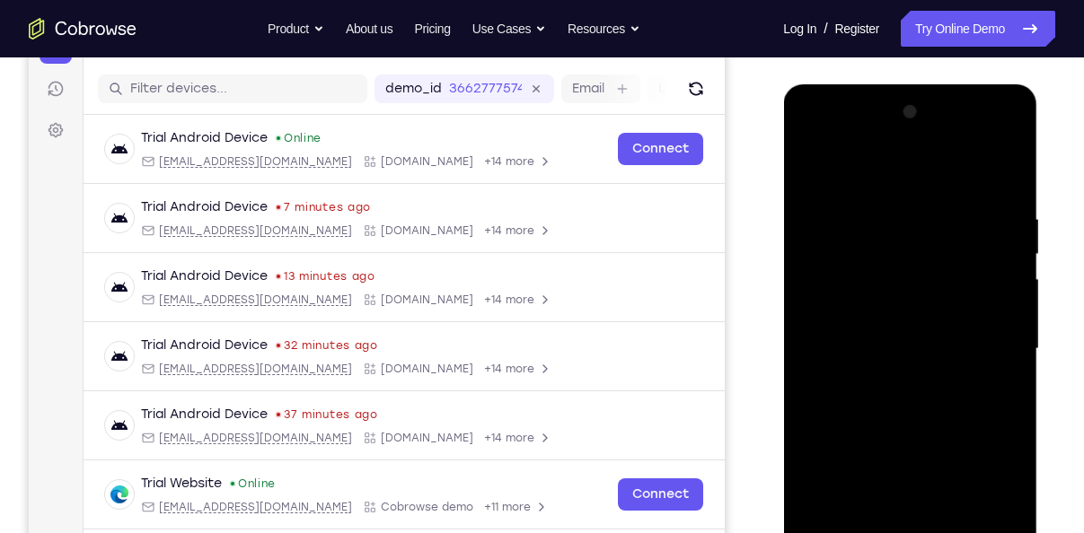
click at [862, 340] on div at bounding box center [909, 349] width 226 height 503
click at [970, 303] on div at bounding box center [909, 349] width 226 height 503
drag, startPoint x: 915, startPoint y: 305, endPoint x: 921, endPoint y: 174, distance: 131.2
click at [921, 174] on div at bounding box center [909, 349] width 226 height 503
drag, startPoint x: 918, startPoint y: 224, endPoint x: 906, endPoint y: 303, distance: 79.9
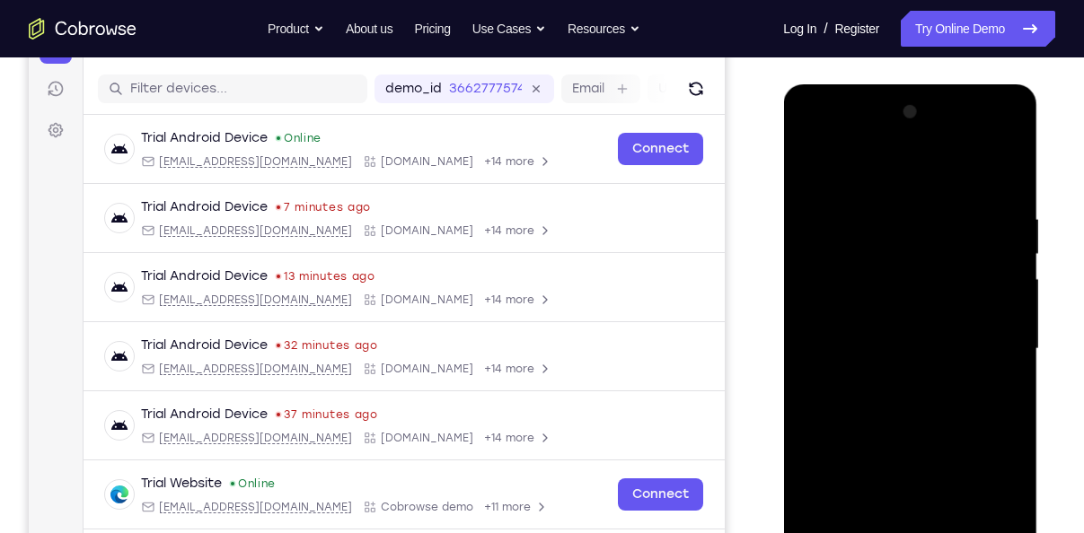
click at [906, 303] on div at bounding box center [909, 349] width 226 height 503
click at [914, 180] on div at bounding box center [909, 349] width 226 height 503
click at [912, 227] on div at bounding box center [909, 349] width 226 height 503
drag, startPoint x: 927, startPoint y: 295, endPoint x: 931, endPoint y: 180, distance: 114.1
click at [931, 180] on div at bounding box center [909, 349] width 226 height 503
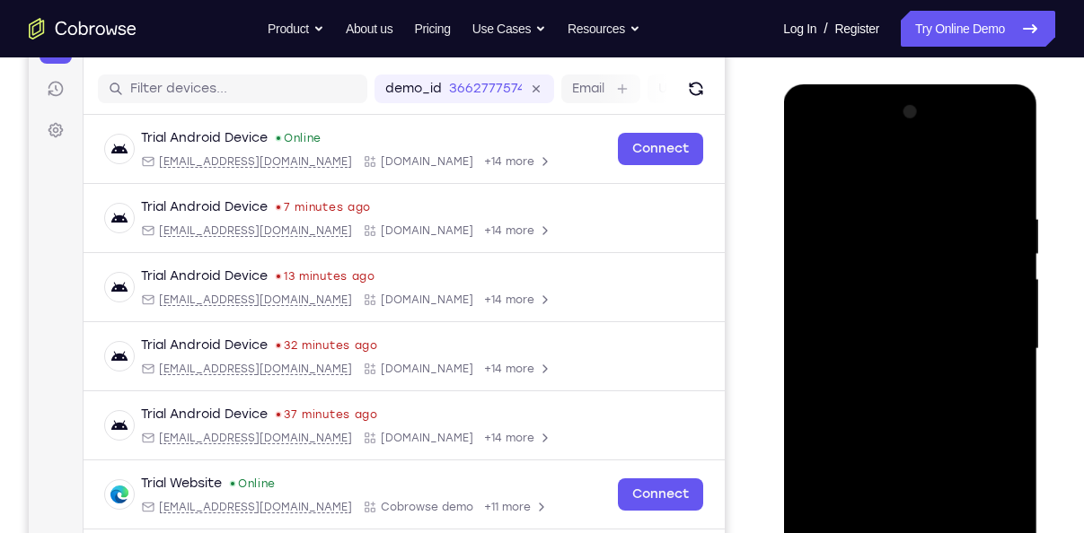
click at [937, 452] on div at bounding box center [909, 349] width 226 height 503
drag, startPoint x: 940, startPoint y: 233, endPoint x: 928, endPoint y: 332, distance: 99.6
click at [928, 332] on div at bounding box center [909, 349] width 226 height 503
click at [911, 224] on div at bounding box center [909, 349] width 226 height 503
drag, startPoint x: 951, startPoint y: 372, endPoint x: 952, endPoint y: 274, distance: 97.9
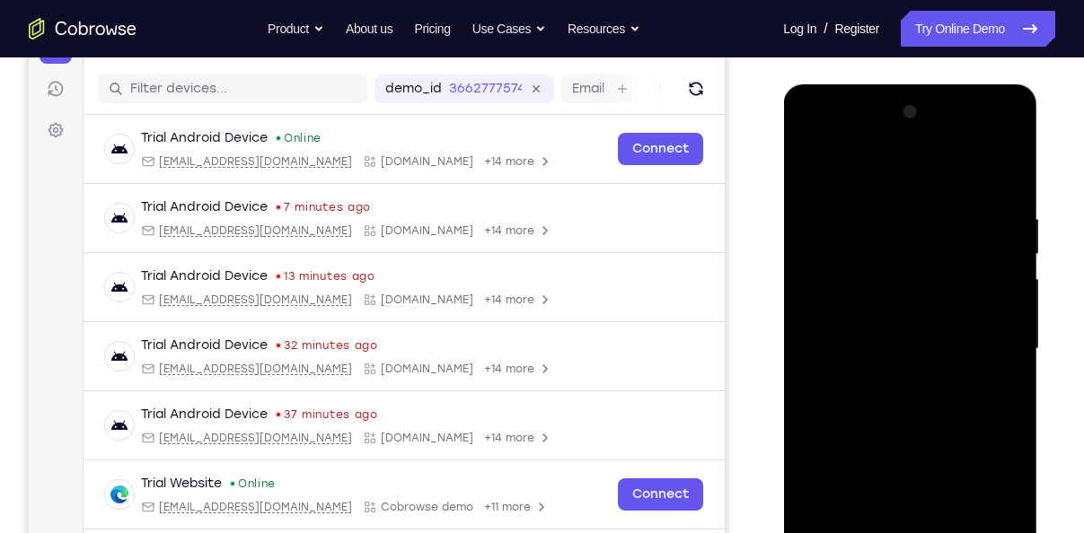
click at [952, 274] on div at bounding box center [909, 349] width 226 height 503
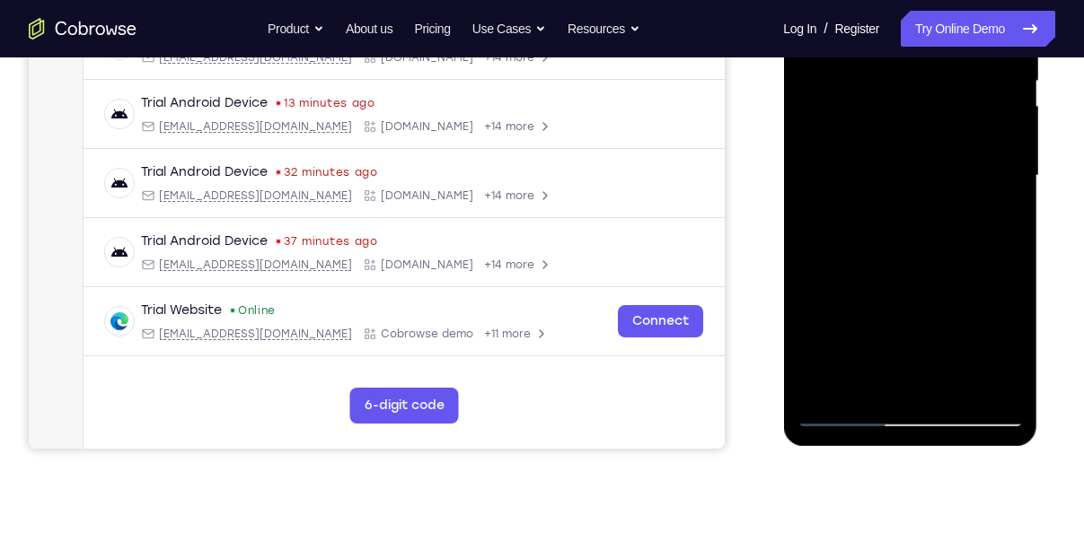
scroll to position [387, 0]
click at [946, 384] on div at bounding box center [909, 175] width 226 height 503
click at [881, 145] on div at bounding box center [909, 175] width 226 height 503
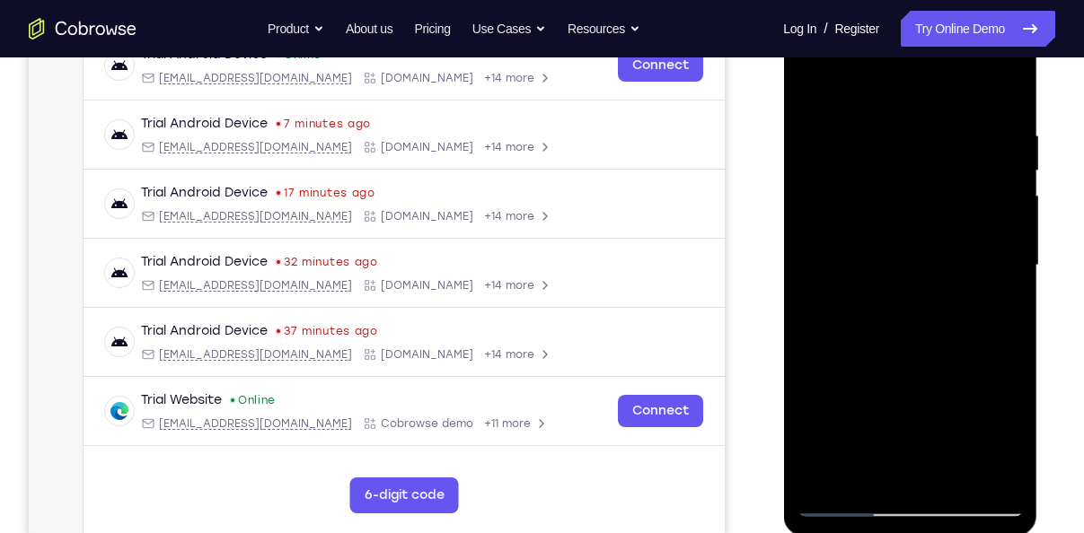
scroll to position [296, 0]
click at [809, 92] on div at bounding box center [909, 265] width 226 height 503
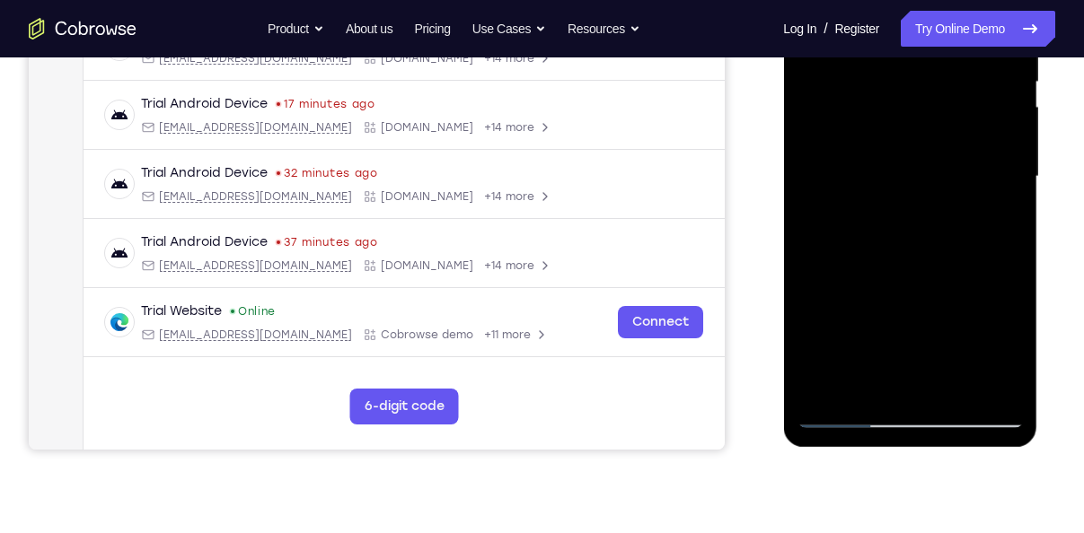
scroll to position [386, 0]
click at [845, 411] on div at bounding box center [909, 176] width 226 height 503
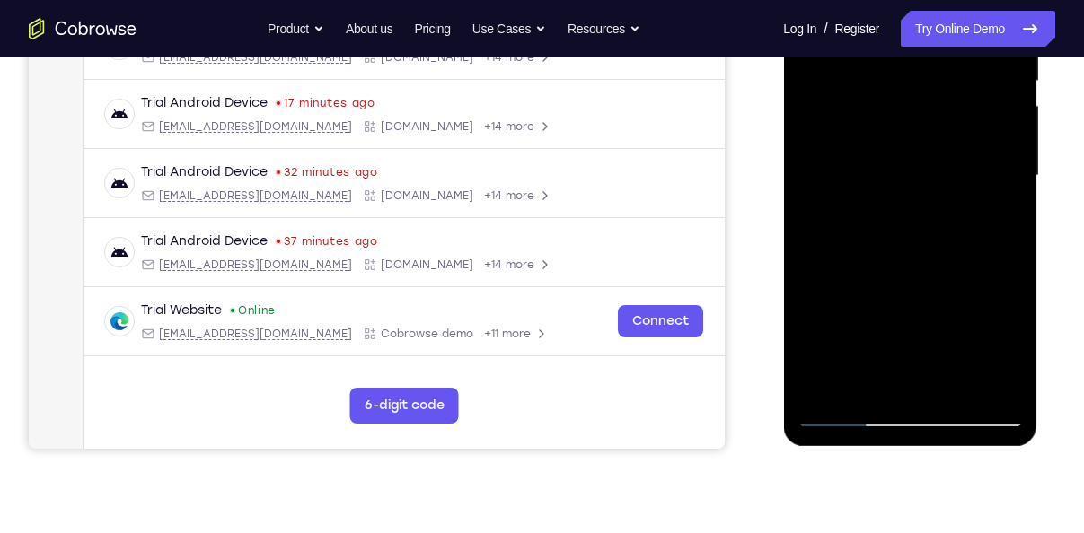
click at [845, 411] on div at bounding box center [909, 176] width 226 height 503
click at [875, 343] on div at bounding box center [909, 176] width 226 height 503
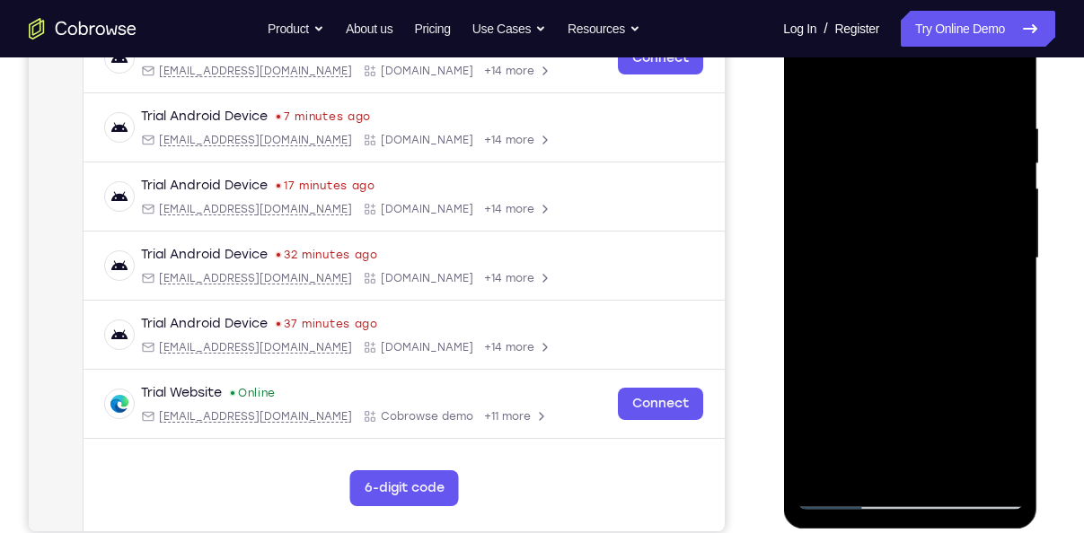
scroll to position [303, 0]
click at [817, 75] on div at bounding box center [909, 259] width 226 height 503
click at [843, 136] on div at bounding box center [909, 259] width 226 height 503
drag, startPoint x: 865, startPoint y: 393, endPoint x: 873, endPoint y: 254, distance: 139.4
click at [873, 254] on div at bounding box center [909, 259] width 226 height 503
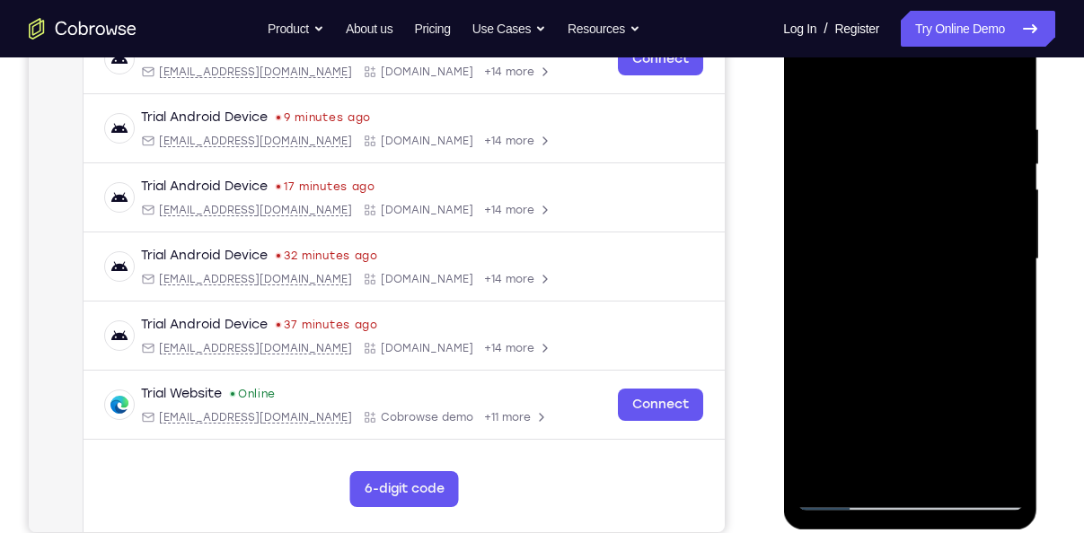
drag, startPoint x: 871, startPoint y: 387, endPoint x: 889, endPoint y: 277, distance: 111.9
click at [889, 277] on div at bounding box center [909, 259] width 226 height 503
drag, startPoint x: 949, startPoint y: 391, endPoint x: 939, endPoint y: 212, distance: 179.9
click at [939, 212] on div at bounding box center [909, 259] width 226 height 503
drag, startPoint x: 989, startPoint y: 366, endPoint x: 966, endPoint y: 141, distance: 226.5
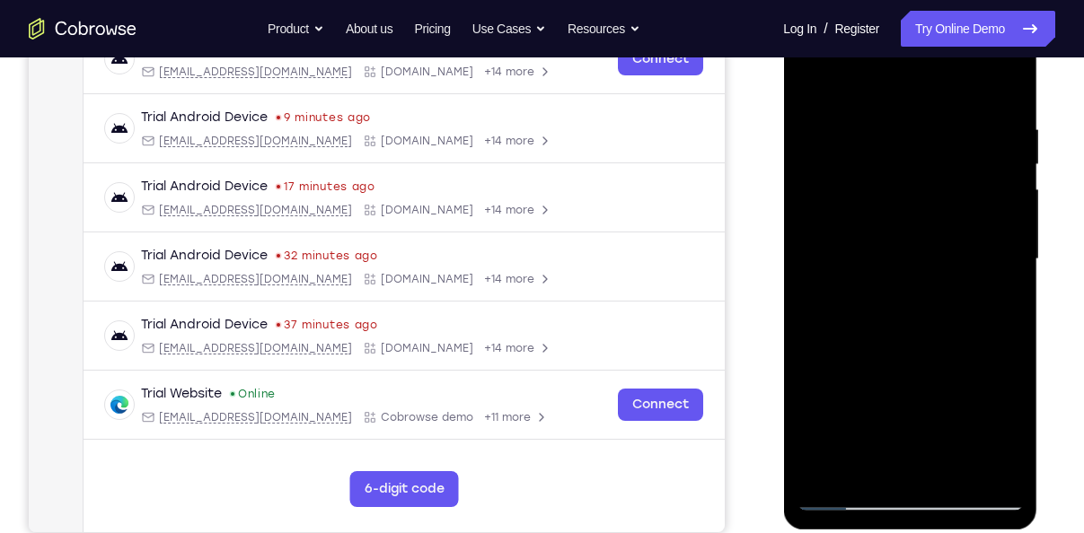
click at [966, 141] on div at bounding box center [909, 259] width 226 height 503
drag, startPoint x: 935, startPoint y: 373, endPoint x: 957, endPoint y: 244, distance: 130.3
click at [957, 244] on div at bounding box center [909, 259] width 226 height 503
drag, startPoint x: 997, startPoint y: 364, endPoint x: 986, endPoint y: 186, distance: 178.1
click at [986, 186] on div at bounding box center [909, 259] width 226 height 503
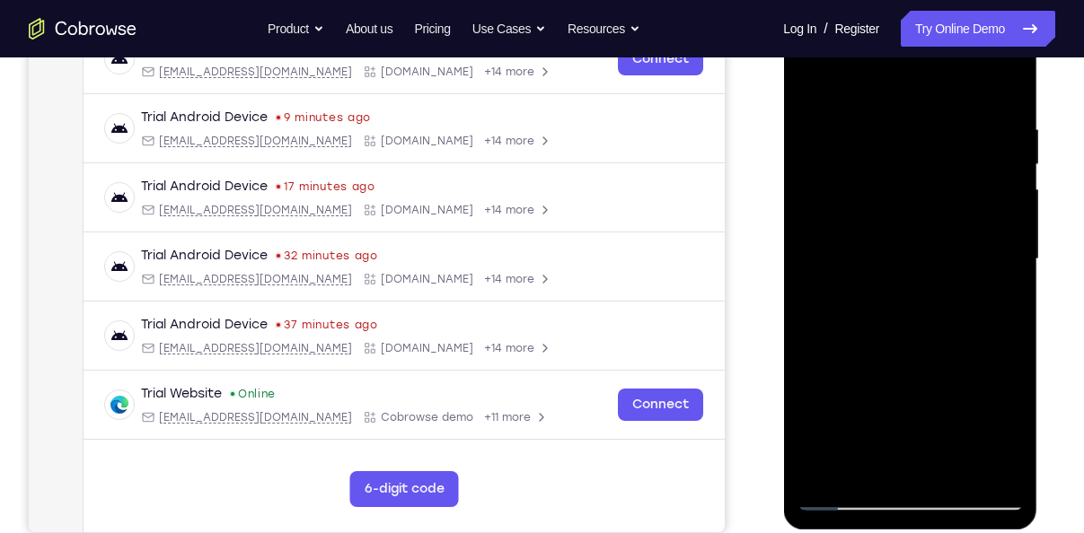
click at [1006, 366] on div at bounding box center [909, 259] width 226 height 503
click at [899, 271] on div at bounding box center [909, 259] width 226 height 503
click at [840, 489] on div at bounding box center [909, 259] width 226 height 503
click at [847, 498] on div at bounding box center [909, 259] width 226 height 503
drag, startPoint x: 902, startPoint y: 422, endPoint x: 893, endPoint y: 128, distance: 293.8
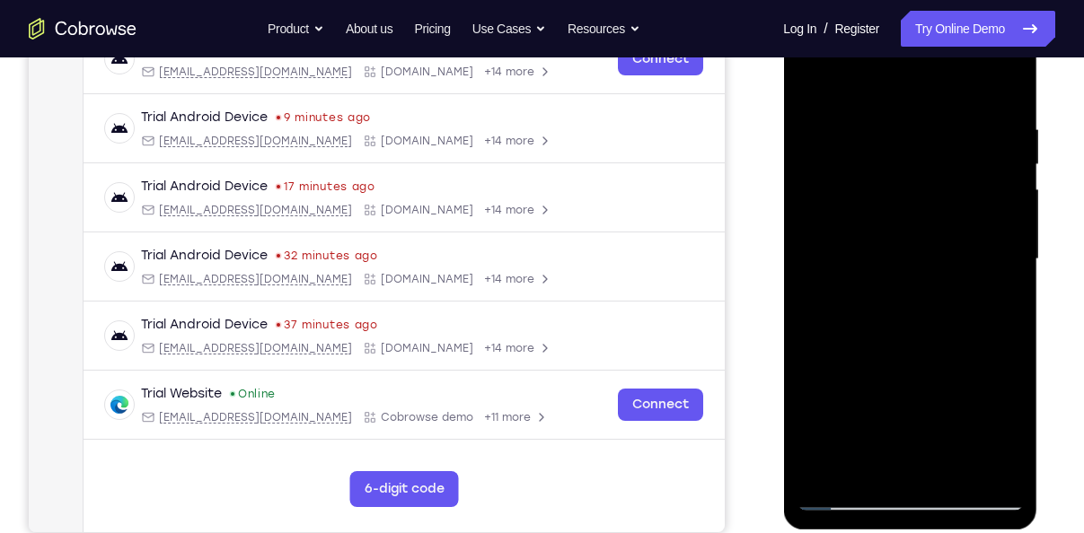
click at [893, 128] on div at bounding box center [909, 259] width 226 height 503
drag, startPoint x: 918, startPoint y: 277, endPoint x: 903, endPoint y: 459, distance: 182.8
click at [903, 459] on div at bounding box center [909, 259] width 226 height 503
click at [862, 101] on div at bounding box center [909, 259] width 226 height 503
click at [963, 197] on div at bounding box center [909, 259] width 226 height 503
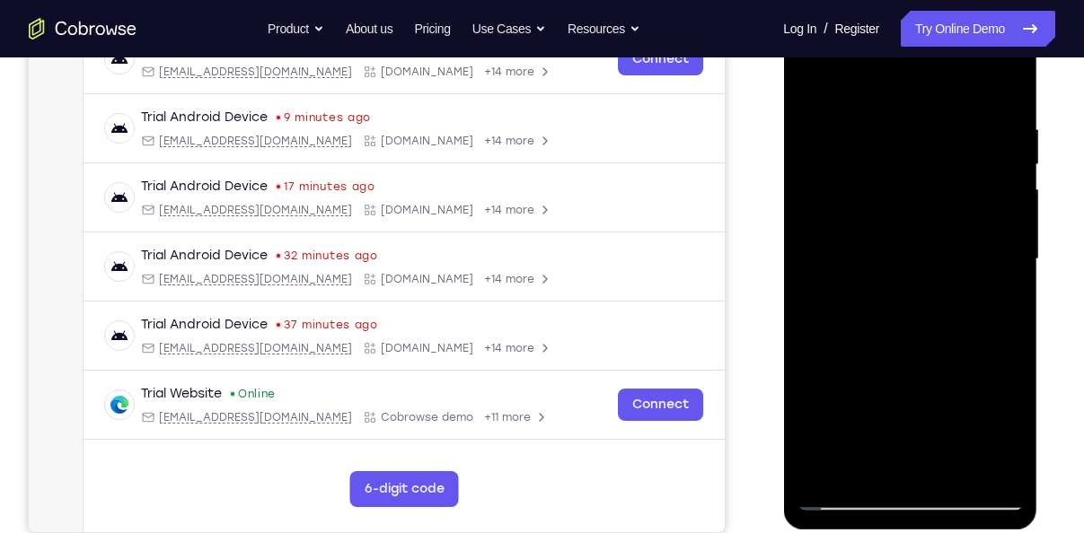
drag, startPoint x: 906, startPoint y: 409, endPoint x: 909, endPoint y: 294, distance: 115.9
click at [909, 294] on div at bounding box center [909, 259] width 226 height 503
click at [860, 393] on div at bounding box center [909, 259] width 226 height 503
click at [946, 469] on div at bounding box center [909, 259] width 226 height 503
click at [916, 240] on div at bounding box center [909, 259] width 226 height 503
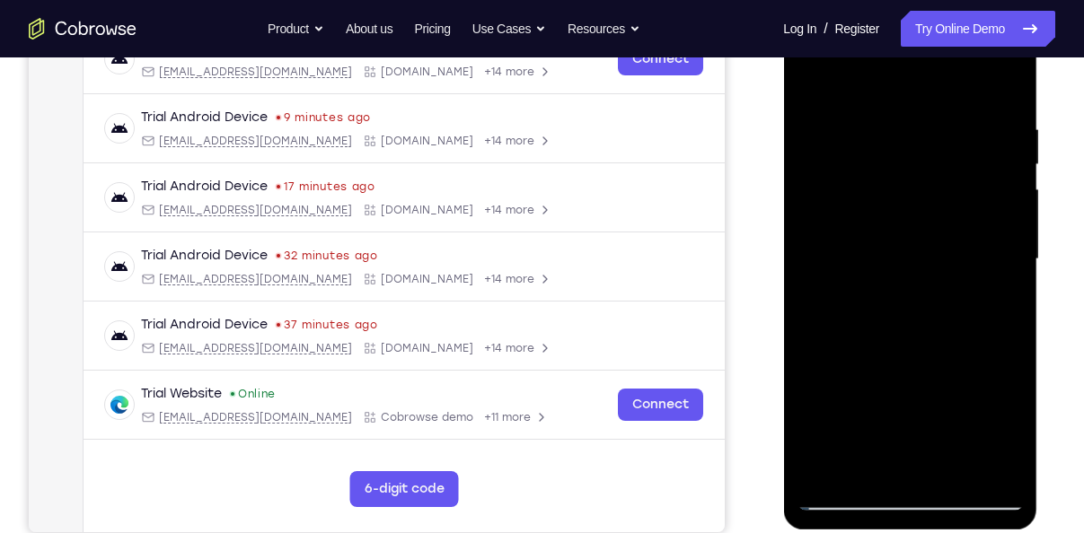
click at [806, 76] on div at bounding box center [909, 259] width 226 height 503
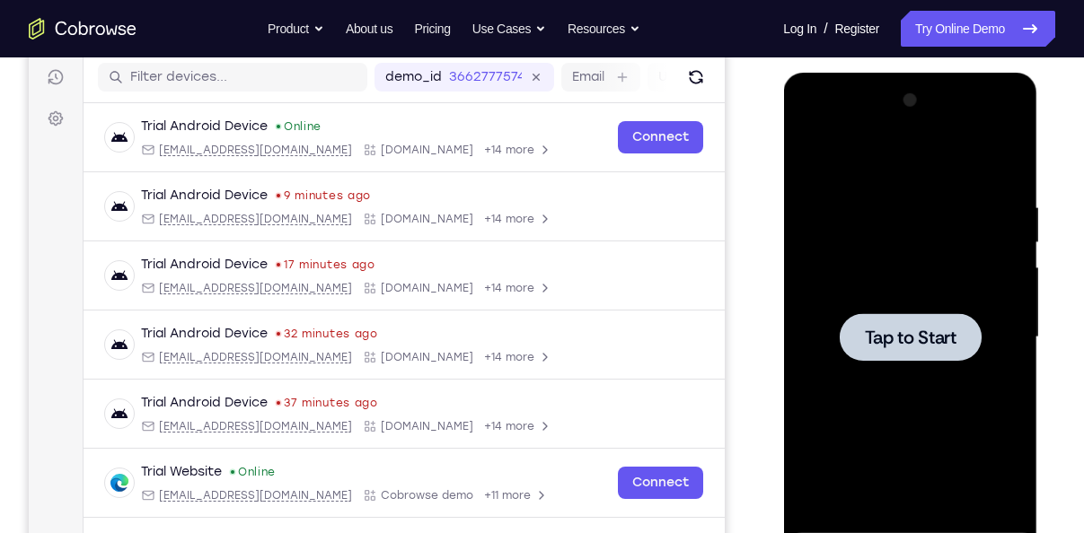
scroll to position [224, 0]
click at [910, 336] on span "Tap to Start" at bounding box center [910, 339] width 92 height 18
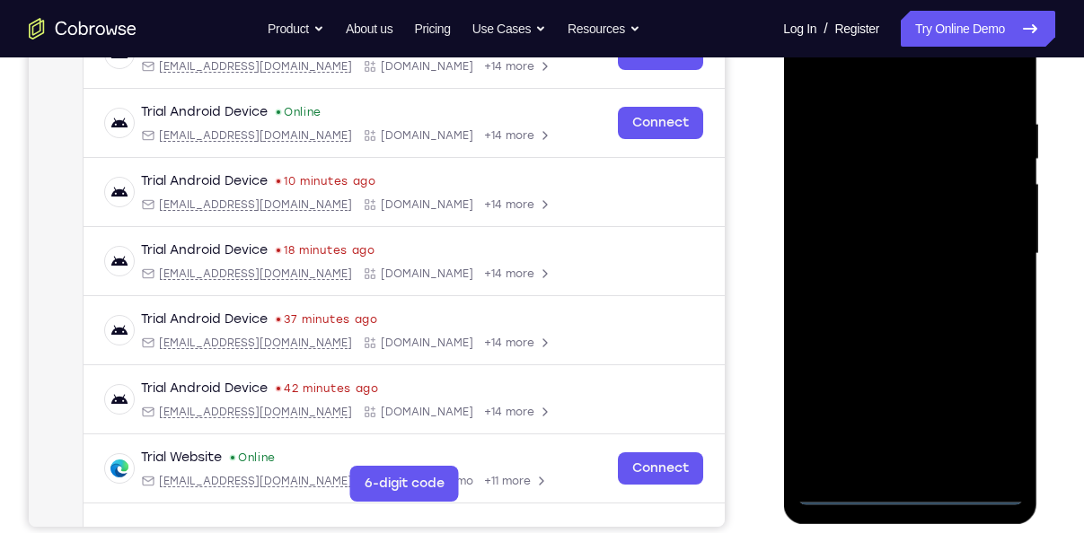
scroll to position [312, 0]
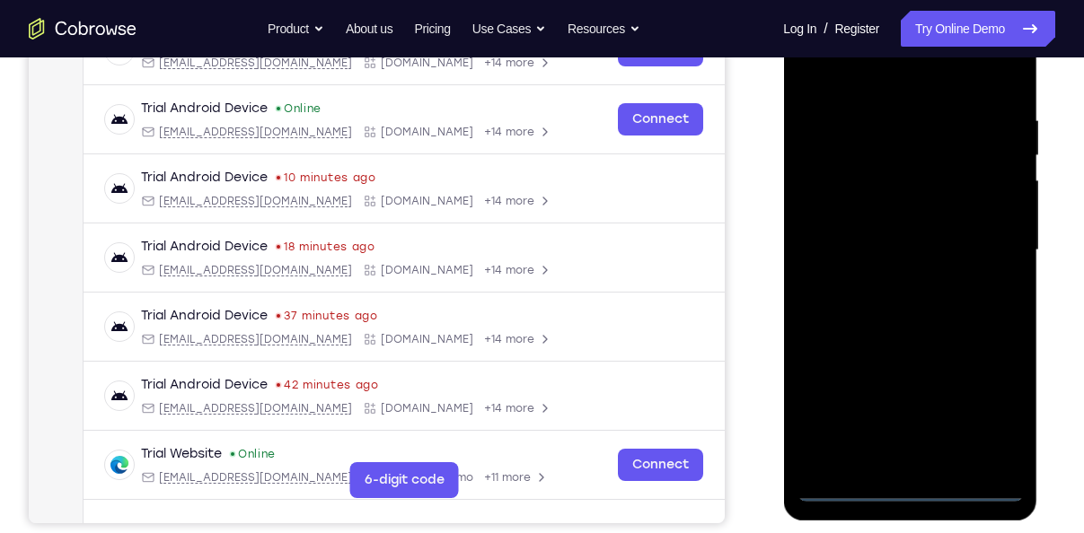
click at [902, 495] on div at bounding box center [909, 250] width 226 height 503
click at [968, 423] on div at bounding box center [909, 250] width 226 height 503
click at [989, 415] on div at bounding box center [909, 250] width 226 height 503
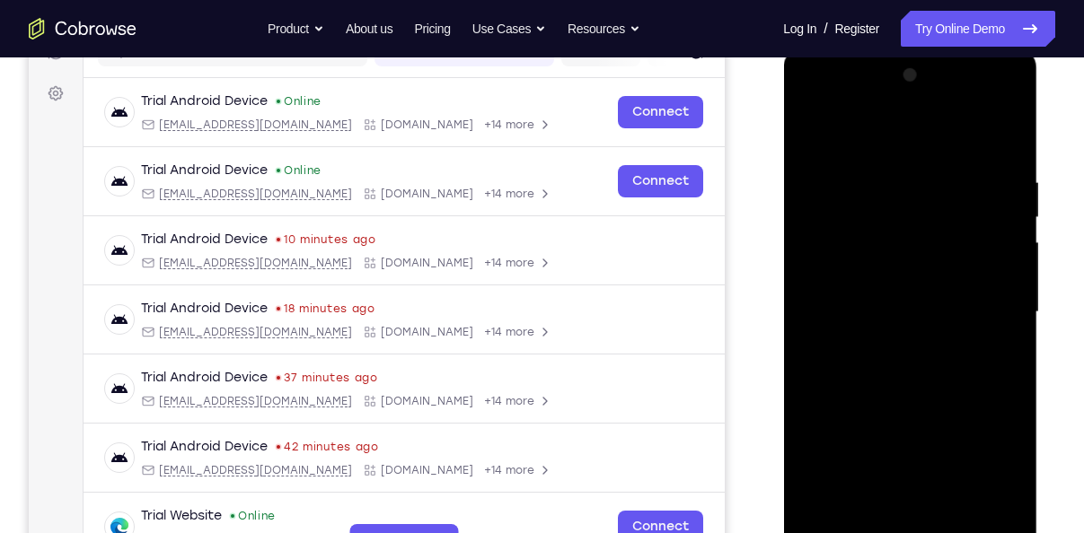
scroll to position [249, 0]
click at [877, 138] on div at bounding box center [909, 313] width 226 height 503
click at [981, 304] on div at bounding box center [909, 313] width 226 height 503
click at [897, 349] on div at bounding box center [909, 313] width 226 height 503
click at [906, 305] on div at bounding box center [909, 313] width 226 height 503
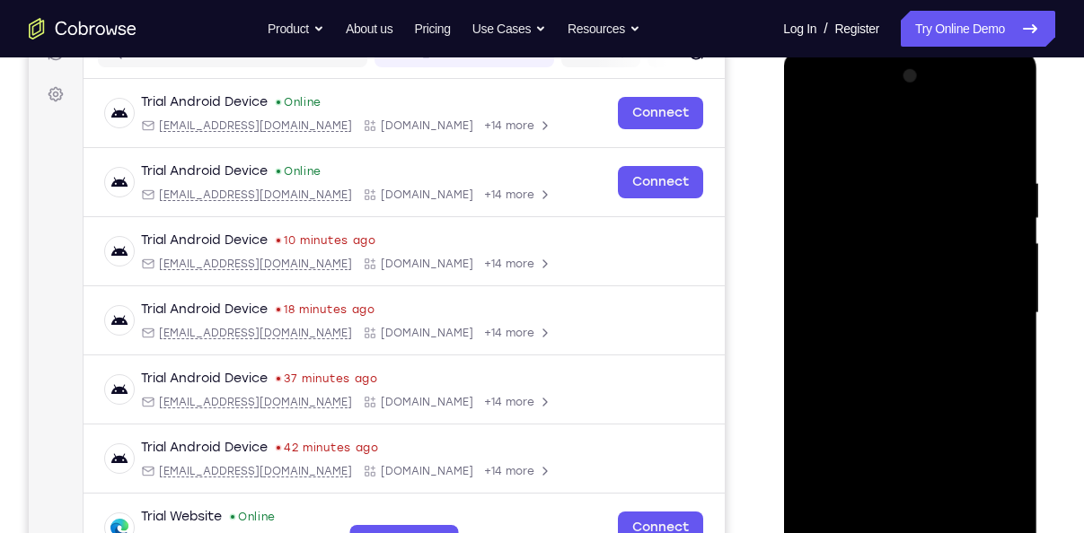
click at [901, 279] on div at bounding box center [909, 313] width 226 height 503
click at [881, 304] on div at bounding box center [909, 313] width 226 height 503
click at [882, 379] on div at bounding box center [909, 313] width 226 height 503
click at [877, 354] on div at bounding box center [909, 313] width 226 height 503
click at [880, 363] on div at bounding box center [909, 313] width 226 height 503
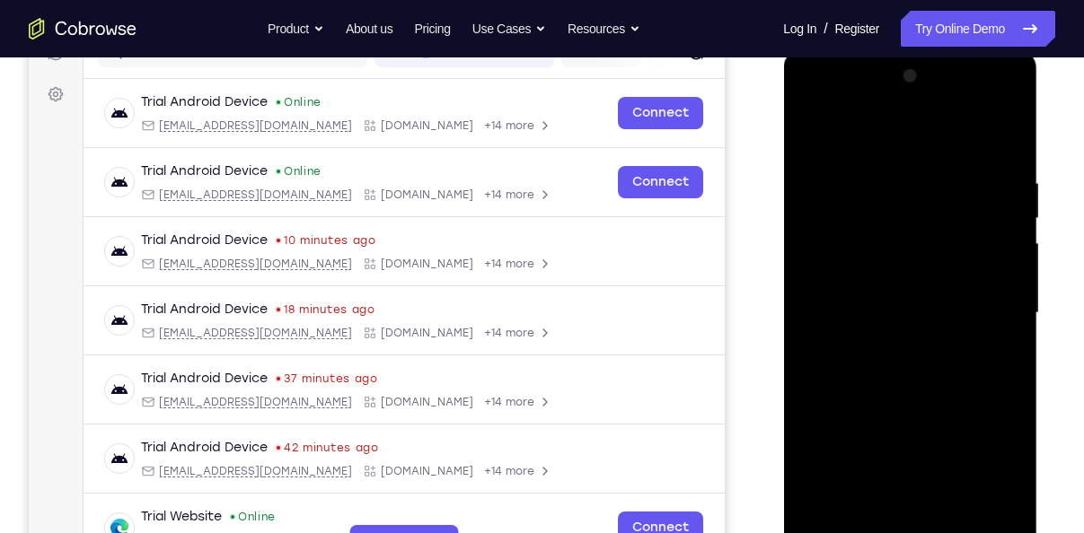
click at [880, 363] on div at bounding box center [909, 313] width 226 height 503
click at [880, 377] on div at bounding box center [909, 313] width 226 height 503
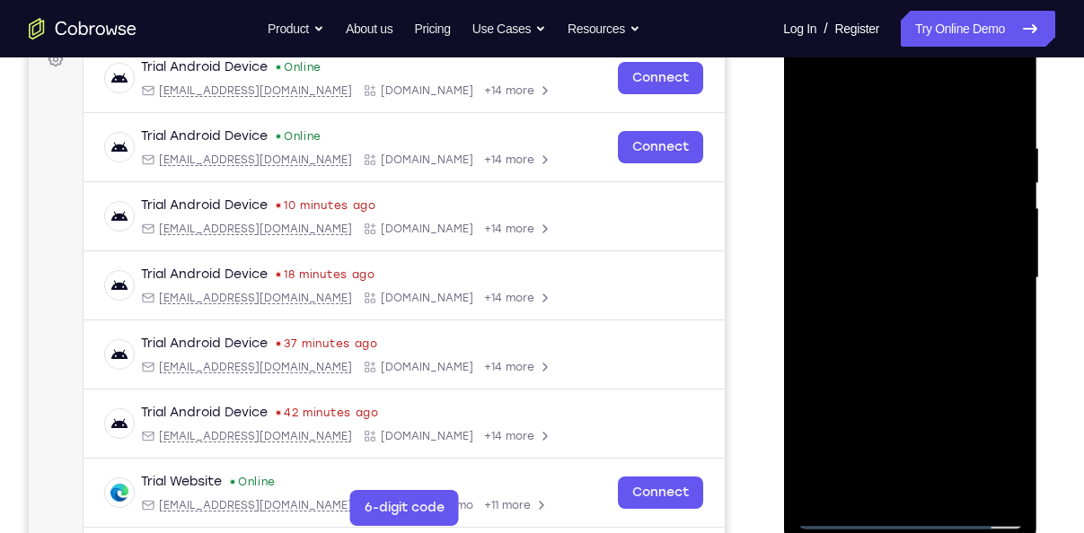
scroll to position [288, 0]
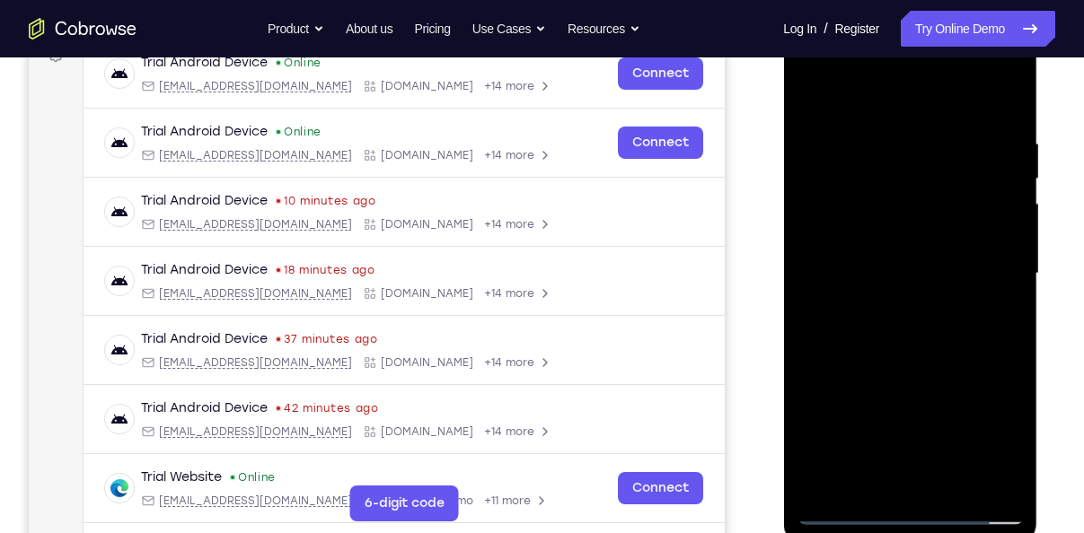
click at [880, 364] on div at bounding box center [909, 273] width 226 height 503
click at [954, 471] on div at bounding box center [909, 273] width 226 height 503
click at [893, 119] on div at bounding box center [909, 273] width 226 height 503
click at [953, 489] on div at bounding box center [909, 273] width 226 height 503
click at [998, 125] on div at bounding box center [909, 273] width 226 height 503
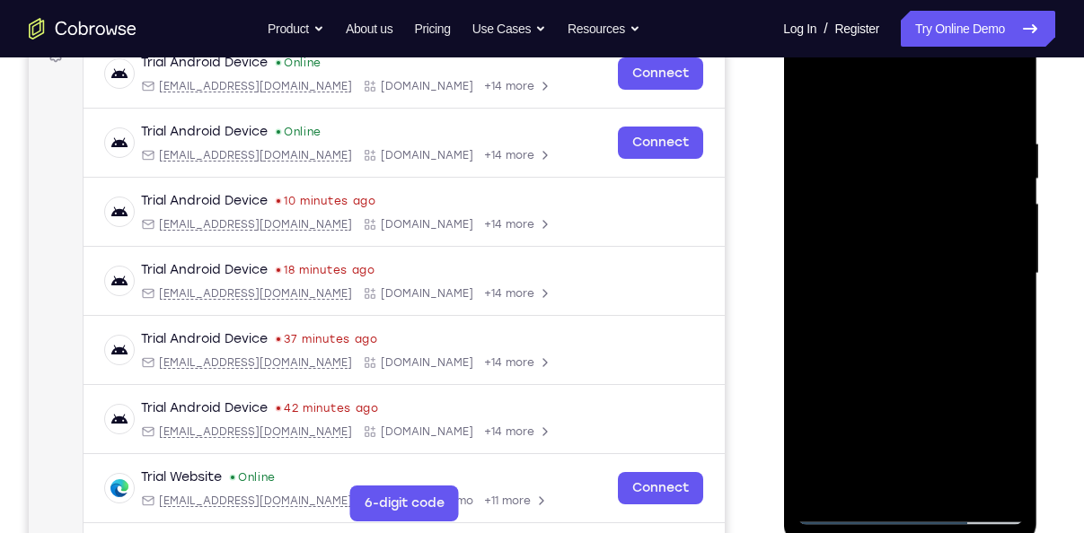
click at [1003, 97] on div at bounding box center [909, 273] width 226 height 503
click at [953, 498] on div at bounding box center [909, 273] width 226 height 503
click at [949, 368] on div at bounding box center [909, 273] width 226 height 503
click at [871, 241] on div at bounding box center [909, 273] width 226 height 503
click at [813, 90] on div at bounding box center [909, 273] width 226 height 503
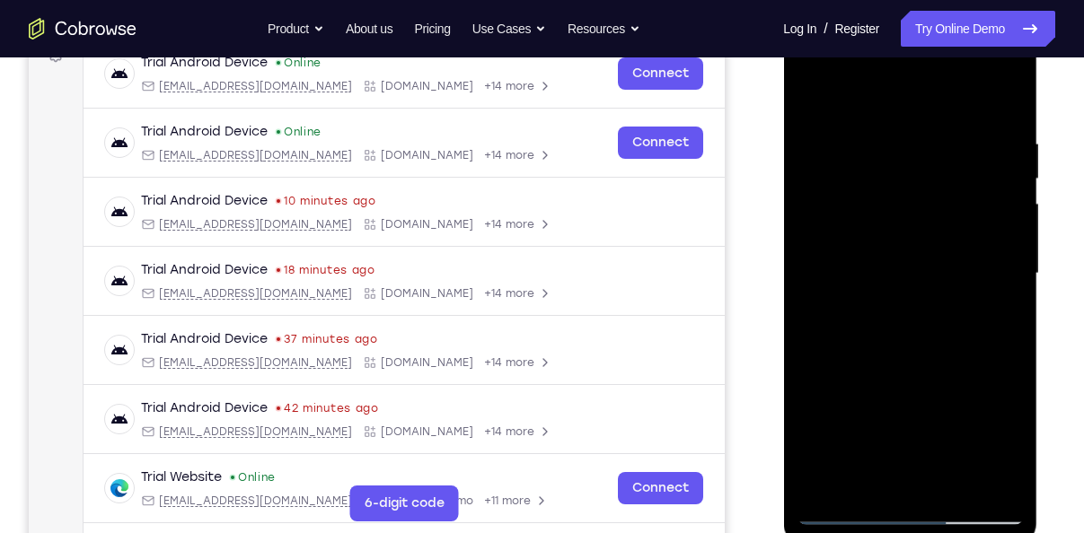
click at [884, 273] on div at bounding box center [909, 273] width 226 height 503
click at [802, 92] on div at bounding box center [909, 273] width 226 height 503
click at [855, 252] on div at bounding box center [909, 273] width 226 height 503
click at [868, 471] on div at bounding box center [909, 273] width 226 height 503
click at [818, 103] on div at bounding box center [909, 273] width 226 height 503
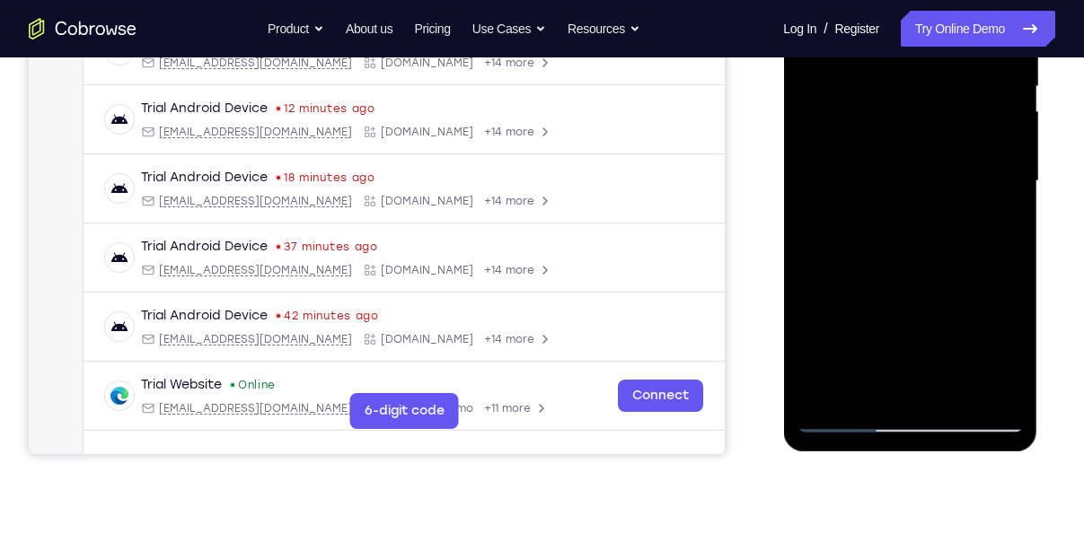
scroll to position [381, 0]
click at [842, 407] on div at bounding box center [909, 181] width 226 height 503
click at [840, 420] on div at bounding box center [909, 181] width 226 height 503
click at [849, 423] on div at bounding box center [909, 181] width 226 height 503
click at [854, 417] on div at bounding box center [909, 181] width 226 height 503
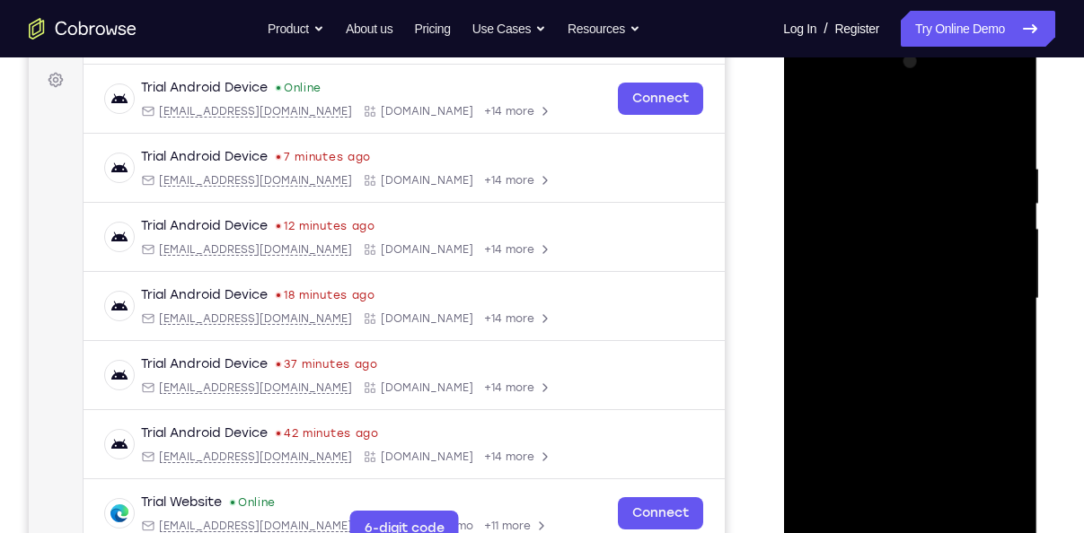
scroll to position [260, 0]
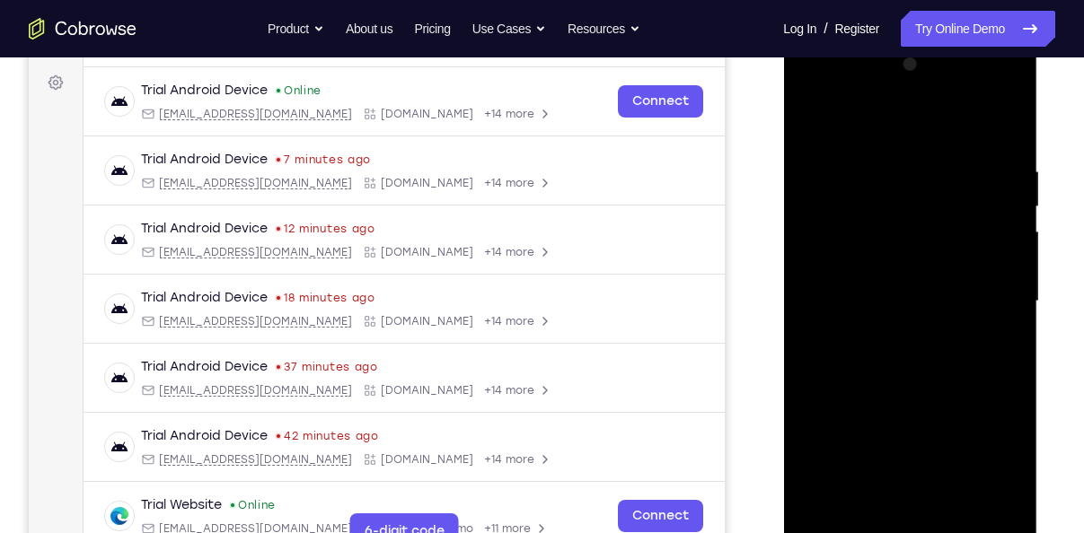
click at [815, 118] on div at bounding box center [909, 301] width 226 height 503
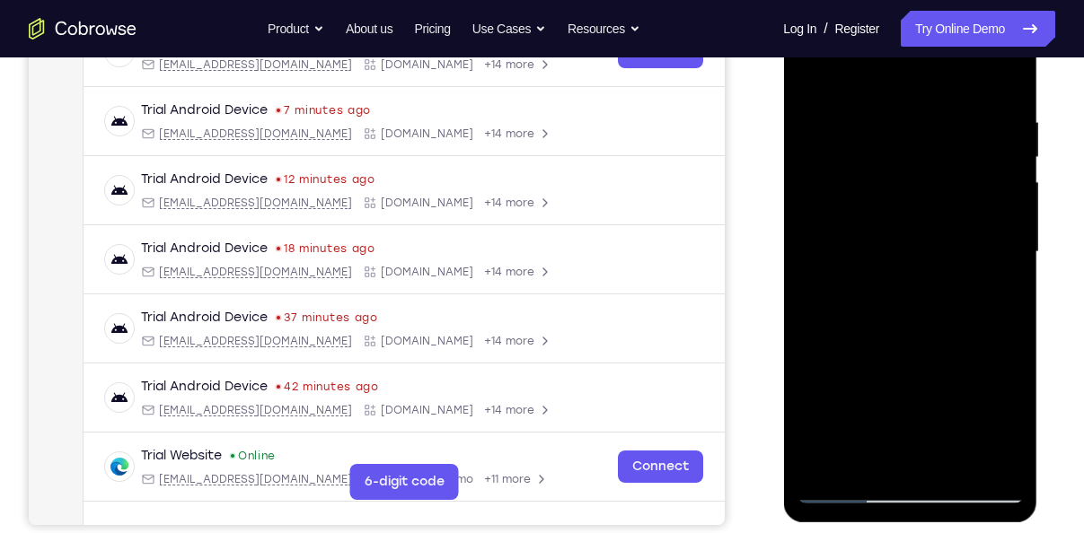
scroll to position [311, 0]
click at [995, 466] on div at bounding box center [909, 251] width 226 height 503
click at [986, 470] on div at bounding box center [909, 251] width 226 height 503
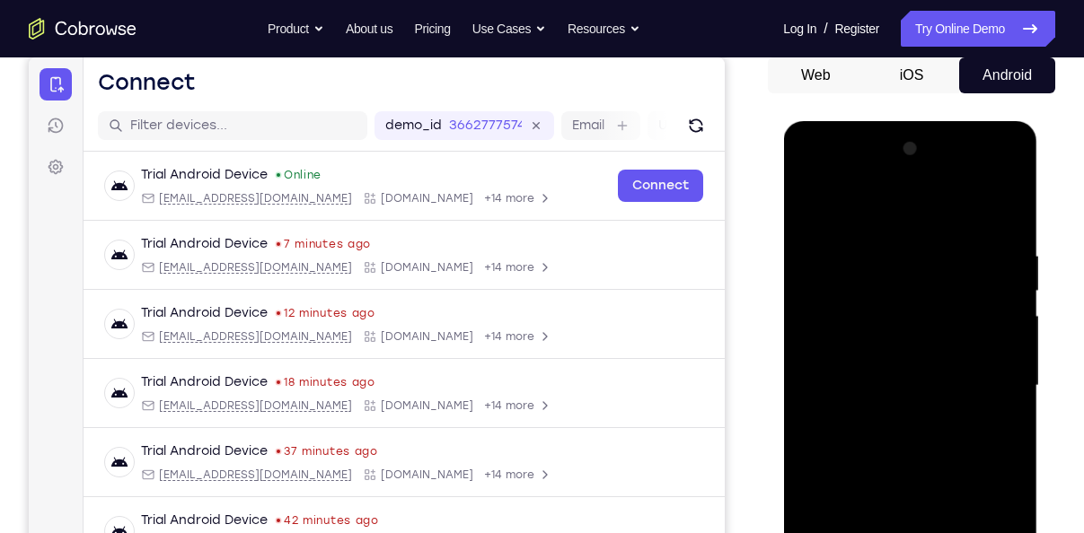
scroll to position [174, 0]
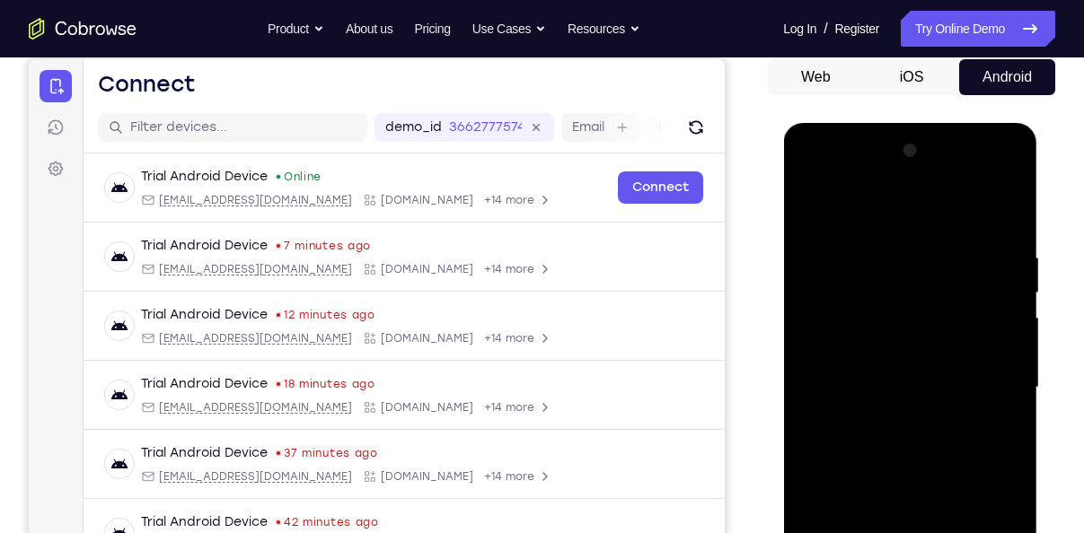
click at [1005, 207] on div at bounding box center [909, 387] width 226 height 503
click at [902, 478] on div at bounding box center [909, 387] width 226 height 503
click at [854, 235] on div at bounding box center [909, 387] width 226 height 503
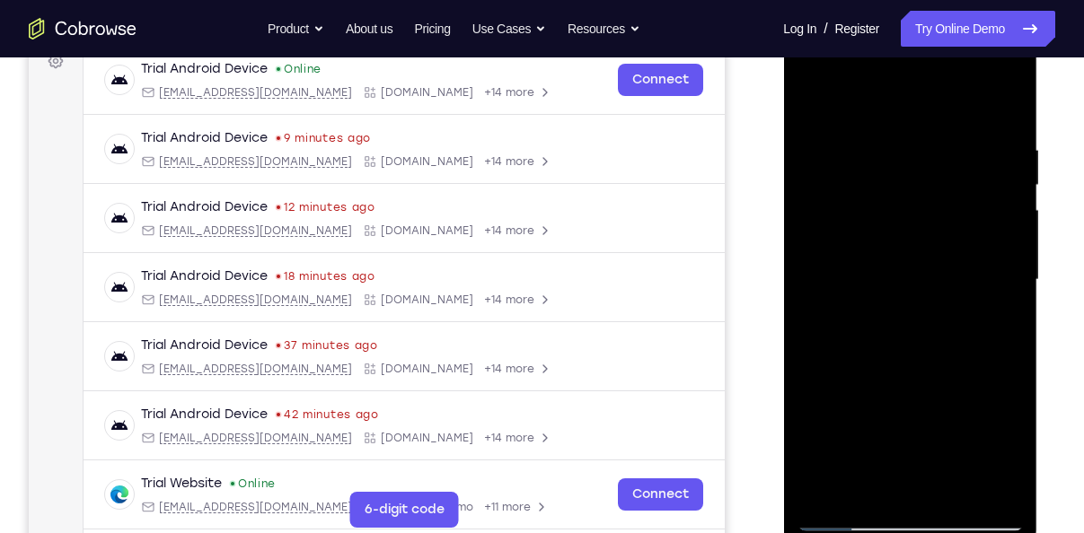
scroll to position [284, 0]
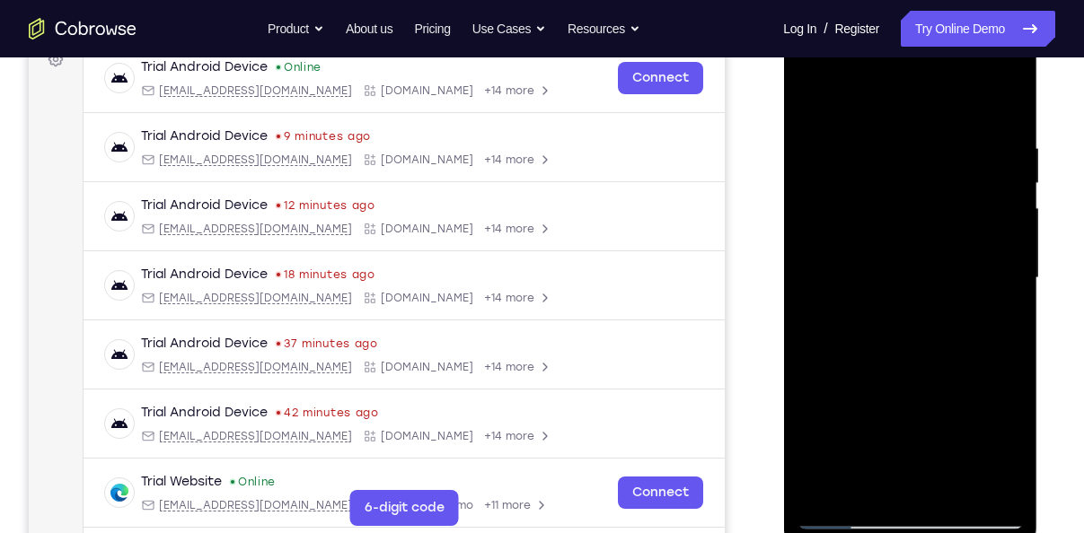
click at [899, 443] on div at bounding box center [909, 278] width 226 height 503
drag, startPoint x: 952, startPoint y: 348, endPoint x: 933, endPoint y: 262, distance: 88.2
click at [933, 262] on div at bounding box center [909, 278] width 226 height 503
click at [858, 336] on div at bounding box center [909, 278] width 226 height 503
drag, startPoint x: 913, startPoint y: 365, endPoint x: 925, endPoint y: 235, distance: 130.7
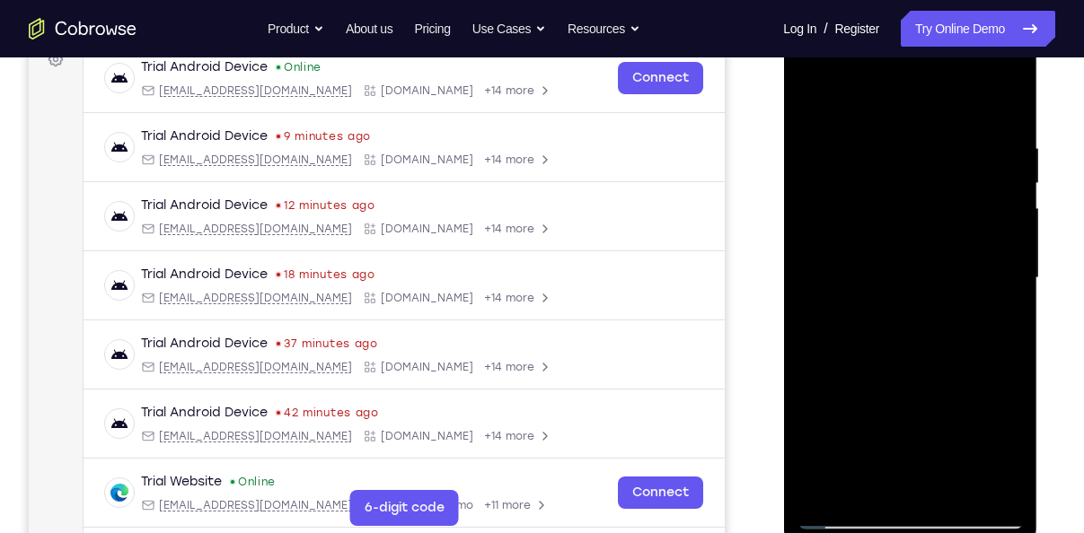
click at [925, 235] on div at bounding box center [909, 278] width 226 height 503
click at [823, 170] on div at bounding box center [909, 278] width 226 height 503
click at [864, 345] on div at bounding box center [909, 278] width 226 height 503
click at [811, 112] on div at bounding box center [909, 278] width 226 height 503
click at [811, 100] on div at bounding box center [909, 278] width 226 height 503
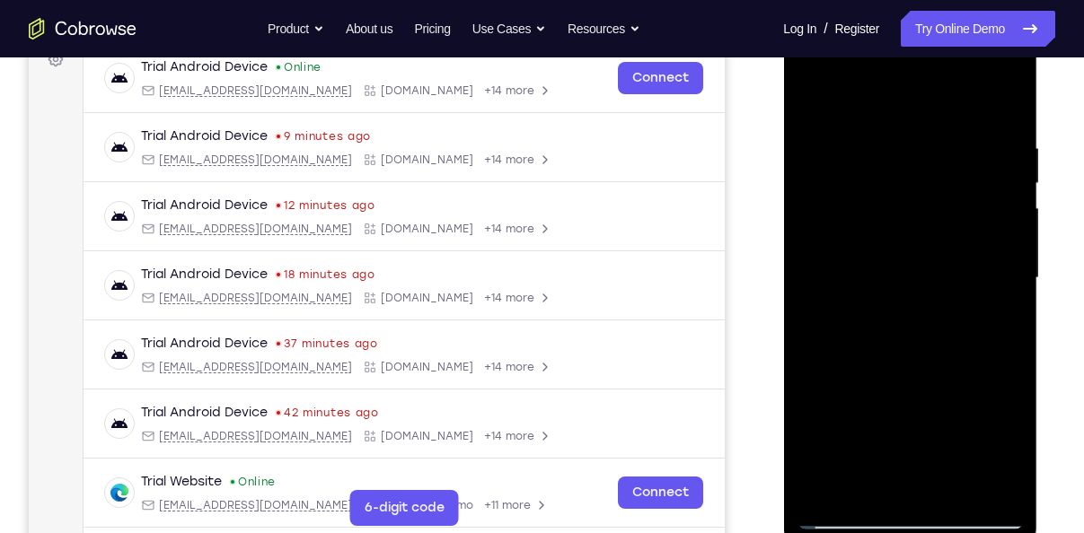
drag, startPoint x: 886, startPoint y: 389, endPoint x: 890, endPoint y: 288, distance: 100.6
click at [890, 288] on div at bounding box center [909, 278] width 226 height 503
click at [835, 442] on div at bounding box center [909, 278] width 226 height 503
click at [858, 300] on div at bounding box center [909, 278] width 226 height 503
drag, startPoint x: 968, startPoint y: 423, endPoint x: 953, endPoint y: 196, distance: 227.7
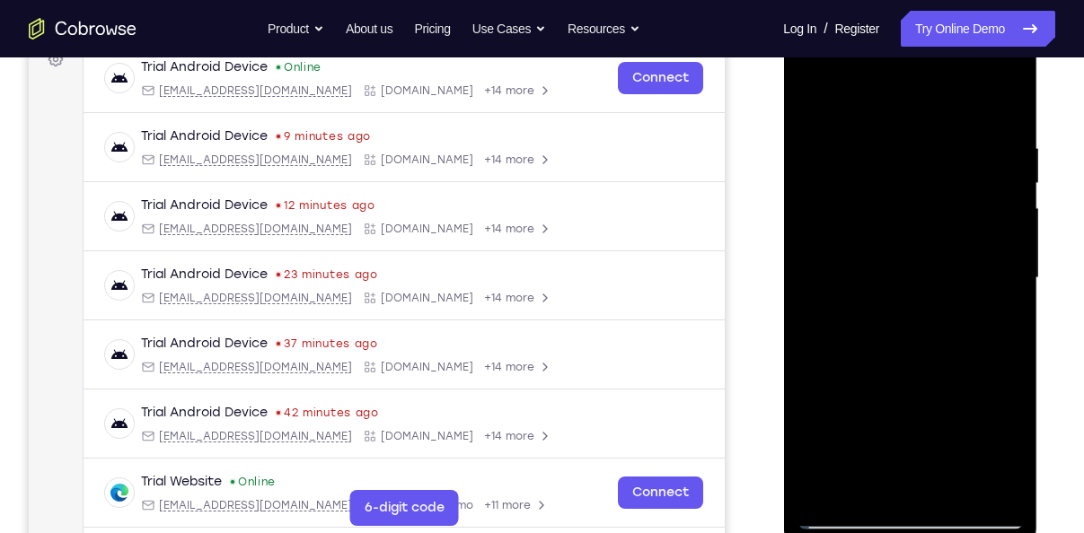
click at [953, 196] on div at bounding box center [909, 278] width 226 height 503
drag, startPoint x: 881, startPoint y: 400, endPoint x: 884, endPoint y: 236, distance: 164.4
click at [884, 236] on div at bounding box center [909, 278] width 226 height 503
click at [838, 317] on div at bounding box center [909, 278] width 226 height 503
drag, startPoint x: 894, startPoint y: 389, endPoint x: 921, endPoint y: 155, distance: 235.0
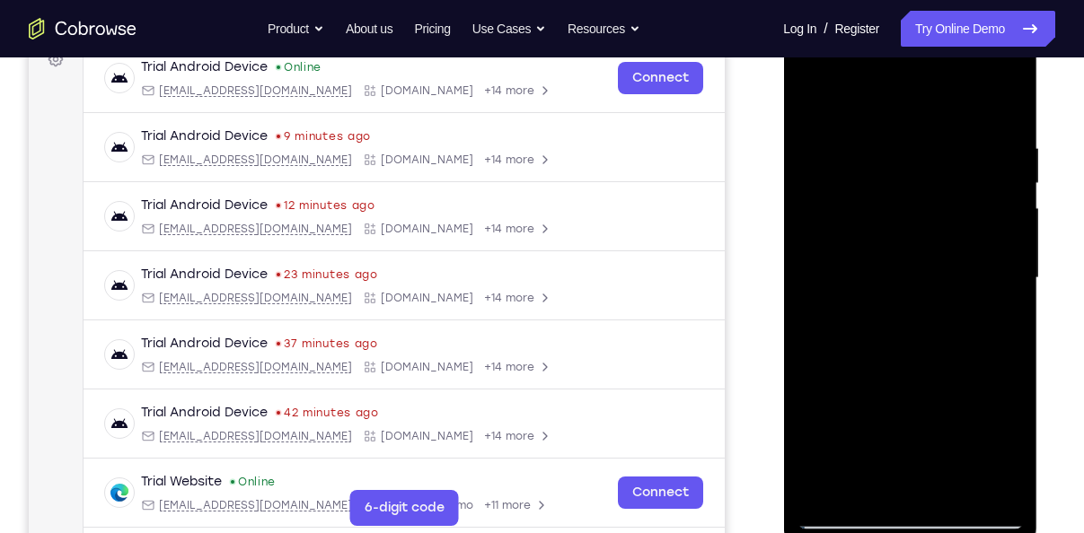
click at [921, 155] on div at bounding box center [909, 278] width 226 height 503
drag, startPoint x: 912, startPoint y: 416, endPoint x: 919, endPoint y: 217, distance: 198.6
click at [919, 217] on div at bounding box center [909, 278] width 226 height 503
click at [817, 502] on div at bounding box center [909, 278] width 226 height 503
click at [816, 489] on div at bounding box center [909, 278] width 226 height 503
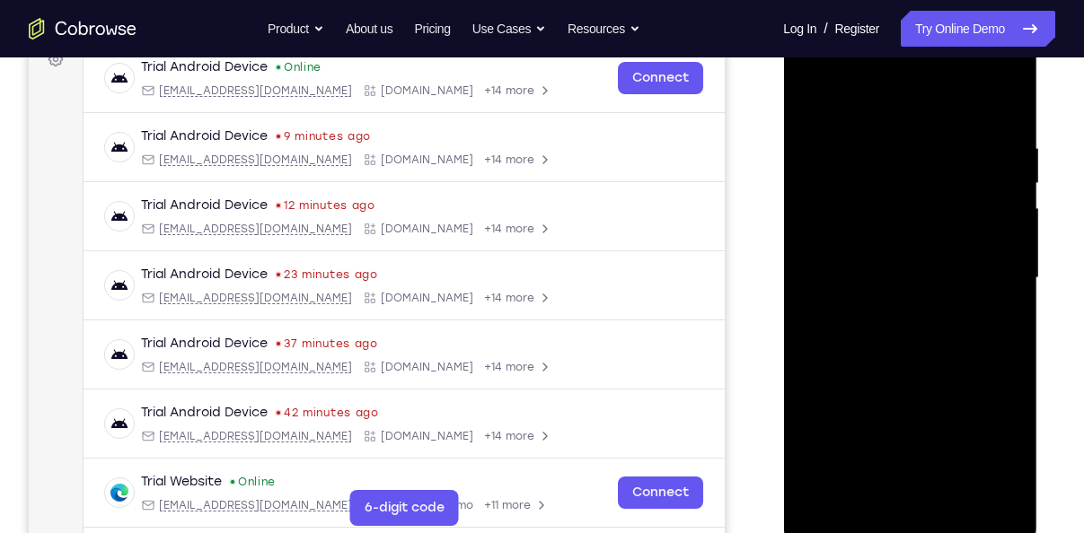
click at [816, 489] on div at bounding box center [909, 278] width 226 height 503
click at [831, 110] on div at bounding box center [909, 278] width 226 height 503
click at [818, 112] on div at bounding box center [909, 278] width 226 height 503
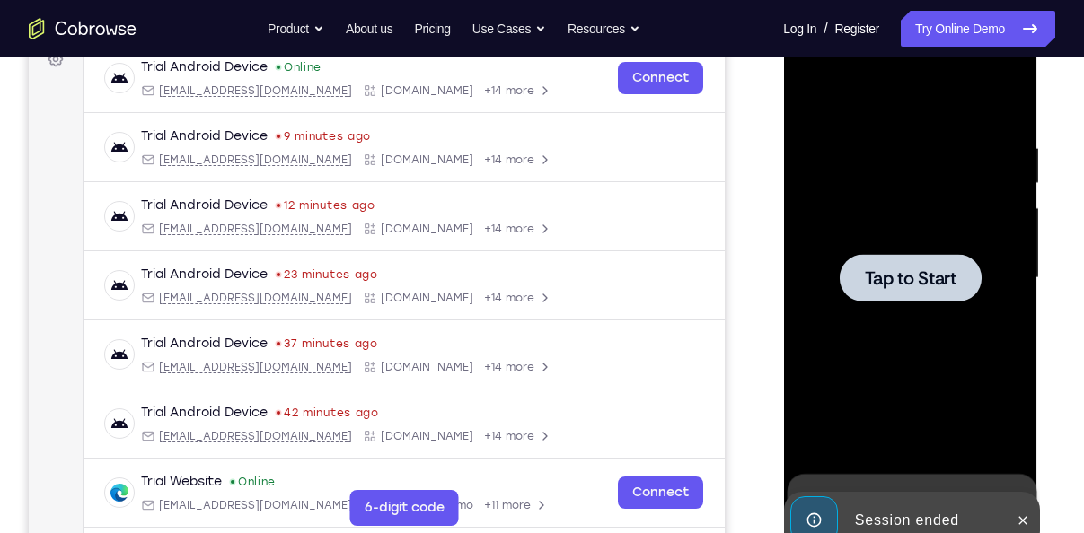
click at [911, 257] on div at bounding box center [910, 278] width 142 height 48
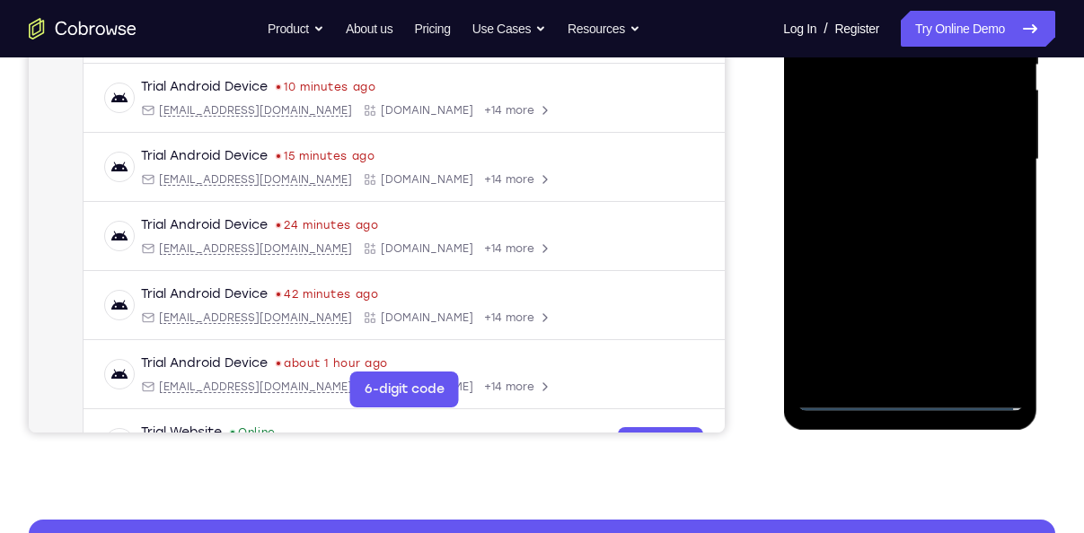
scroll to position [415, 0]
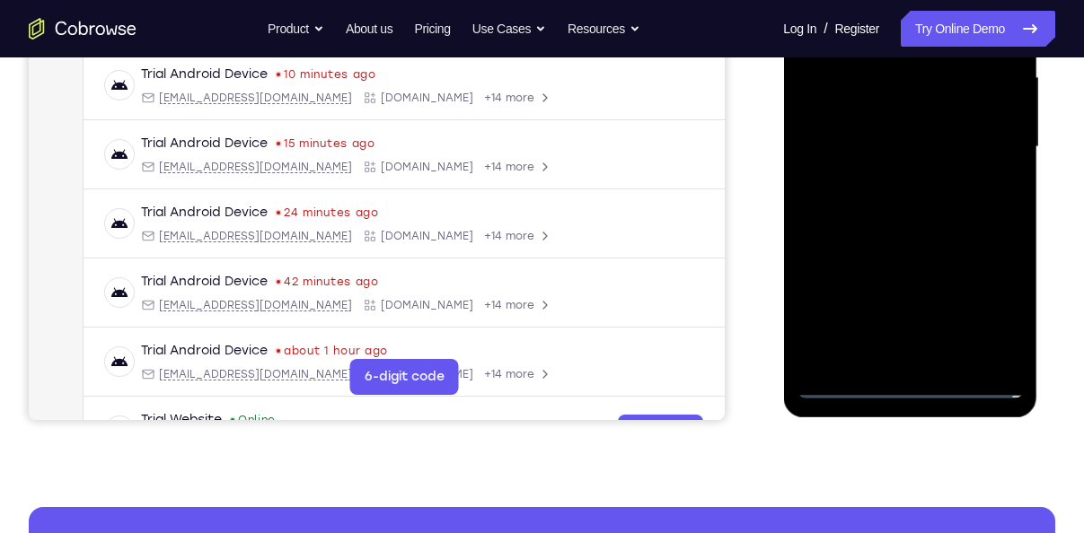
click at [915, 386] on div at bounding box center [909, 147] width 226 height 503
click at [990, 314] on div at bounding box center [909, 147] width 226 height 503
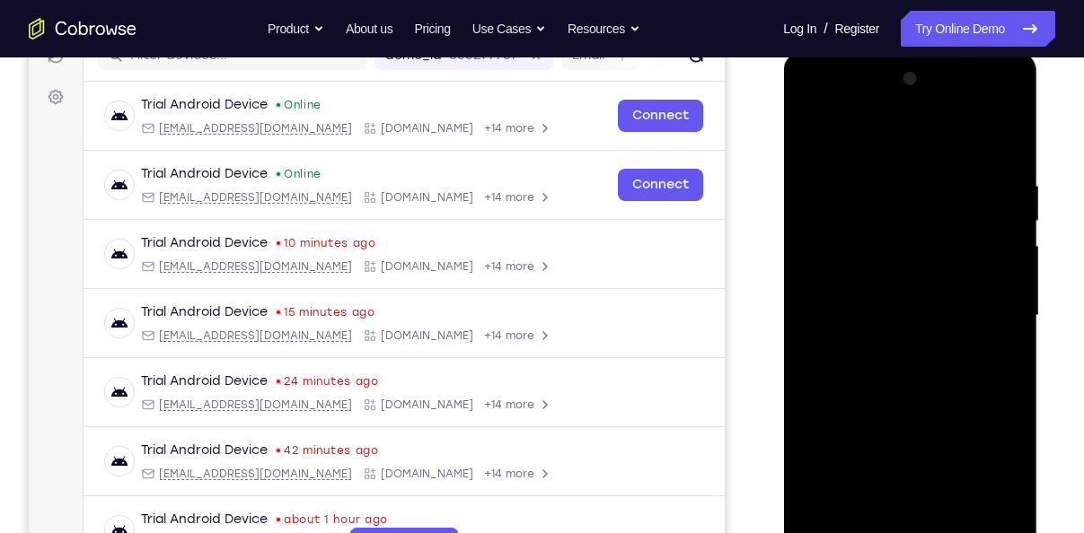
scroll to position [243, 0]
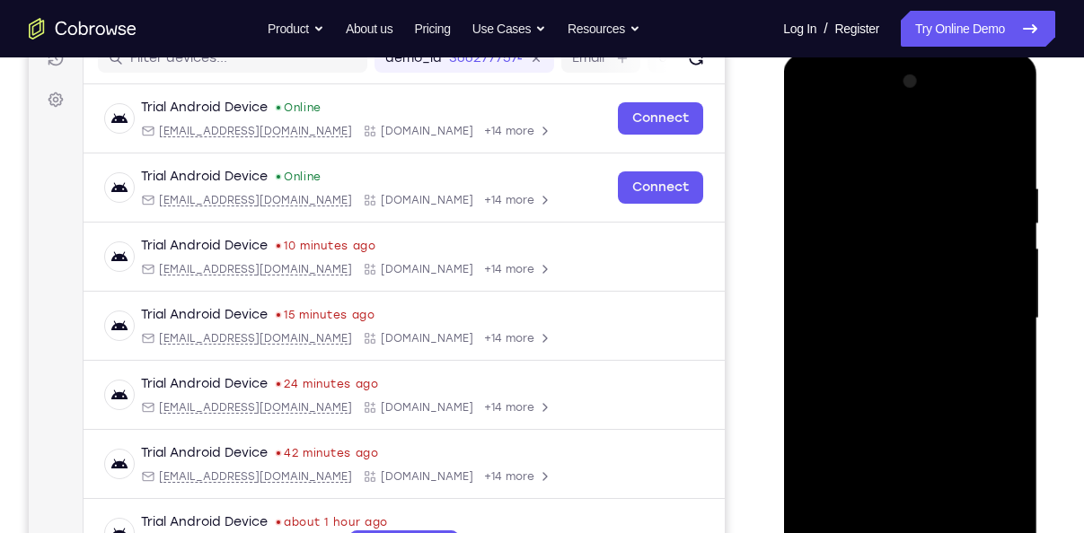
click at [889, 153] on div at bounding box center [909, 318] width 226 height 503
click at [986, 317] on div at bounding box center [909, 318] width 226 height 503
click at [884, 355] on div at bounding box center [909, 318] width 226 height 503
click at [866, 303] on div at bounding box center [909, 318] width 226 height 503
click at [865, 277] on div at bounding box center [909, 318] width 226 height 503
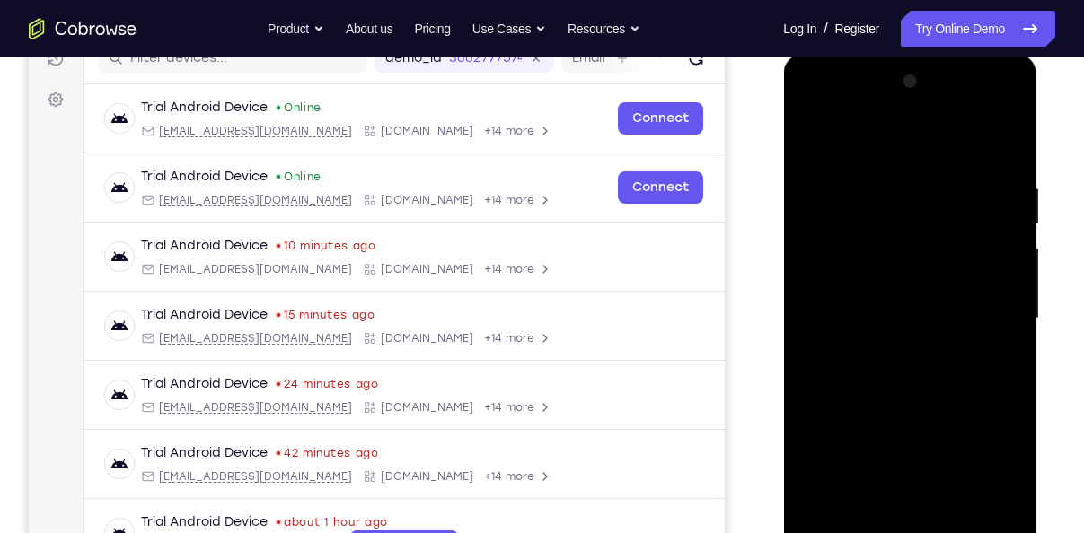
click at [872, 312] on div at bounding box center [909, 318] width 226 height 503
click at [893, 377] on div at bounding box center [909, 318] width 226 height 503
click at [889, 400] on div at bounding box center [909, 318] width 226 height 503
drag, startPoint x: 960, startPoint y: 414, endPoint x: 957, endPoint y: 308, distance: 106.0
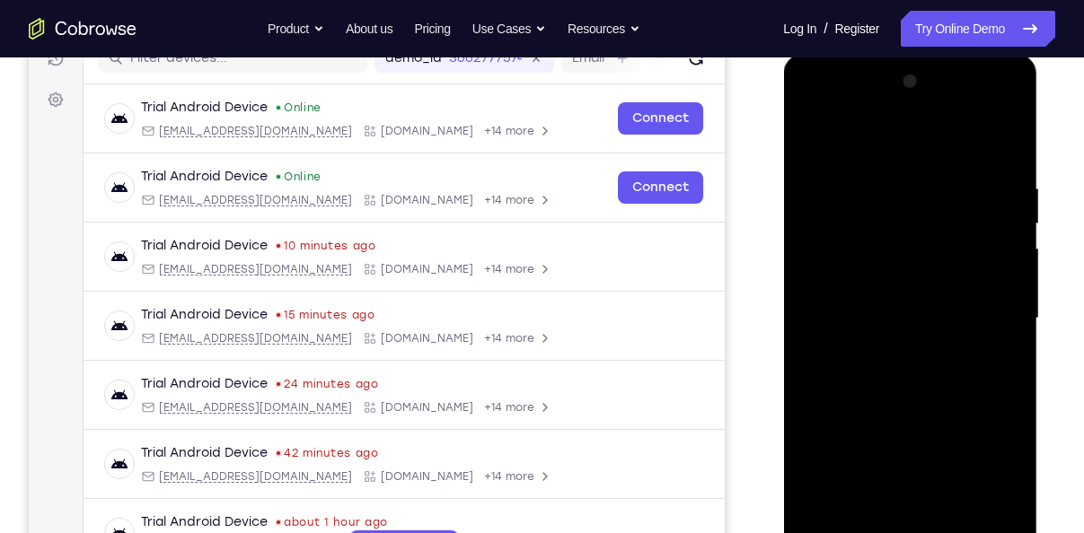
click at [957, 308] on div at bounding box center [909, 318] width 226 height 503
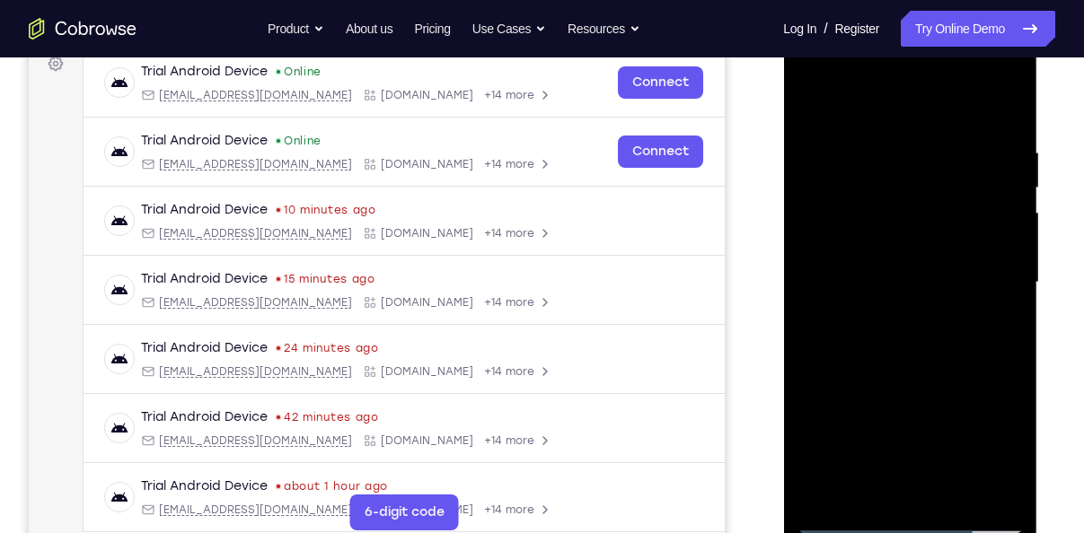
click at [958, 494] on div at bounding box center [909, 282] width 226 height 503
click at [911, 385] on div at bounding box center [909, 282] width 226 height 503
click at [856, 260] on div at bounding box center [909, 282] width 226 height 503
click at [816, 114] on div at bounding box center [909, 282] width 226 height 503
click at [809, 104] on div at bounding box center [909, 282] width 226 height 503
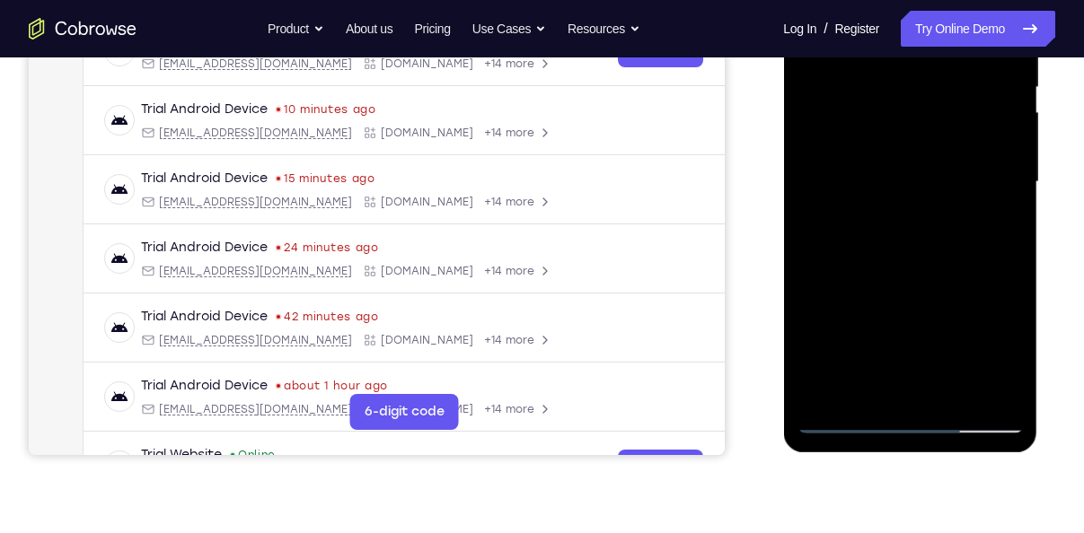
scroll to position [381, 0]
click at [990, 393] on div at bounding box center [909, 181] width 226 height 503
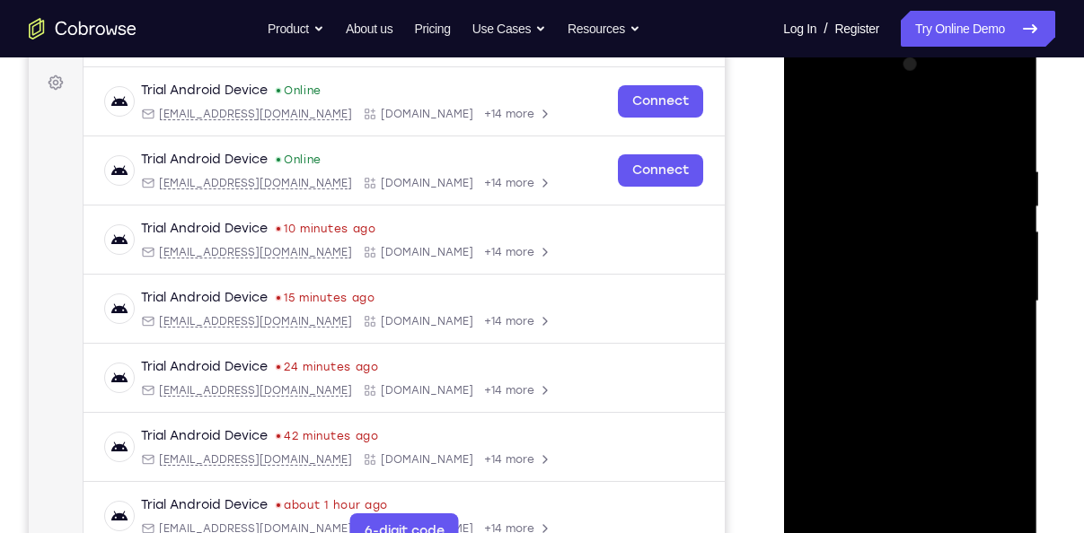
scroll to position [259, 0]
click at [1011, 119] on div at bounding box center [909, 303] width 226 height 503
click at [924, 396] on div at bounding box center [909, 303] width 226 height 503
click at [858, 154] on div at bounding box center [909, 303] width 226 height 503
click at [963, 479] on div at bounding box center [909, 303] width 226 height 503
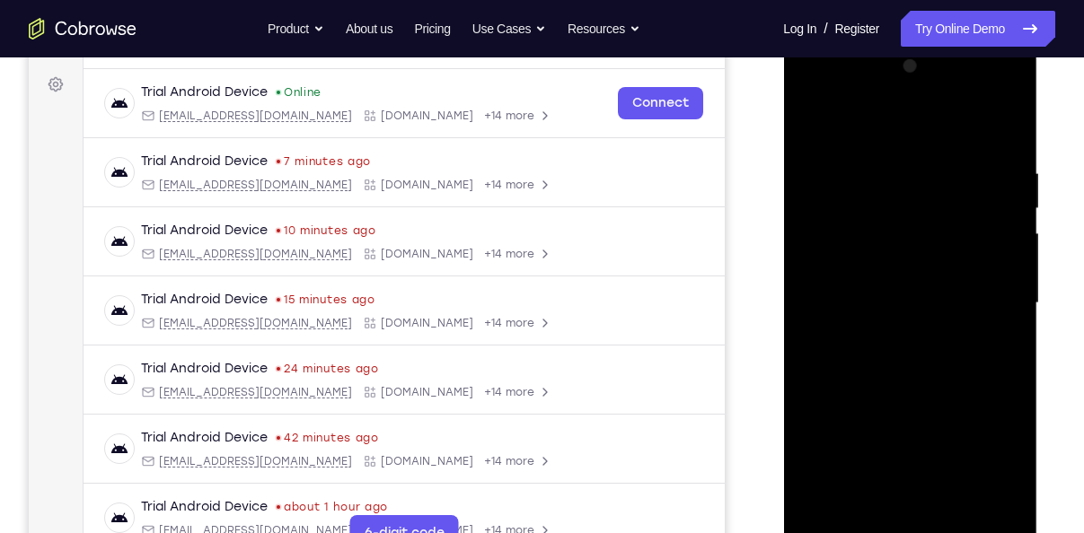
drag, startPoint x: 913, startPoint y: 339, endPoint x: 904, endPoint y: 263, distance: 76.8
click at [904, 263] on div at bounding box center [909, 303] width 226 height 503
click at [860, 189] on div at bounding box center [909, 303] width 226 height 503
click at [847, 266] on div at bounding box center [909, 303] width 226 height 503
click at [868, 261] on div at bounding box center [909, 303] width 226 height 503
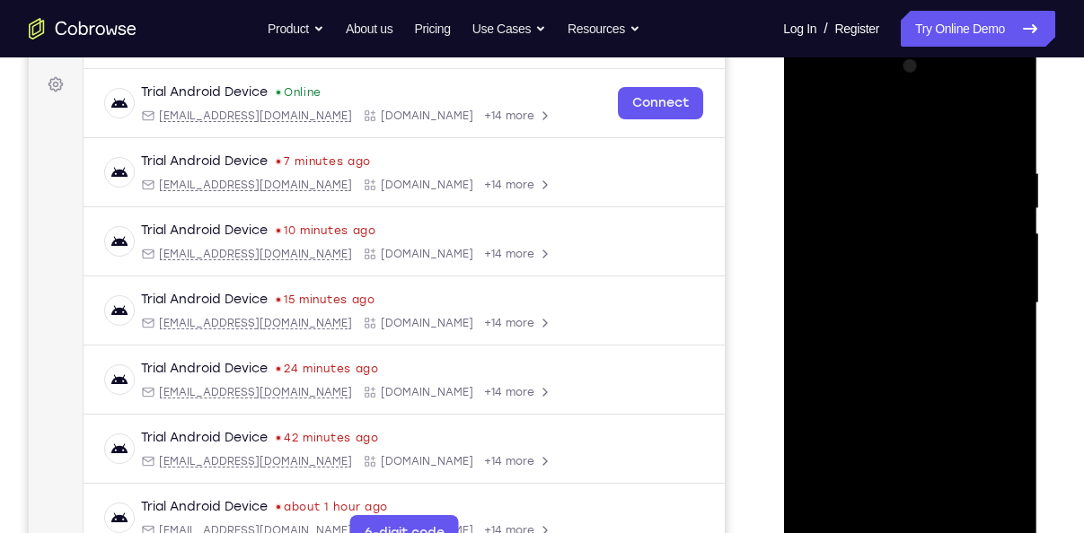
click at [875, 377] on div at bounding box center [909, 303] width 226 height 503
click at [964, 221] on div at bounding box center [909, 303] width 226 height 503
click at [919, 182] on div at bounding box center [909, 303] width 226 height 503
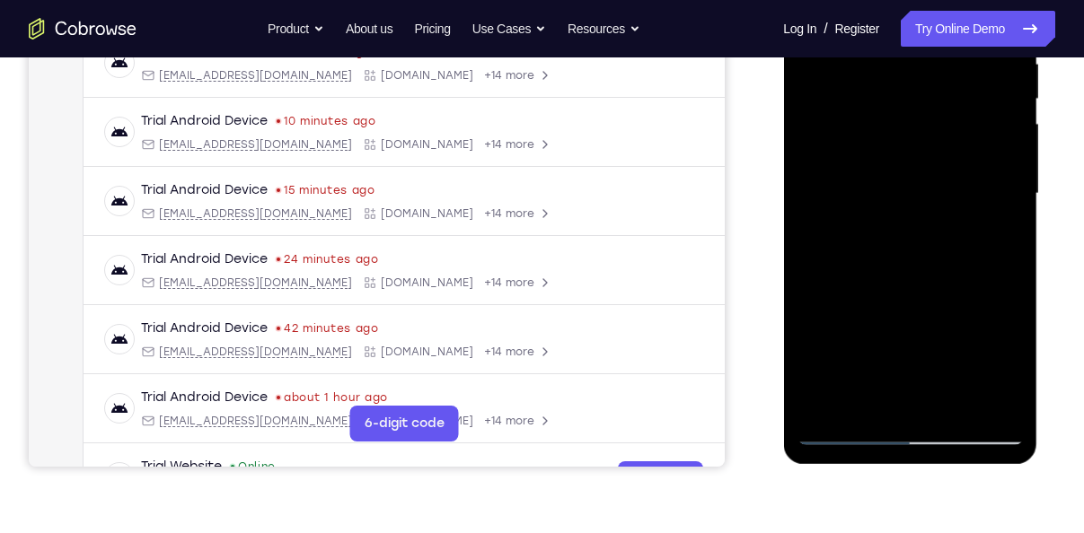
scroll to position [370, 0]
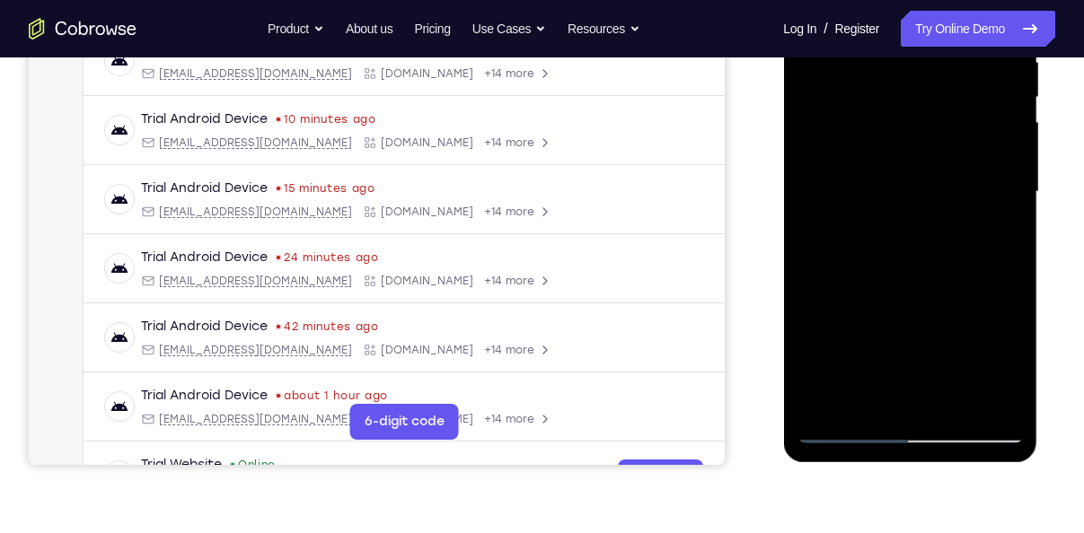
click at [836, 431] on div at bounding box center [909, 192] width 226 height 503
click at [834, 427] on div at bounding box center [909, 192] width 226 height 503
drag, startPoint x: 887, startPoint y: 320, endPoint x: 896, endPoint y: 141, distance: 178.9
click at [896, 141] on div at bounding box center [909, 192] width 226 height 503
click at [853, 164] on div at bounding box center [909, 192] width 226 height 503
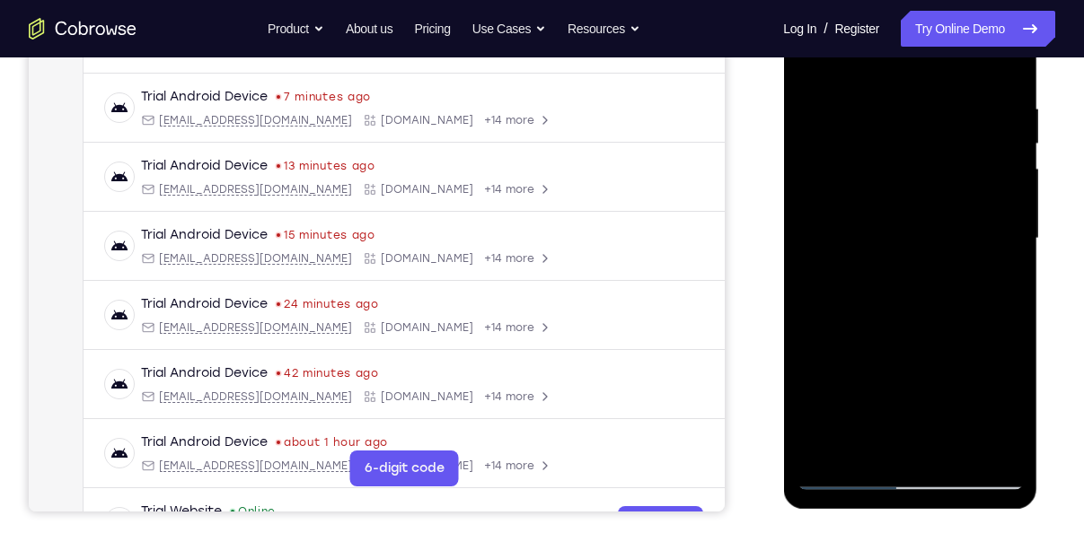
scroll to position [323, 0]
click at [849, 481] on div at bounding box center [909, 238] width 226 height 503
drag, startPoint x: 925, startPoint y: 371, endPoint x: 918, endPoint y: 260, distance: 110.7
click at [918, 260] on div at bounding box center [909, 238] width 226 height 503
click at [861, 220] on div at bounding box center [909, 238] width 226 height 503
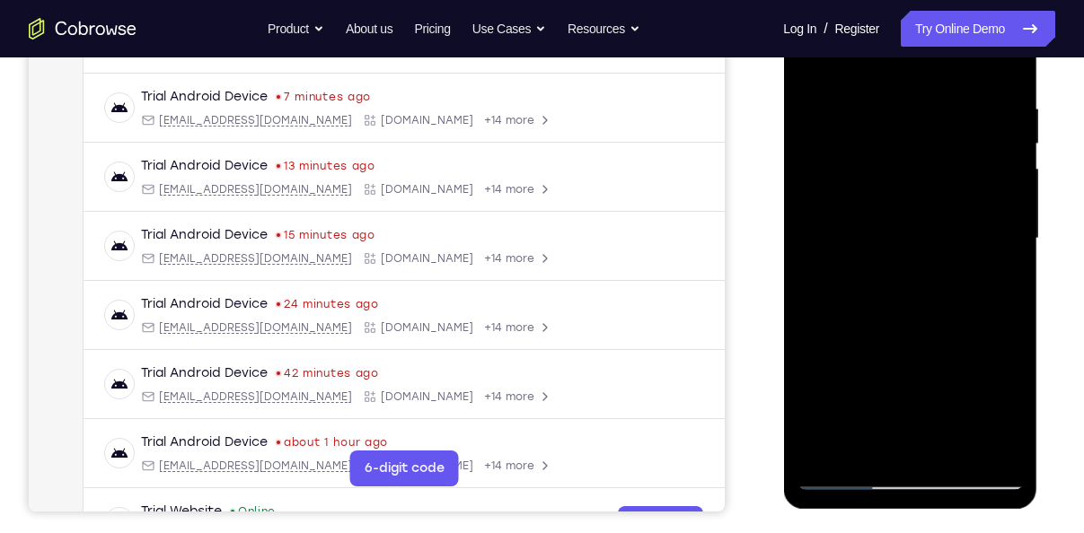
click at [819, 67] on div at bounding box center [909, 238] width 226 height 503
click at [943, 370] on div at bounding box center [909, 238] width 226 height 503
click at [974, 134] on div at bounding box center [909, 238] width 226 height 503
click at [853, 388] on div at bounding box center [909, 238] width 226 height 503
click at [846, 398] on div at bounding box center [909, 238] width 226 height 503
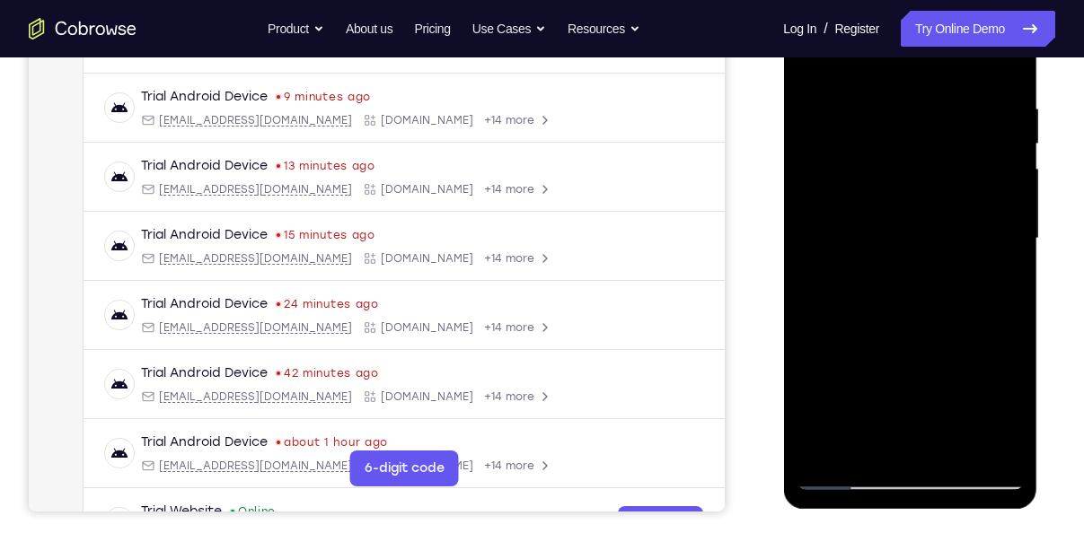
drag, startPoint x: 899, startPoint y: 391, endPoint x: 898, endPoint y: 182, distance: 209.2
click at [898, 182] on div at bounding box center [909, 238] width 226 height 503
click at [948, 450] on div at bounding box center [909, 238] width 226 height 503
click at [839, 488] on div at bounding box center [909, 238] width 226 height 503
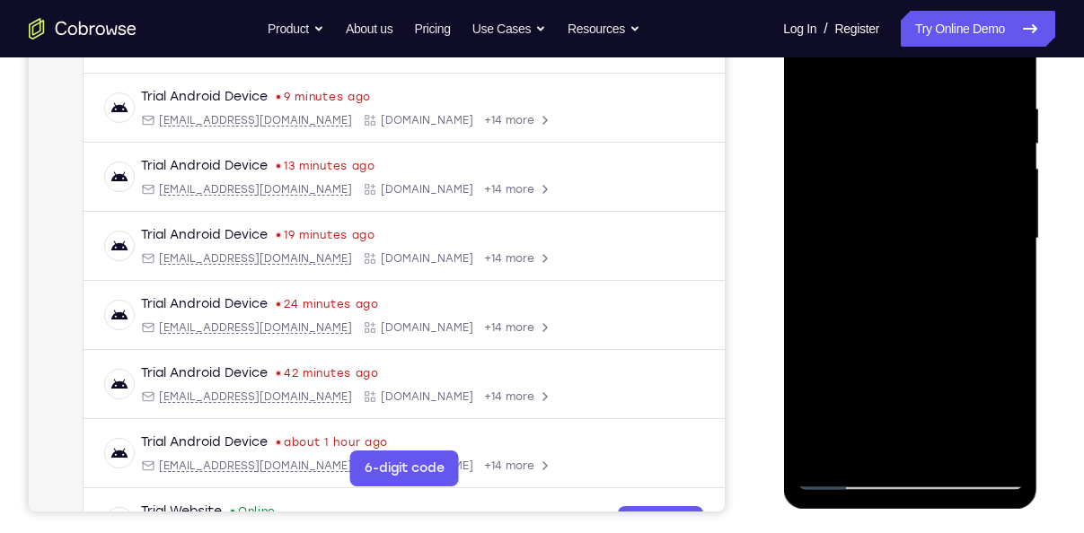
click at [839, 488] on div at bounding box center [909, 238] width 226 height 503
click at [962, 461] on div at bounding box center [909, 238] width 226 height 503
click at [905, 255] on div at bounding box center [909, 238] width 226 height 503
click at [847, 481] on div at bounding box center [909, 238] width 226 height 503
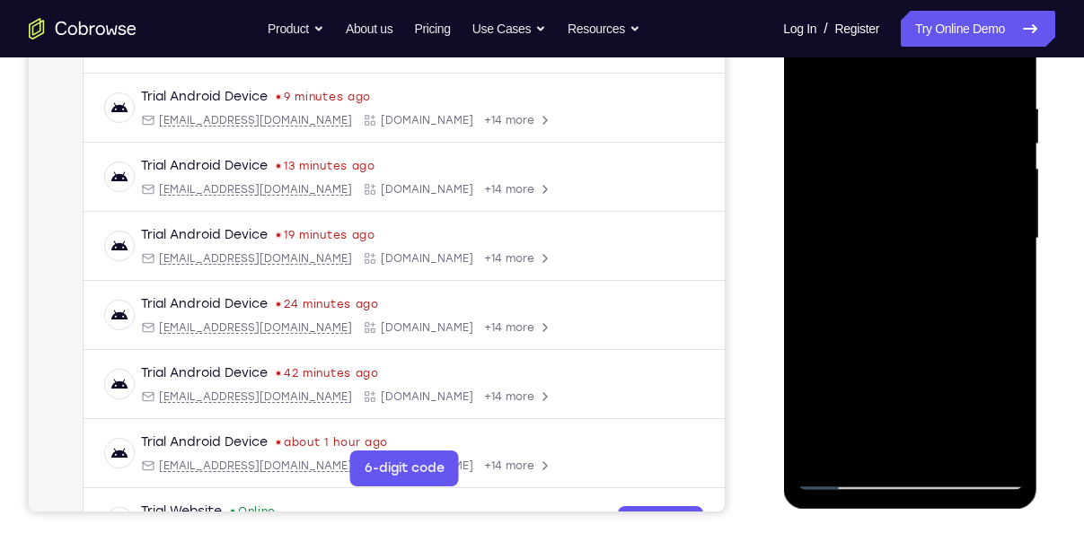
click at [844, 479] on div at bounding box center [909, 238] width 226 height 503
click at [850, 479] on div at bounding box center [909, 238] width 226 height 503
drag, startPoint x: 893, startPoint y: 282, endPoint x: 902, endPoint y: 114, distance: 168.1
click at [902, 114] on div at bounding box center [909, 238] width 226 height 503
drag, startPoint x: 899, startPoint y: 312, endPoint x: 918, endPoint y: 148, distance: 164.5
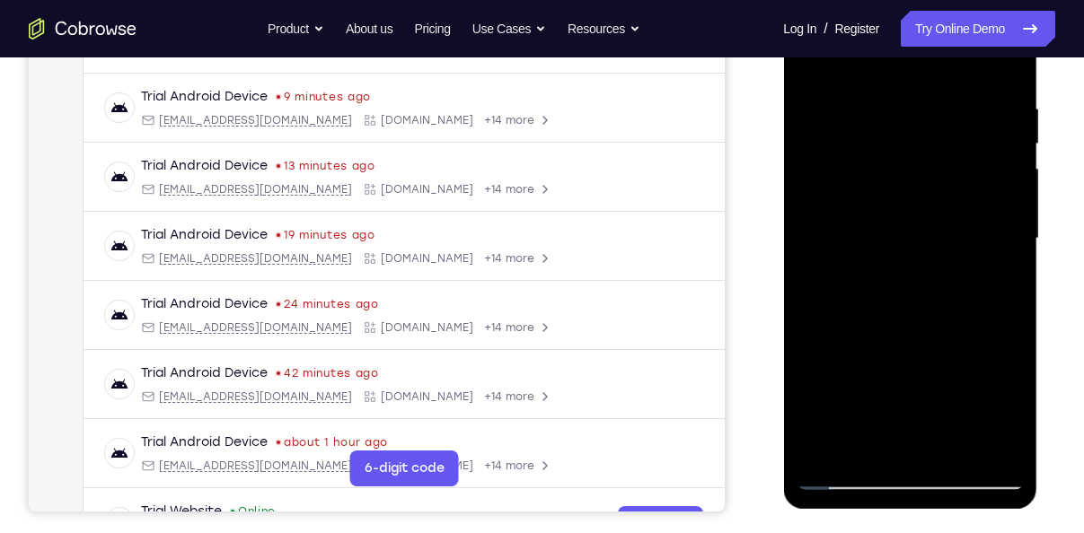
click at [918, 148] on div at bounding box center [909, 238] width 226 height 503
drag, startPoint x: 920, startPoint y: 401, endPoint x: 938, endPoint y: 154, distance: 247.6
click at [938, 154] on div at bounding box center [909, 238] width 226 height 503
drag, startPoint x: 1000, startPoint y: 297, endPoint x: 998, endPoint y: 205, distance: 92.5
click at [998, 205] on div at bounding box center [909, 238] width 226 height 503
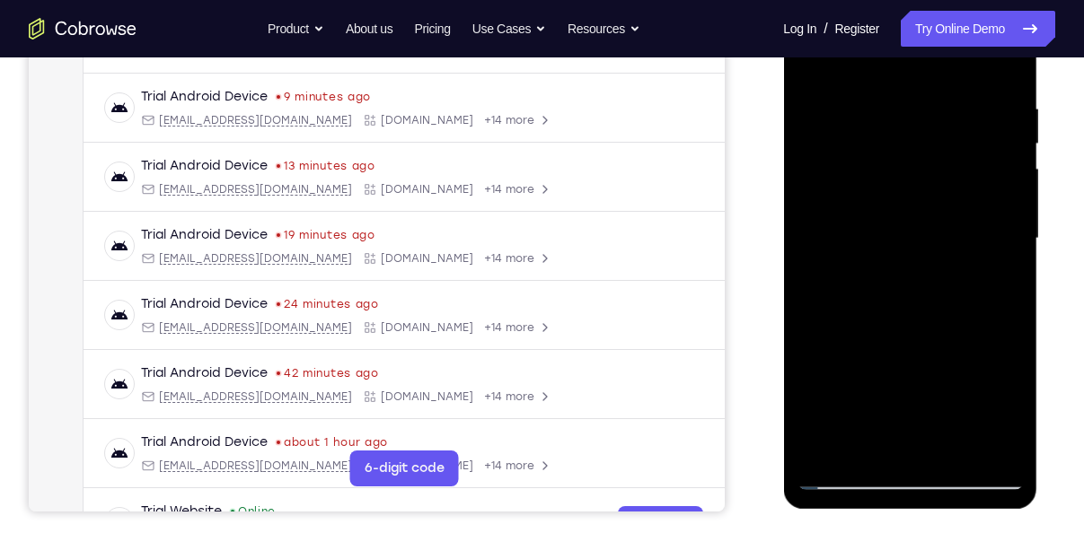
click at [862, 149] on div at bounding box center [909, 238] width 226 height 503
click at [859, 144] on div at bounding box center [909, 238] width 226 height 503
click at [964, 189] on div at bounding box center [909, 238] width 226 height 503
click at [908, 127] on div at bounding box center [909, 238] width 226 height 503
click at [850, 481] on div at bounding box center [909, 238] width 226 height 503
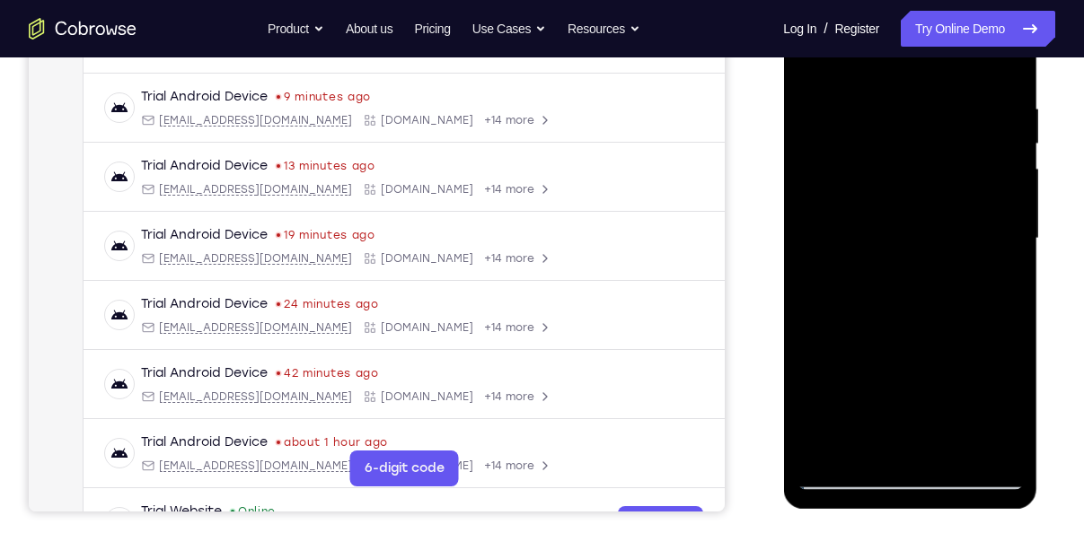
drag, startPoint x: 888, startPoint y: 340, endPoint x: 918, endPoint y: 119, distance: 223.8
click at [918, 119] on div at bounding box center [909, 238] width 226 height 503
drag, startPoint x: 921, startPoint y: 132, endPoint x: 927, endPoint y: 271, distance: 139.3
click at [927, 271] on div at bounding box center [909, 238] width 226 height 503
click at [927, 181] on div at bounding box center [909, 238] width 226 height 503
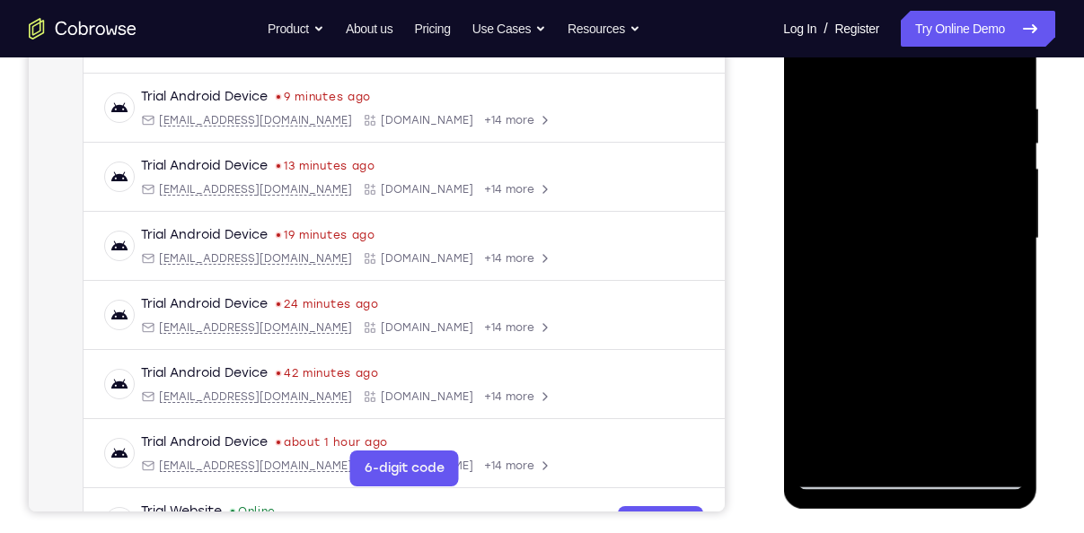
drag, startPoint x: 962, startPoint y: 355, endPoint x: 955, endPoint y: 108, distance: 247.0
click at [955, 108] on div at bounding box center [909, 238] width 226 height 503
